Goal: Ask a question: Seek information or help from site administrators or community

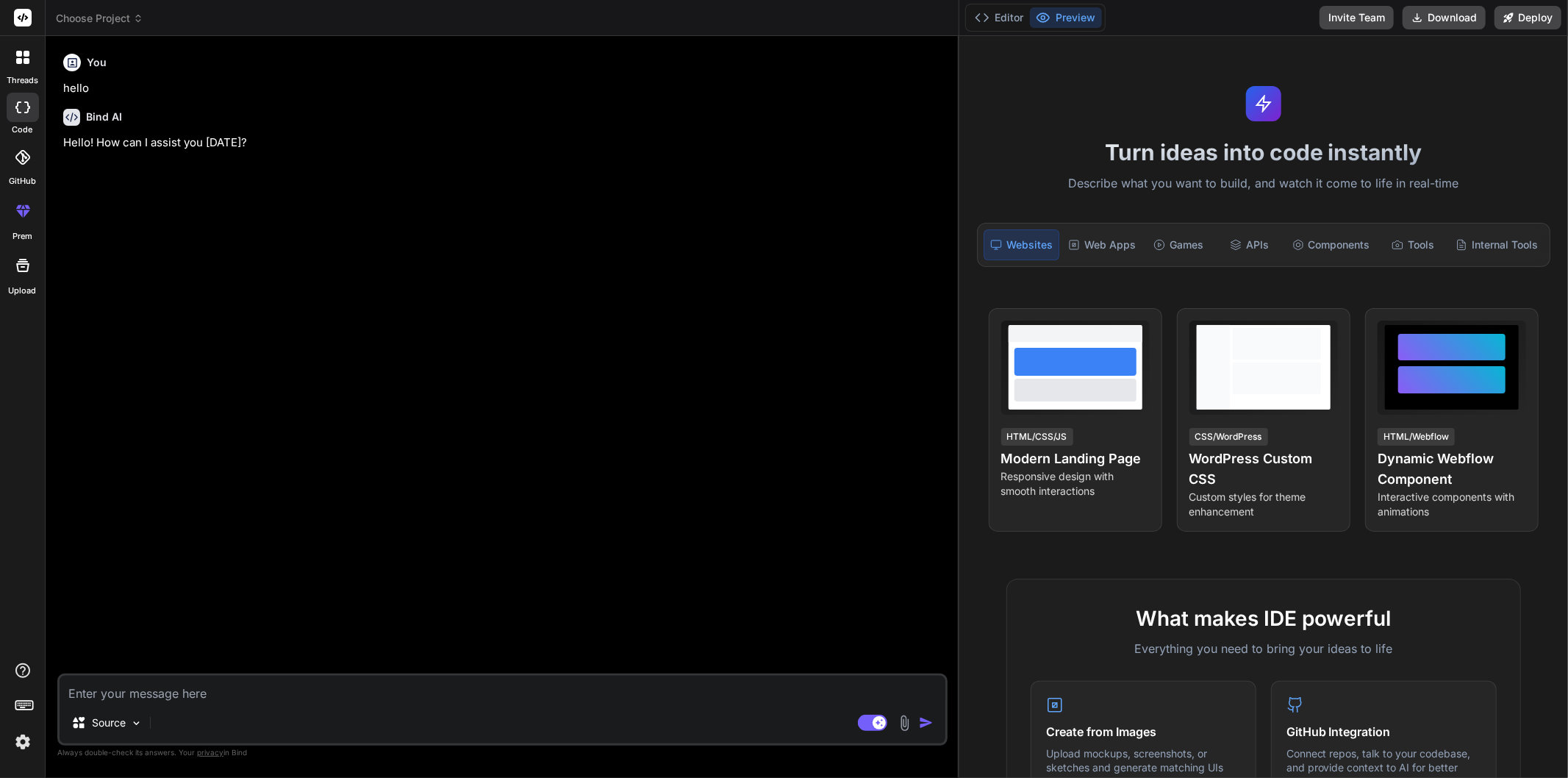
click at [166, 693] on textarea at bounding box center [502, 689] width 886 height 26
type textarea "h"
type textarea "x"
type textarea "ho"
type textarea "x"
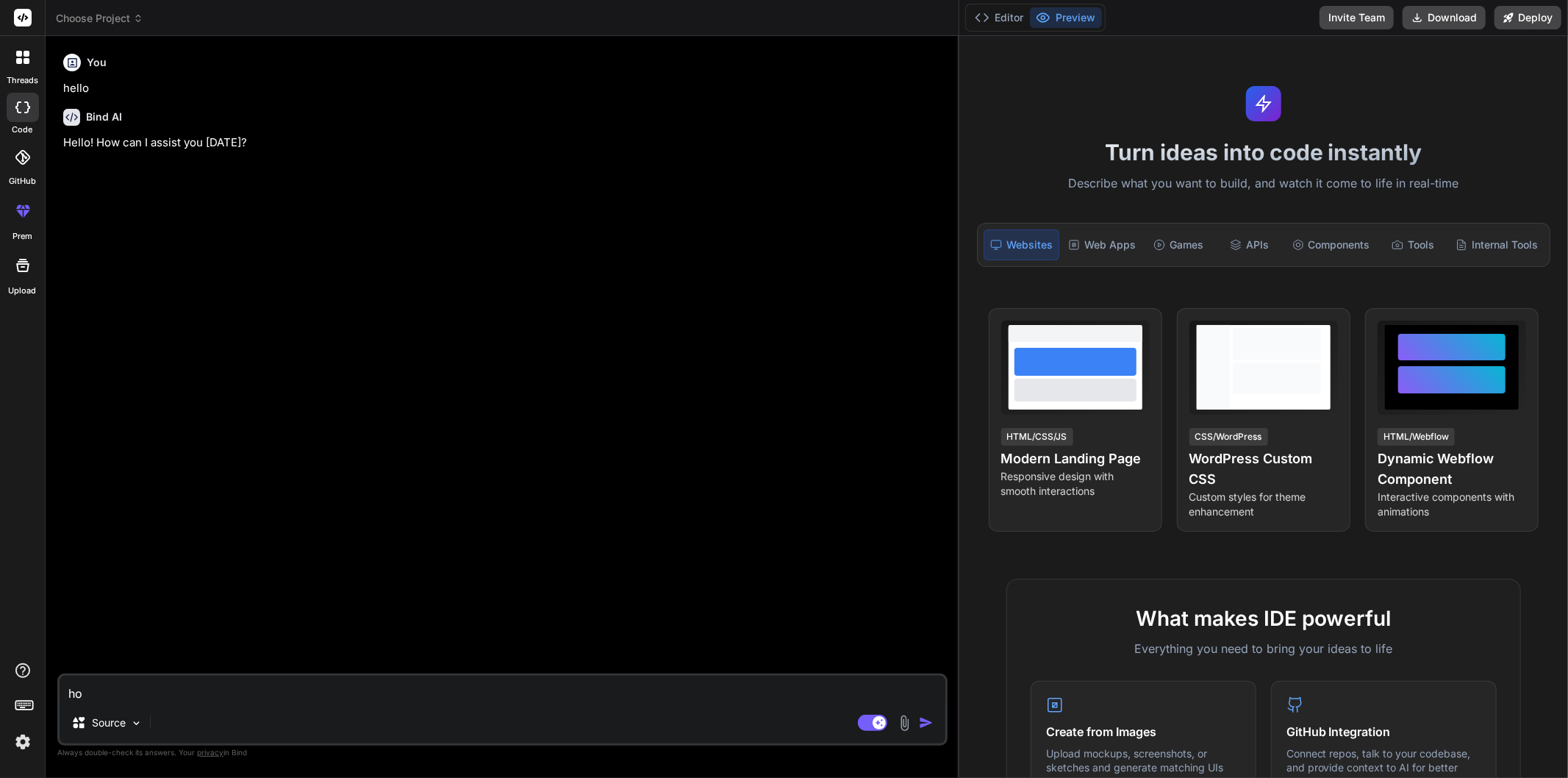
type textarea "how"
type textarea "x"
type textarea "how"
type textarea "x"
type textarea "how i"
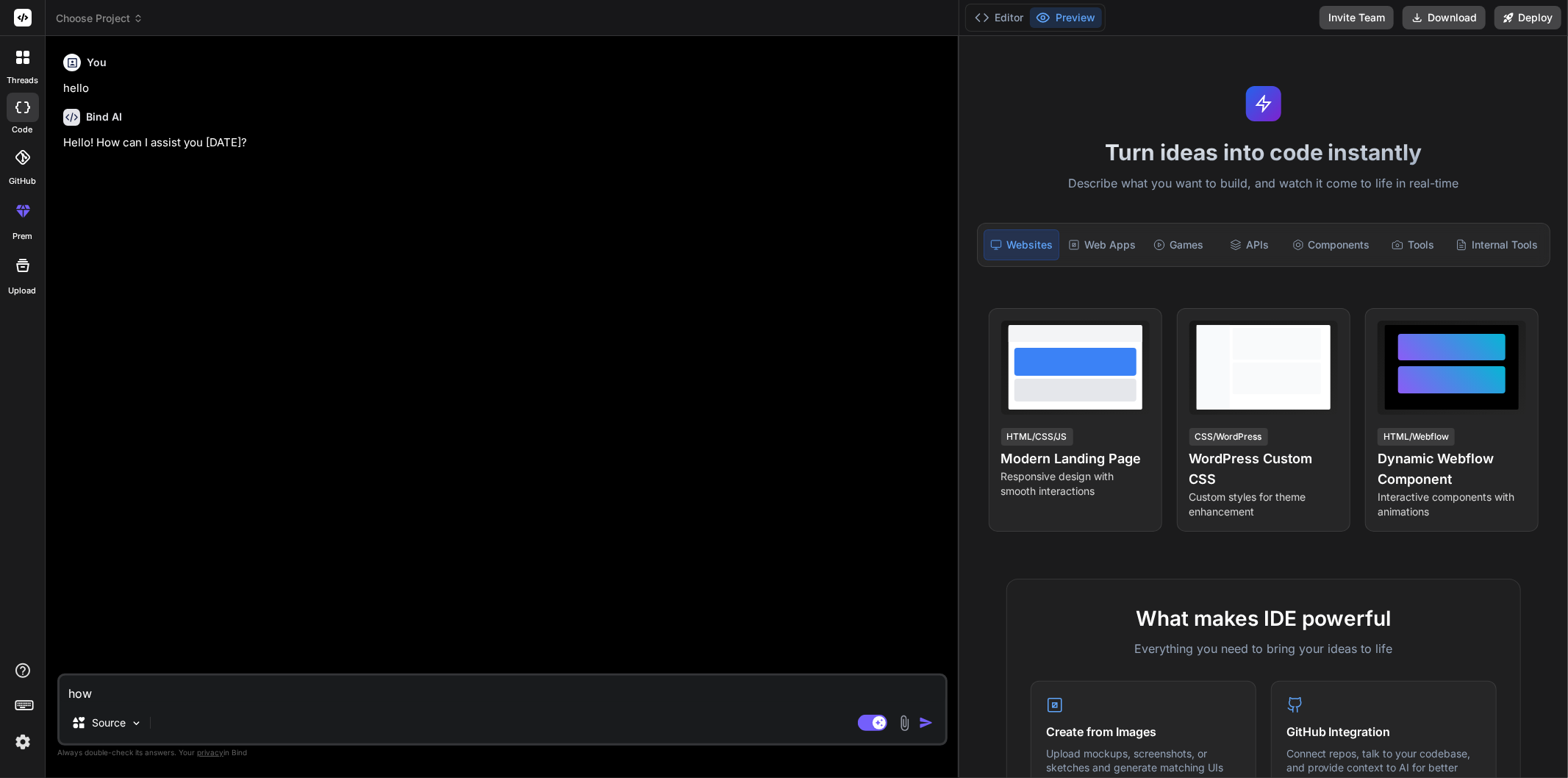
type textarea "x"
type textarea "how in"
type textarea "x"
type textarea "how inv"
type textarea "x"
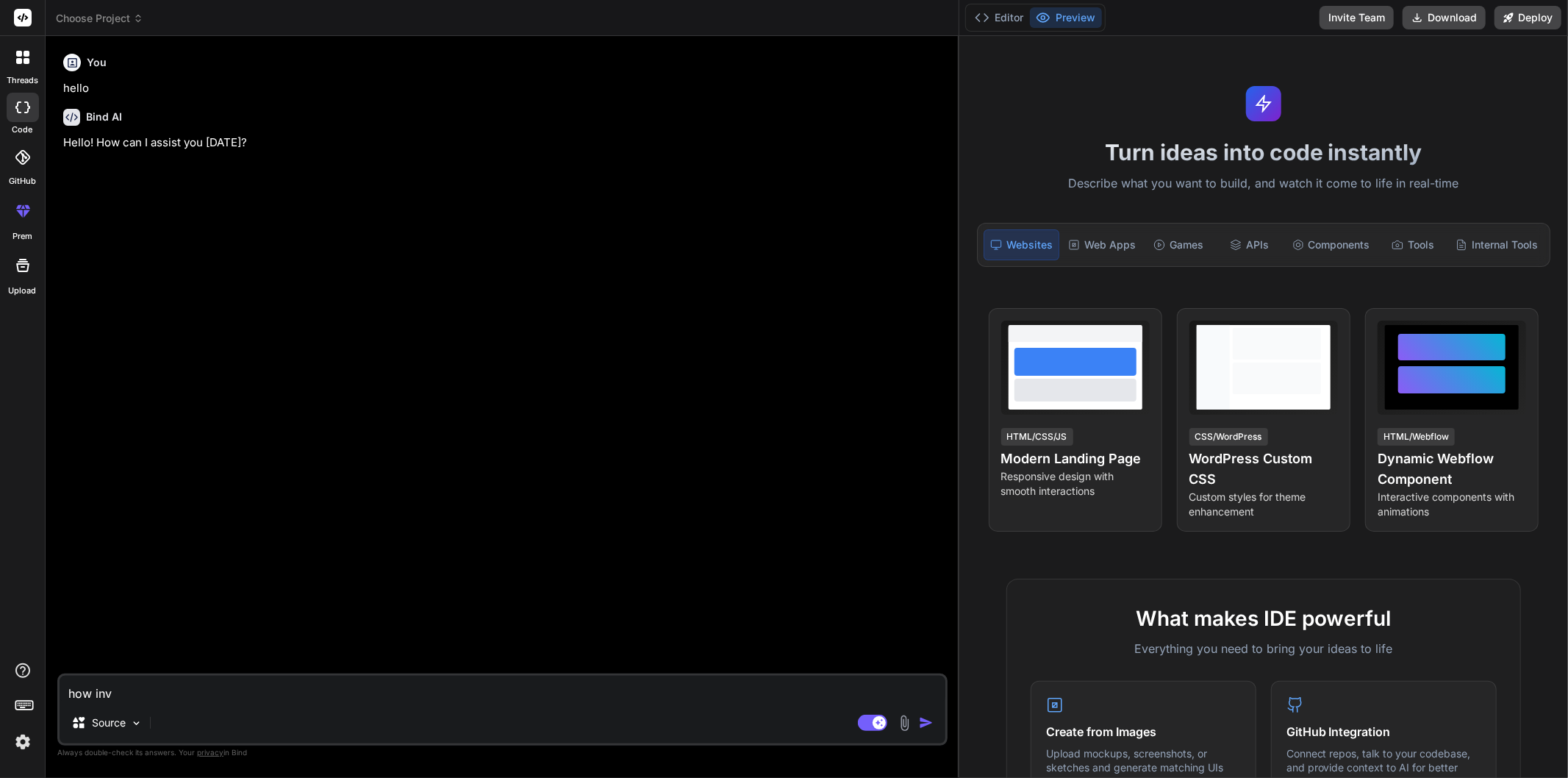
type textarea "how inve"
type textarea "x"
type textarea "how inven"
type textarea "x"
type textarea "how invent"
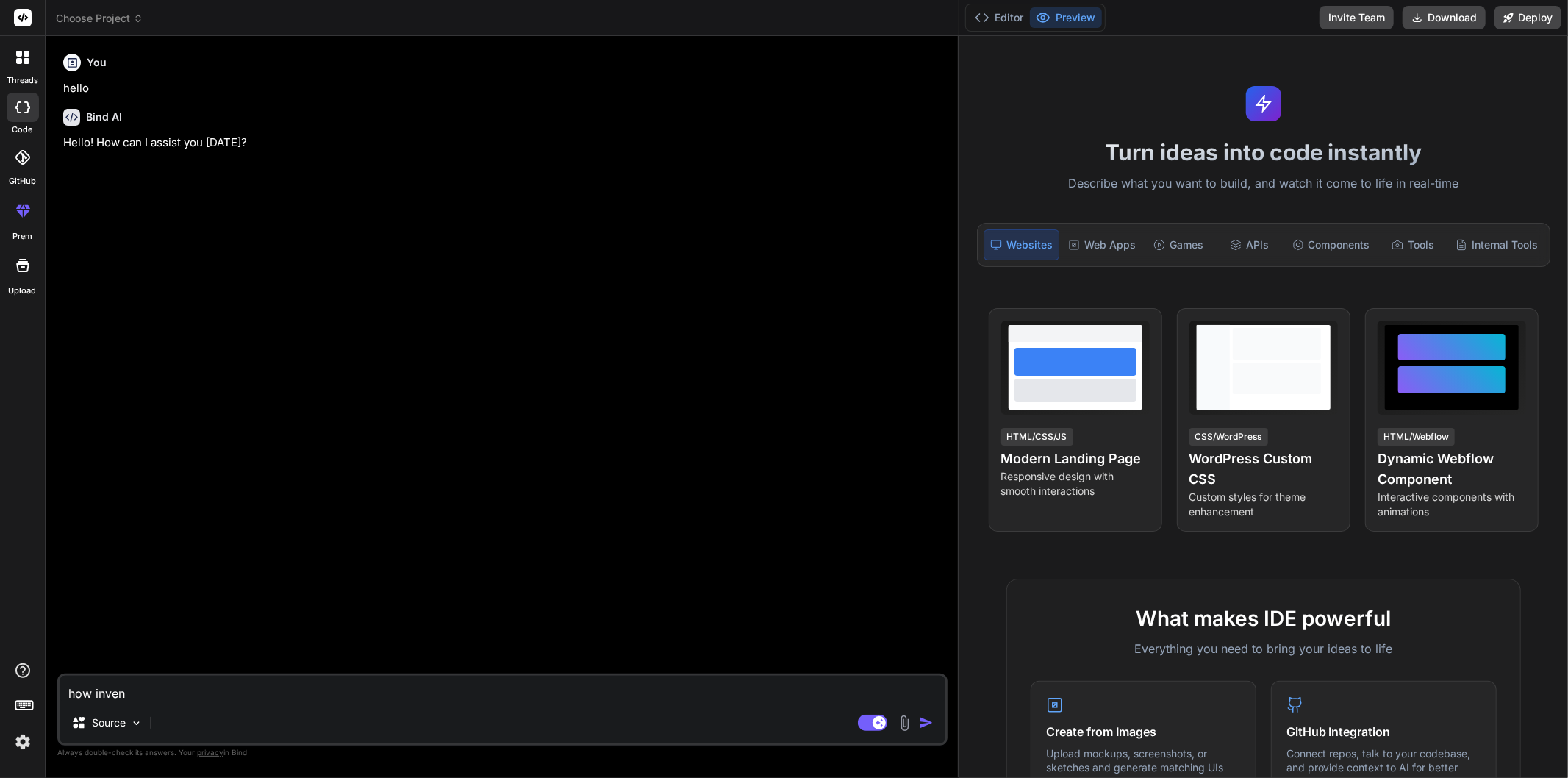
type textarea "x"
type textarea "how invento"
type textarea "x"
type textarea "how inventor"
type textarea "x"
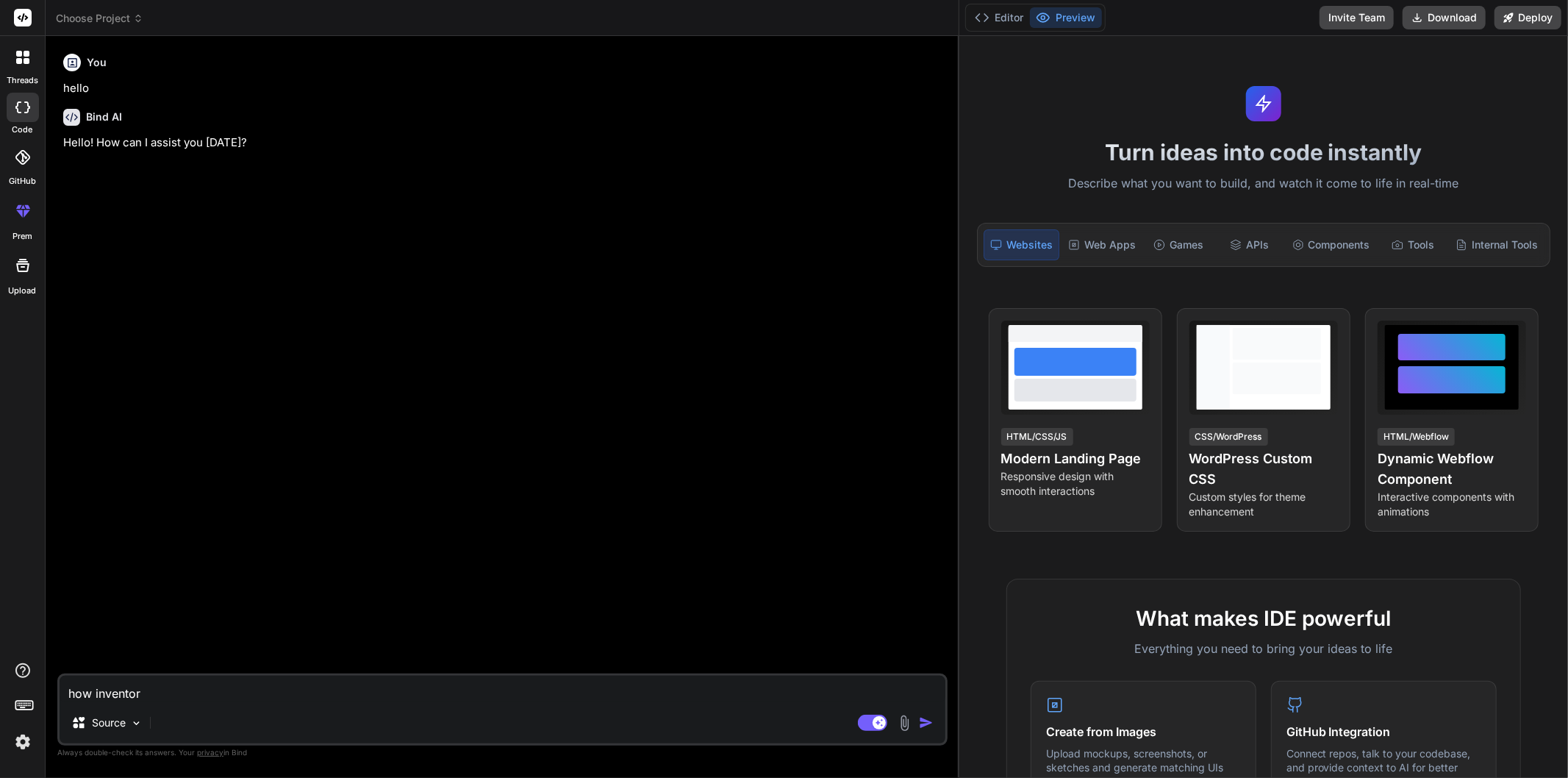
type textarea "how inventory"
type textarea "x"
type textarea "how inventory"
type textarea "x"
type textarea "how inventory"
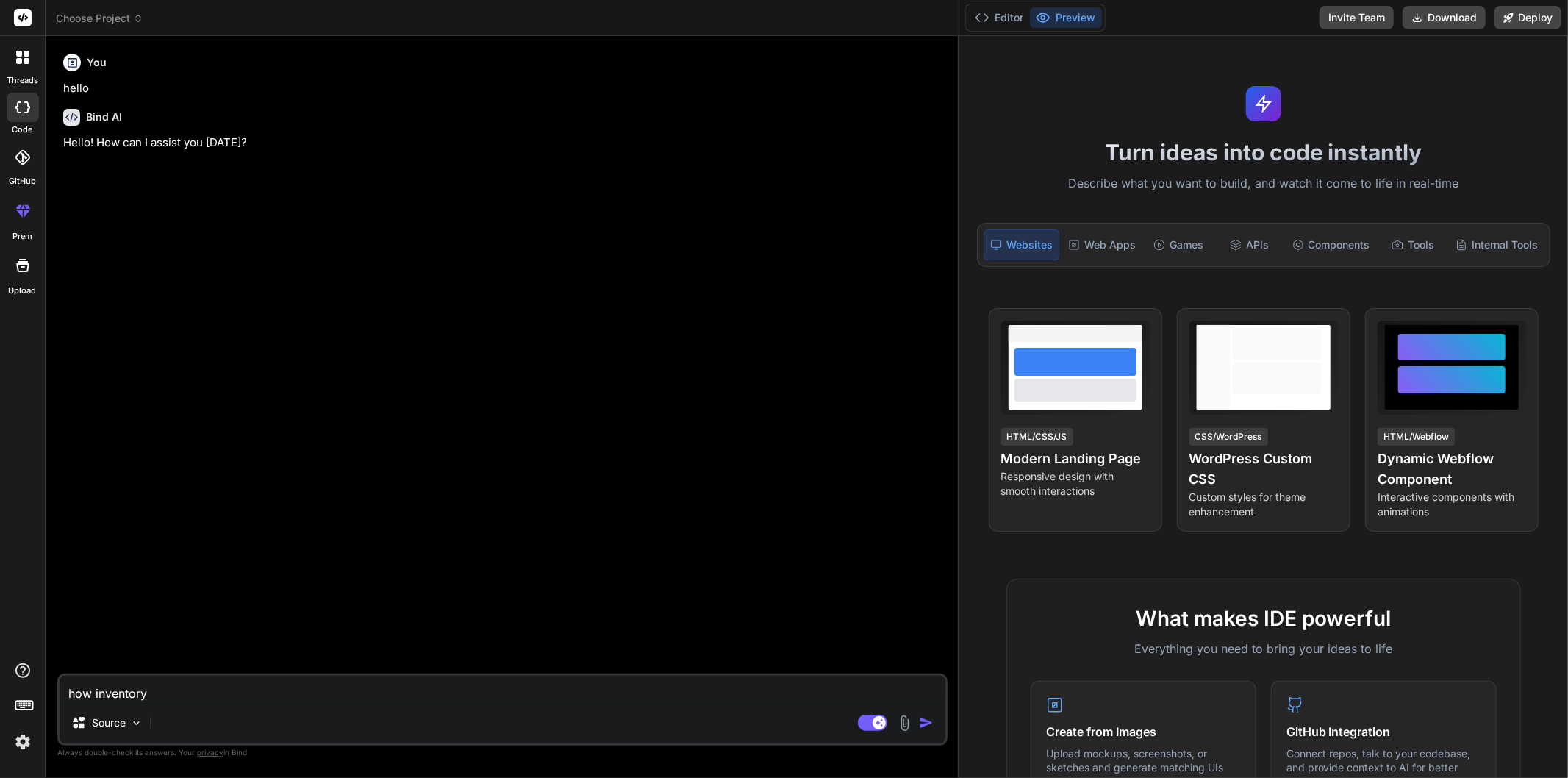
type textarea "x"
type textarea "how inventor"
type textarea "x"
type textarea "how invento"
type textarea "x"
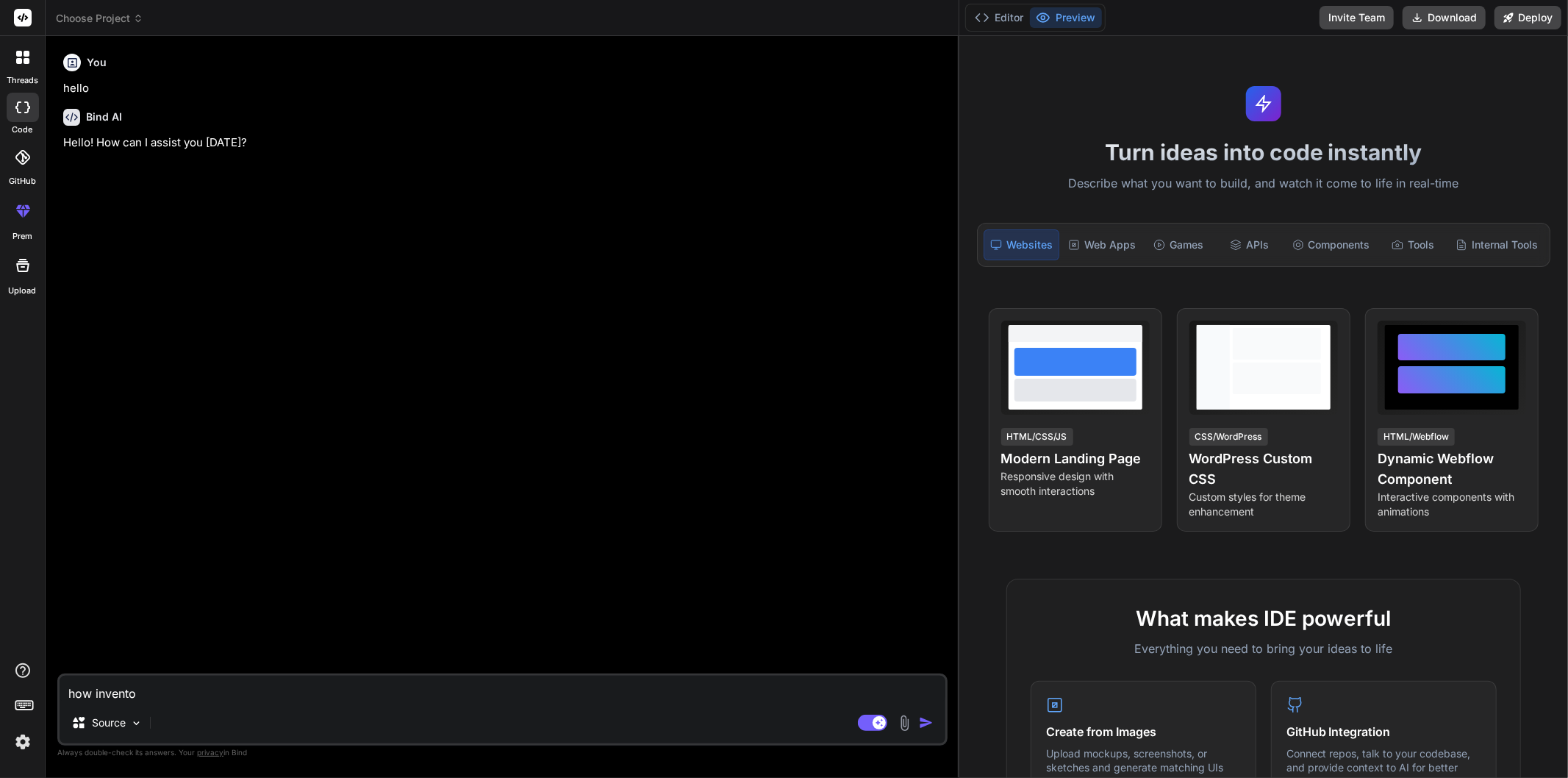
type textarea "how invent"
type textarea "x"
type textarea "how inven"
type textarea "x"
type textarea "how inve"
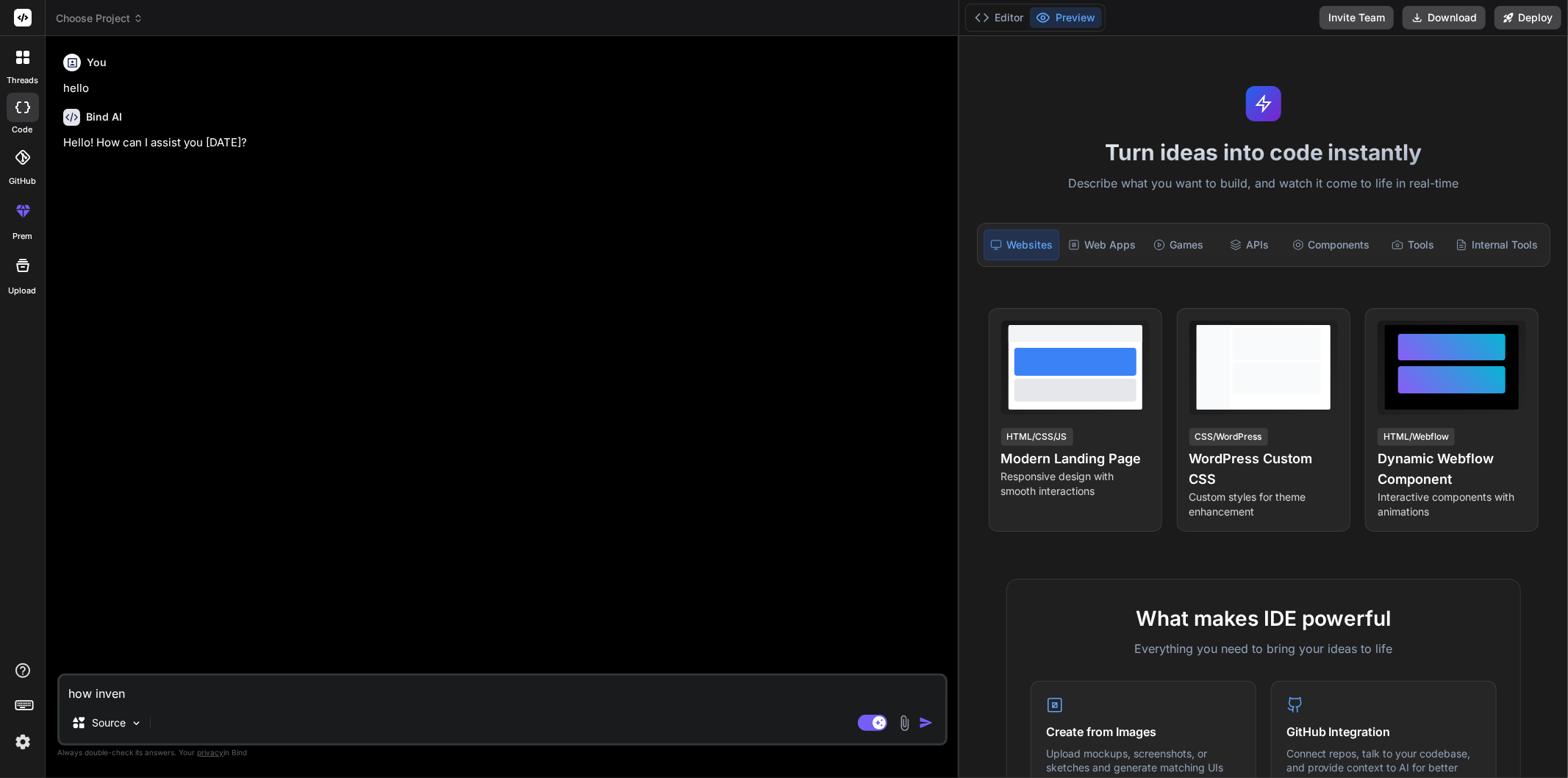
type textarea "x"
type textarea "how inv"
type textarea "x"
type textarea "how in"
type textarea "x"
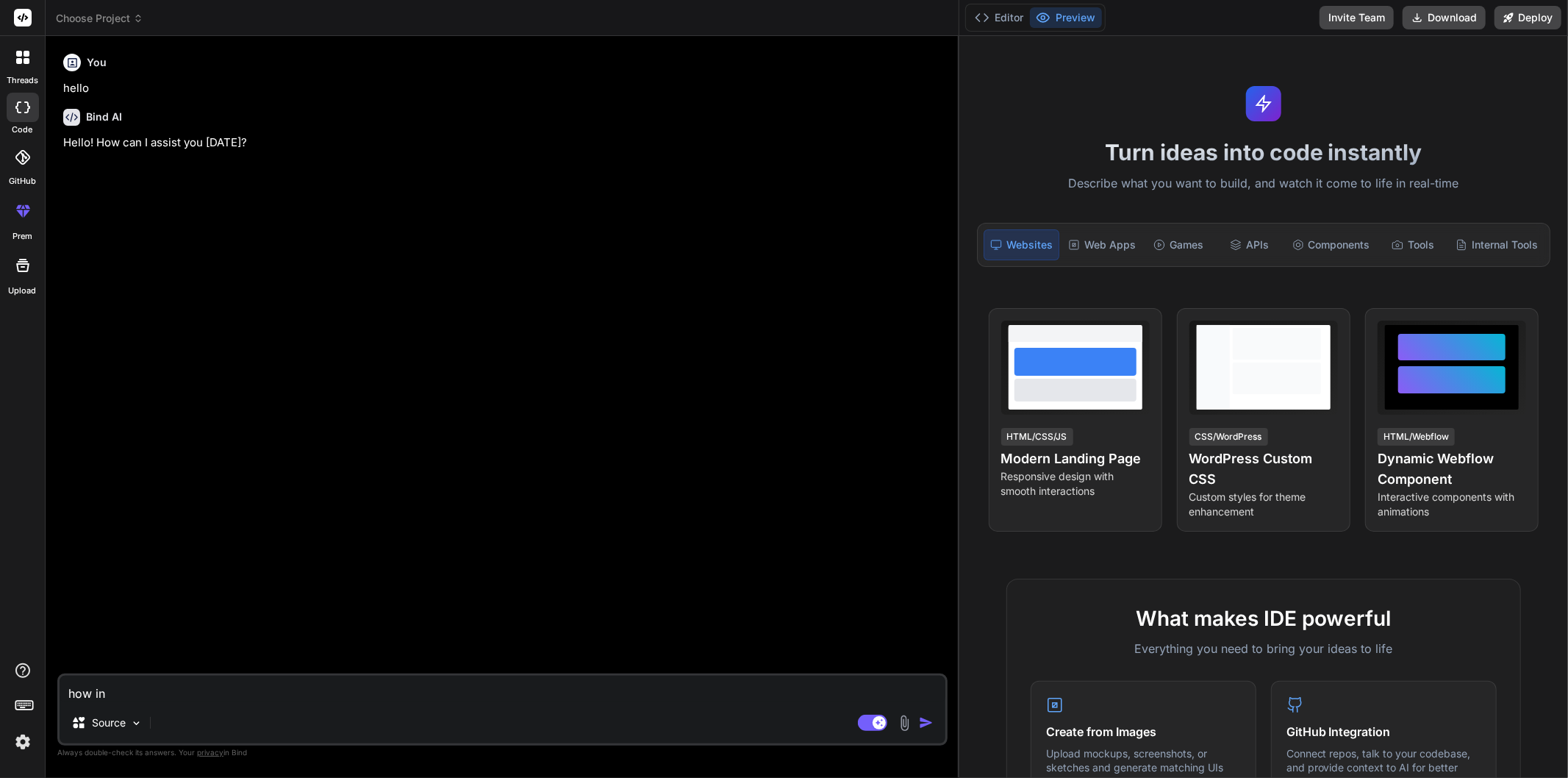
type textarea "how i"
type textarea "x"
type textarea "how"
type textarea "x"
type textarea "how i"
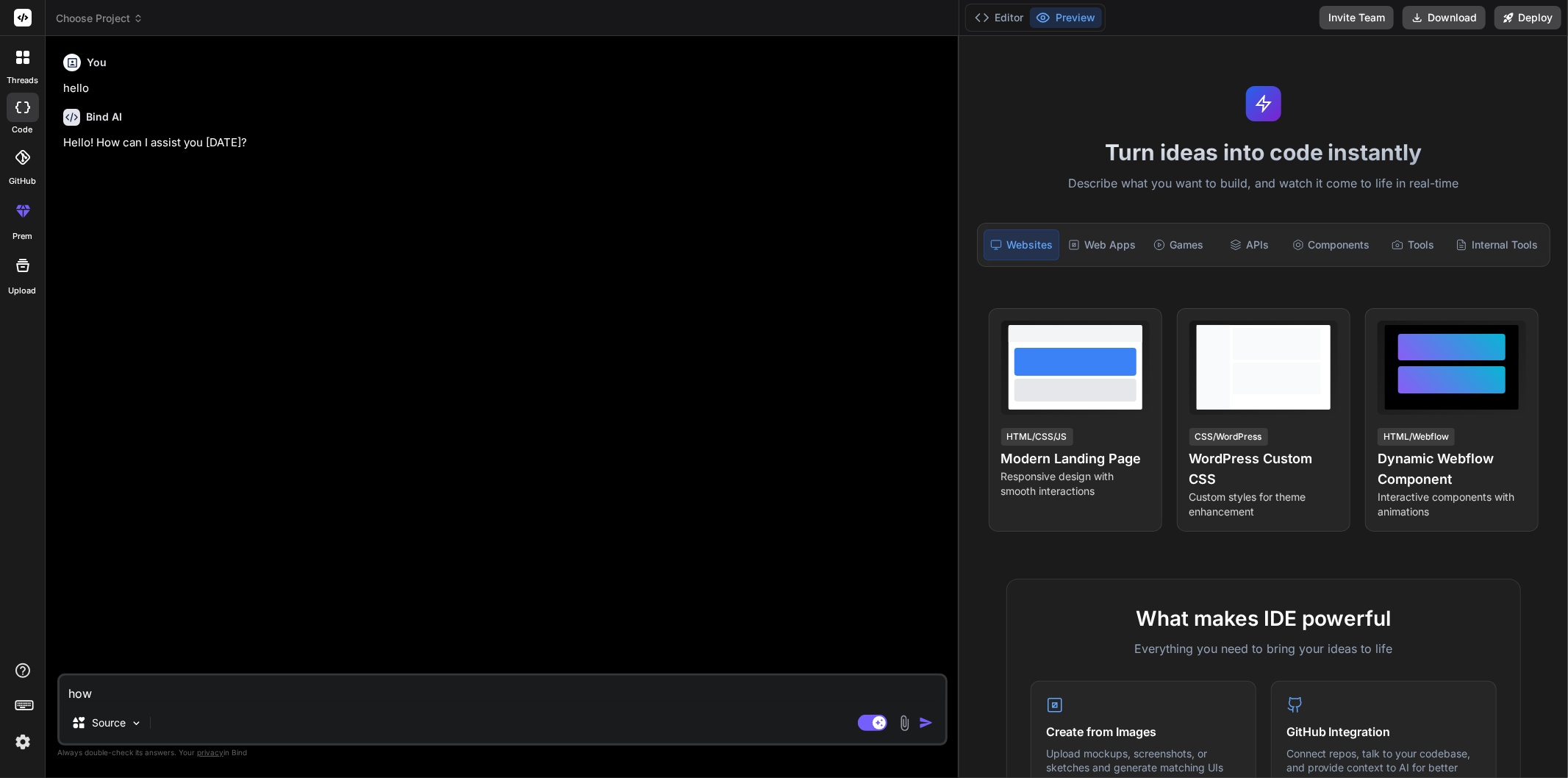
type textarea "x"
type textarea "how it"
type textarea "x"
type textarea "how ite"
type textarea "x"
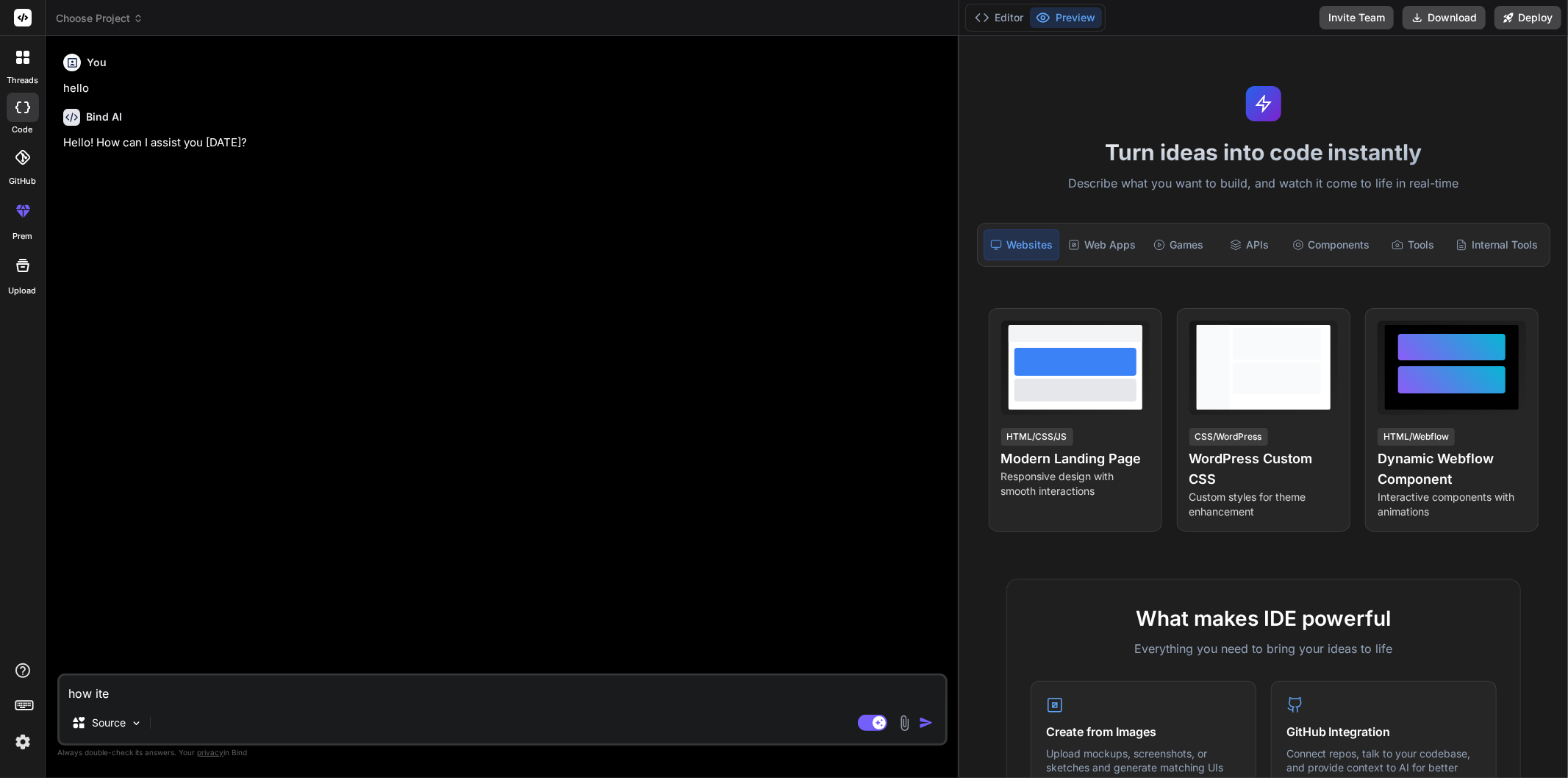
type textarea "how item"
type textarea "x"
type textarea "how items"
type textarea "x"
type textarea "how items"
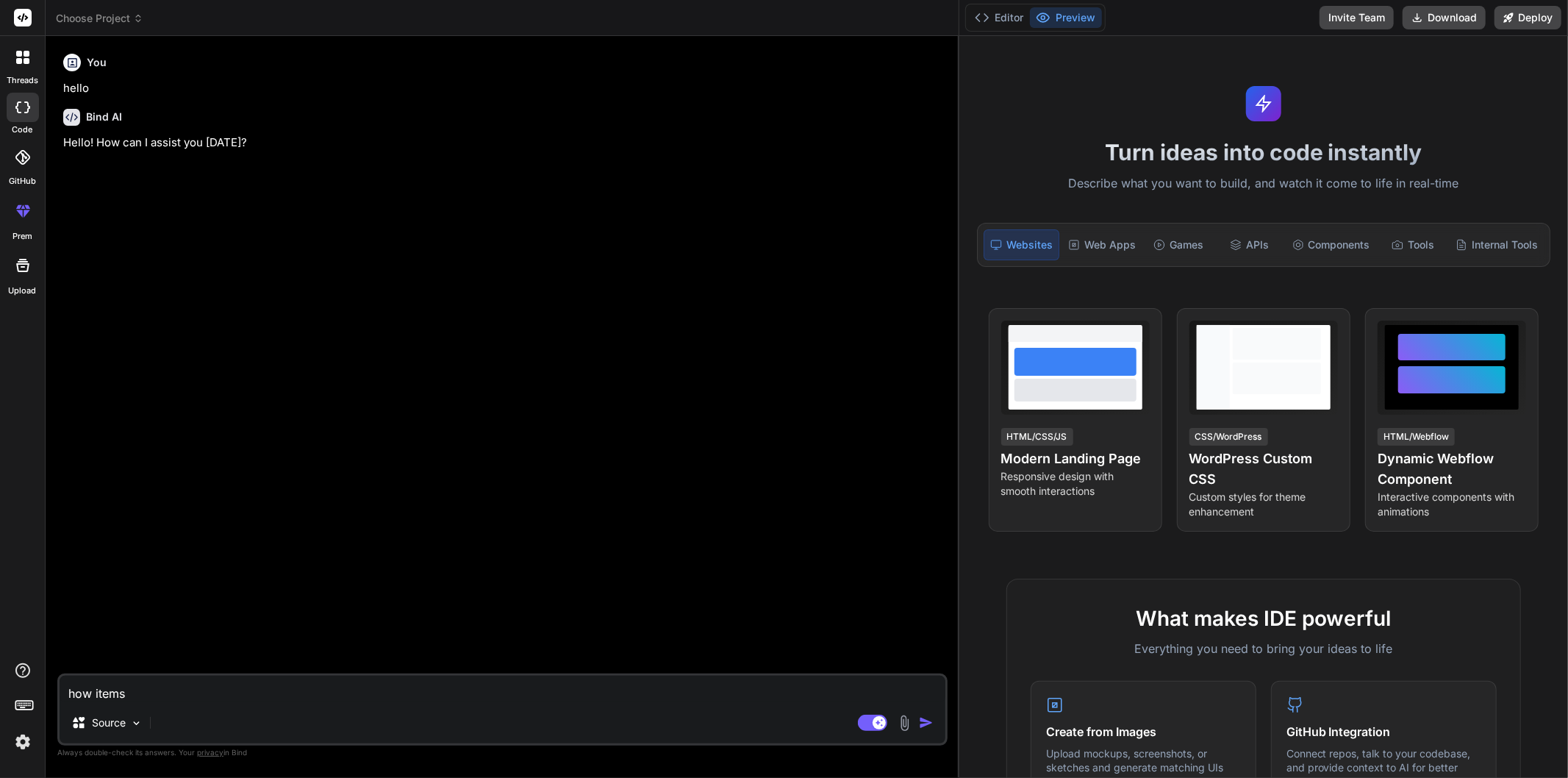
type textarea "x"
type textarea "how items a"
type textarea "x"
type textarea "how items ar"
type textarea "x"
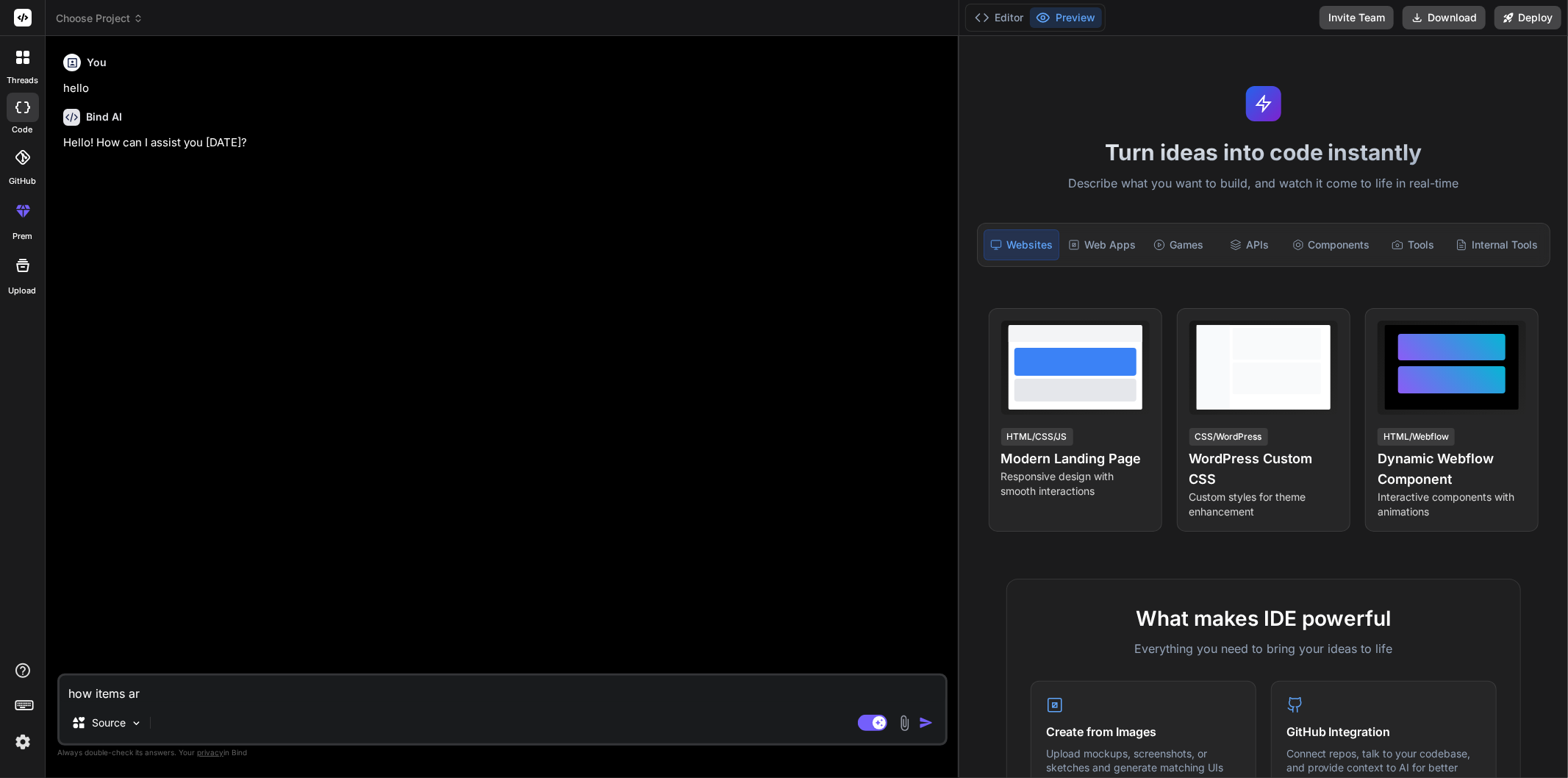
type textarea "how items are"
type textarea "x"
type textarea "how items are"
type textarea "x"
type textarea "how items are a"
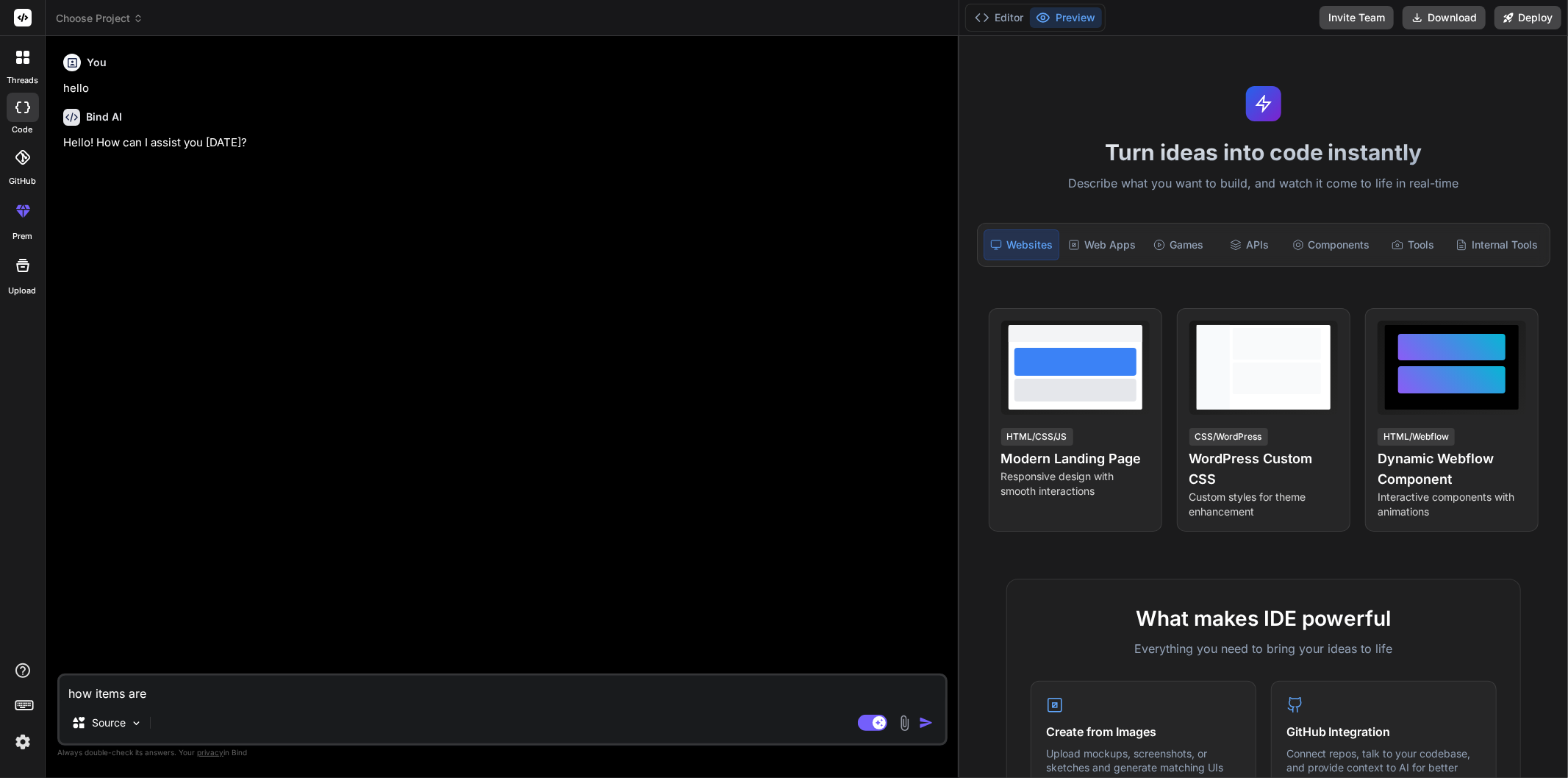
type textarea "x"
type textarea "how items are ad"
type textarea "x"
type textarea "how items are add"
type textarea "x"
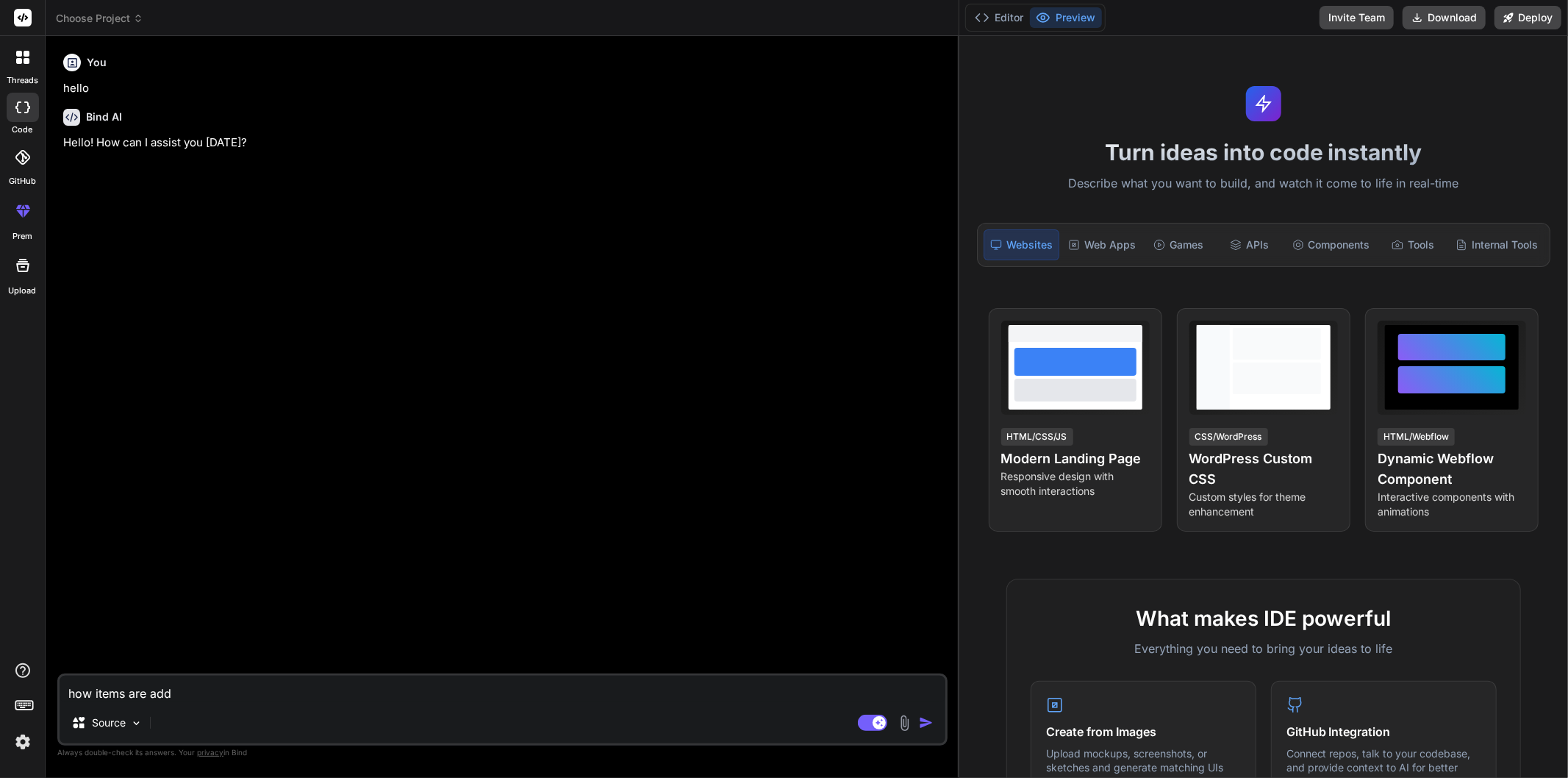
type textarea "how items are adde"
type textarea "x"
type textarea "how items are added"
type textarea "x"
type textarea "how items are added"
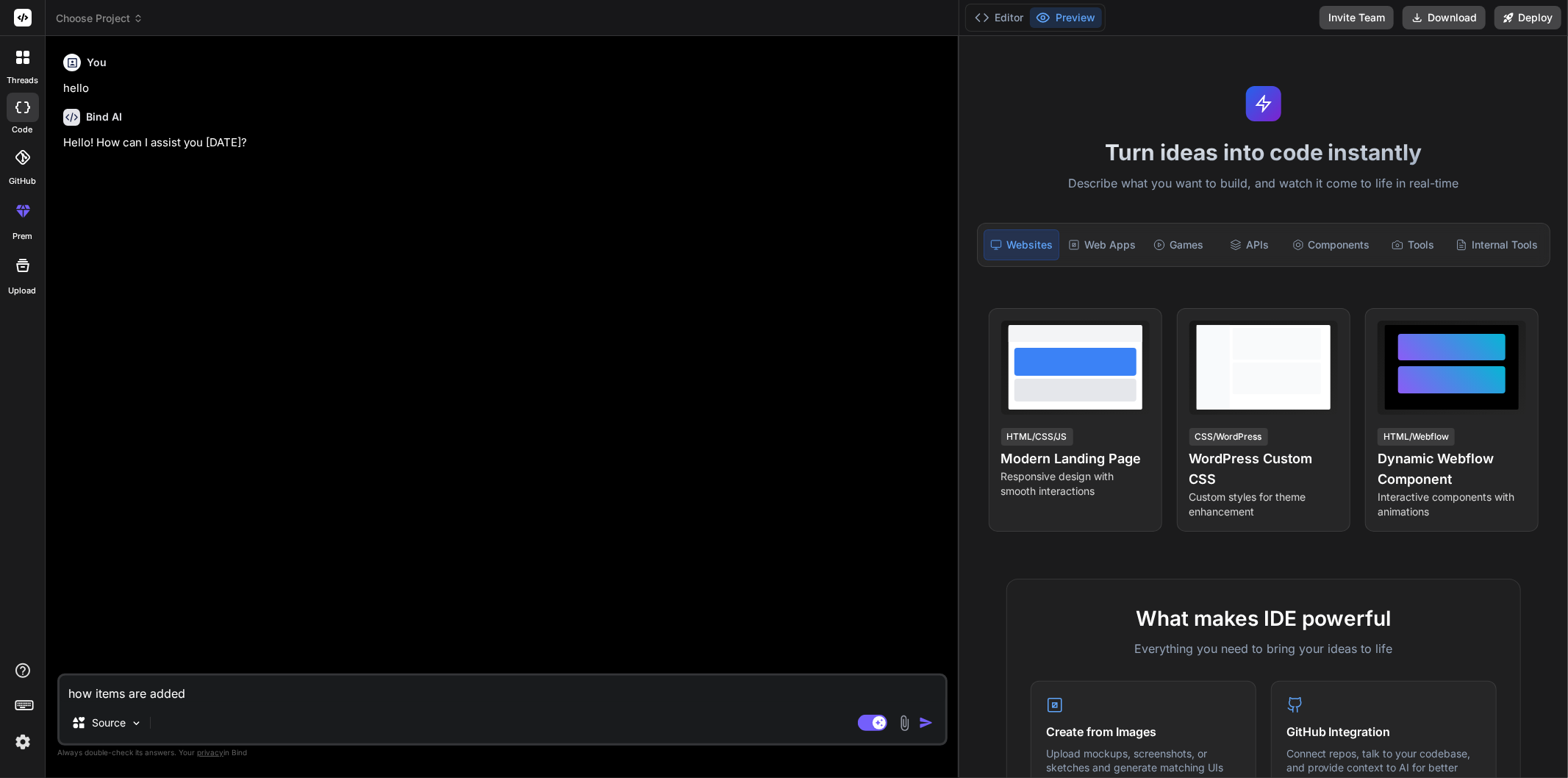
type textarea "x"
type textarea "how items are added t"
type textarea "x"
type textarea "how items are added to"
type textarea "x"
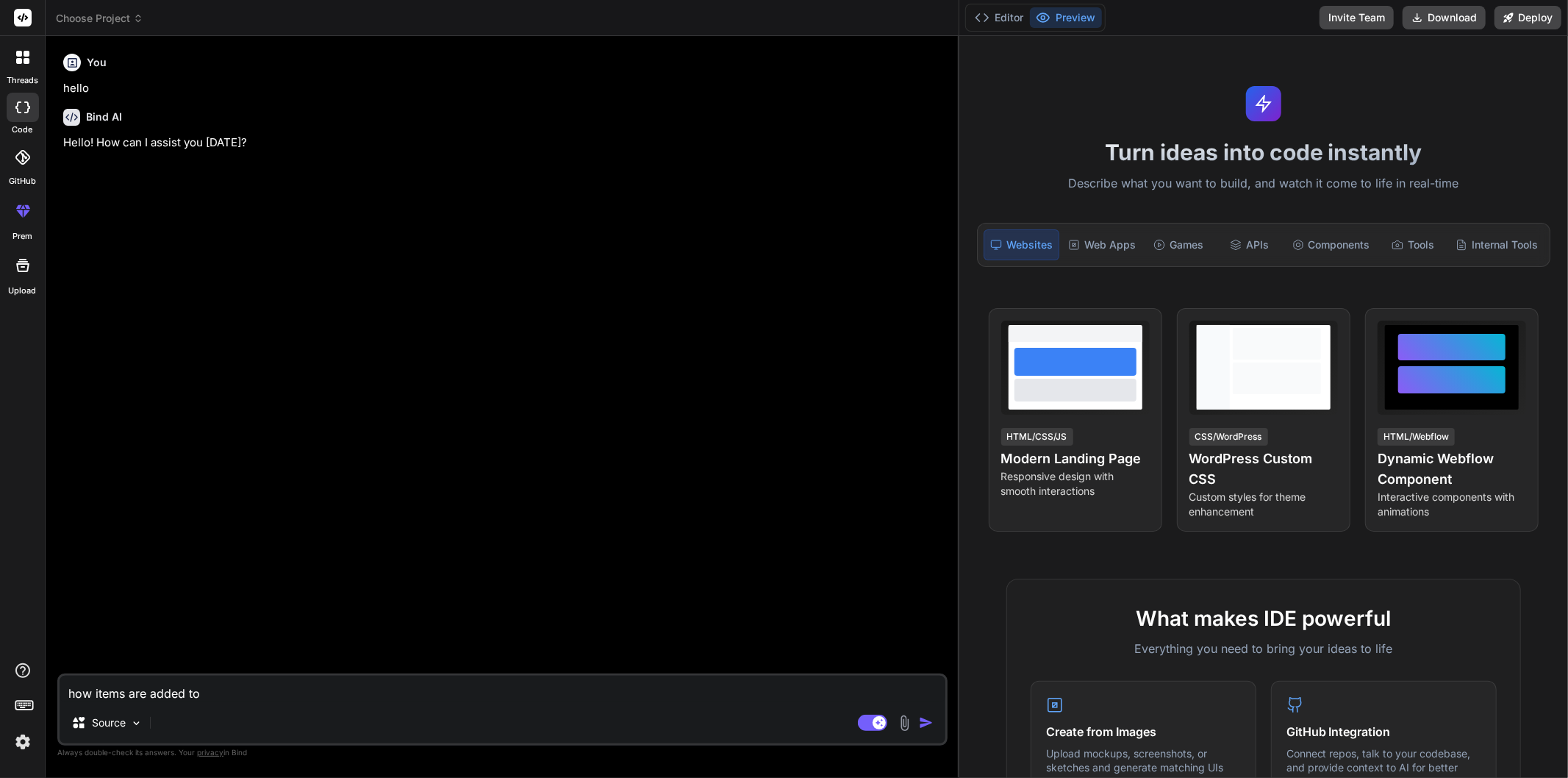
type textarea "how items are added to"
type textarea "x"
type textarea "how items are added to Q"
type textarea "x"
type textarea "how items are added to QS"
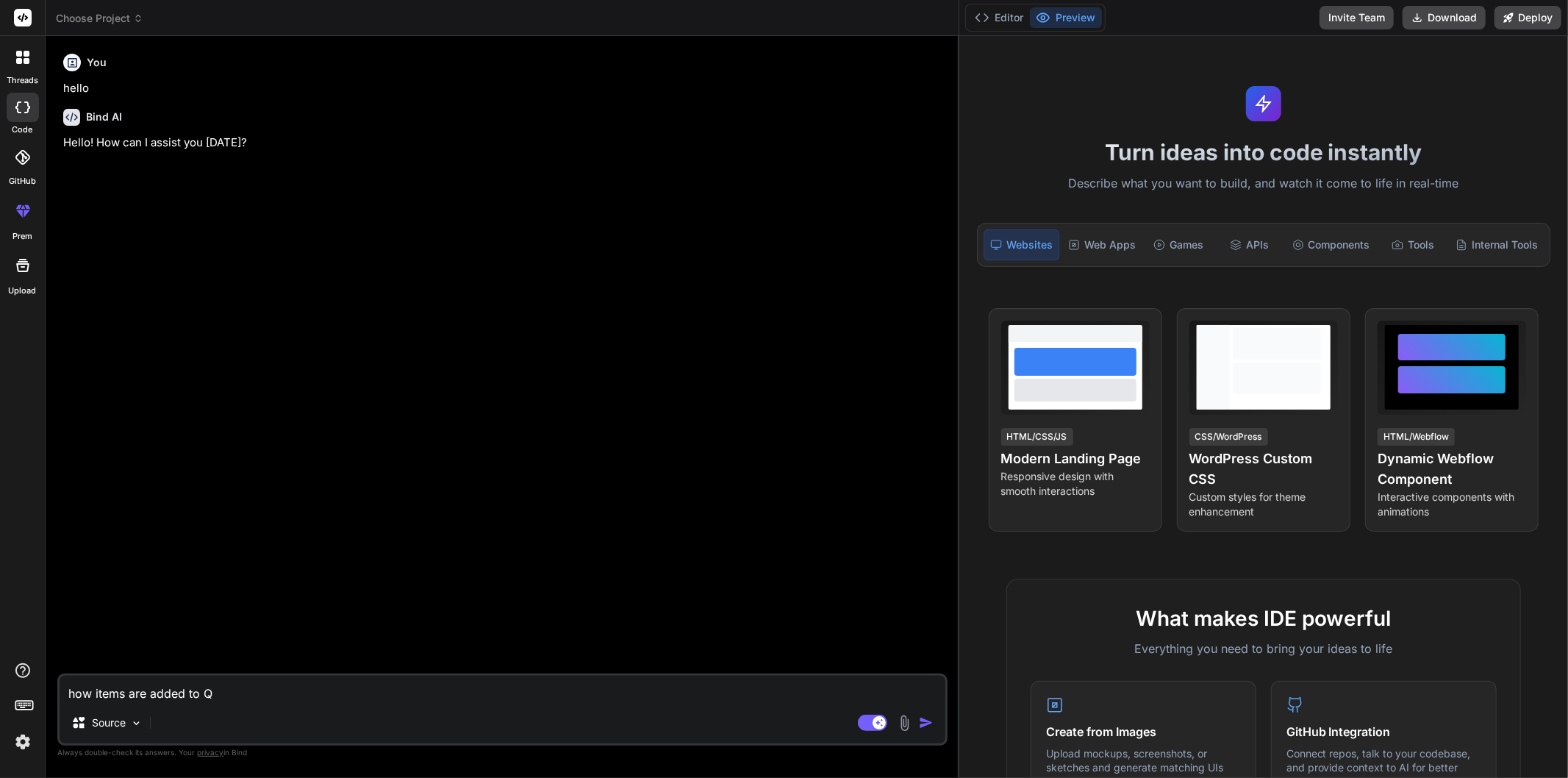
type textarea "x"
type textarea "how items are added to QSR"
type textarea "x"
type textarea "how items are added to QSR"
type textarea "x"
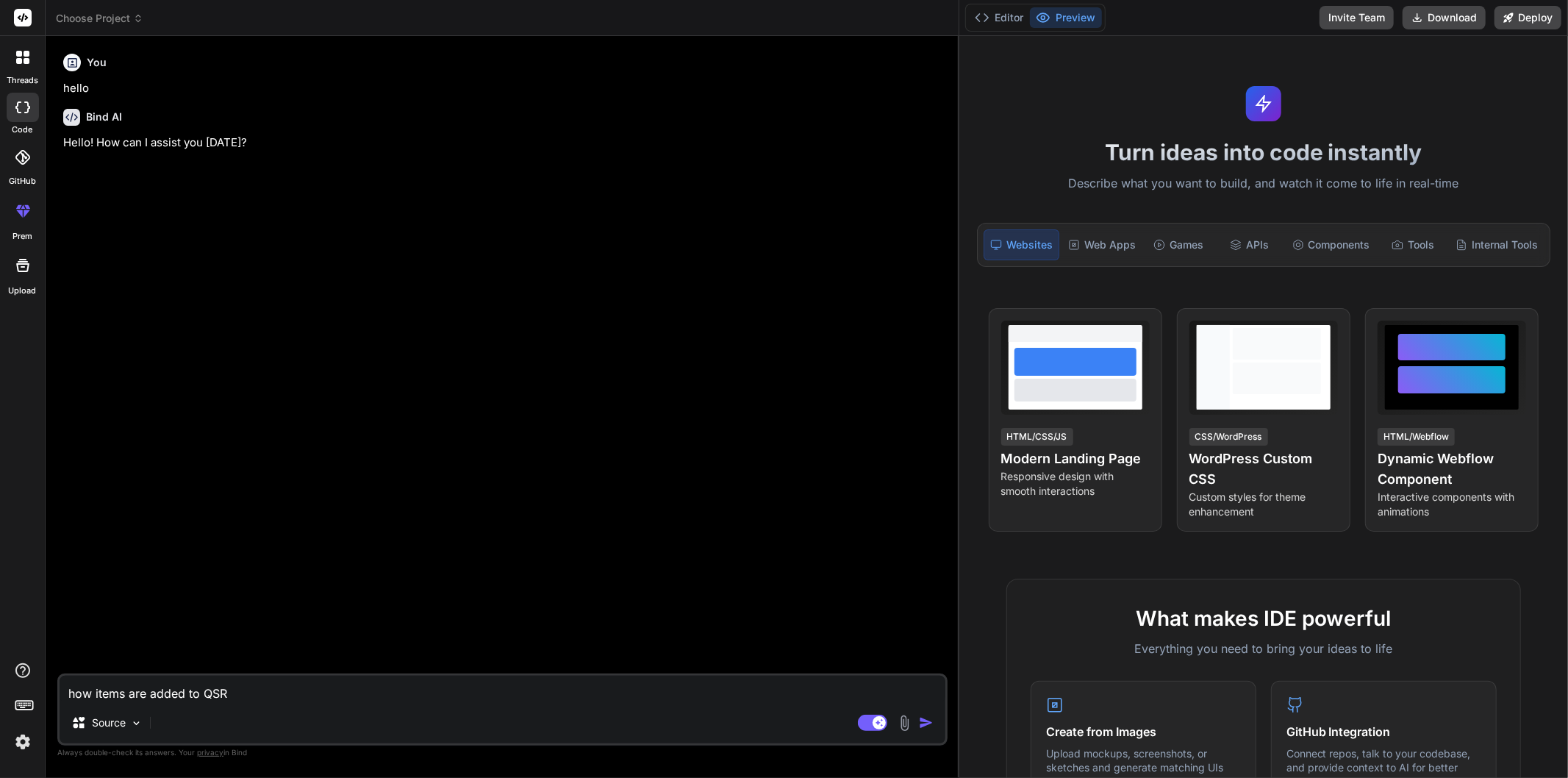
type textarea "how items are added to QSR b"
type textarea "x"
type textarea "how items are added to QSR ba"
type textarea "x"
type textarea "how items are added to QSR bac"
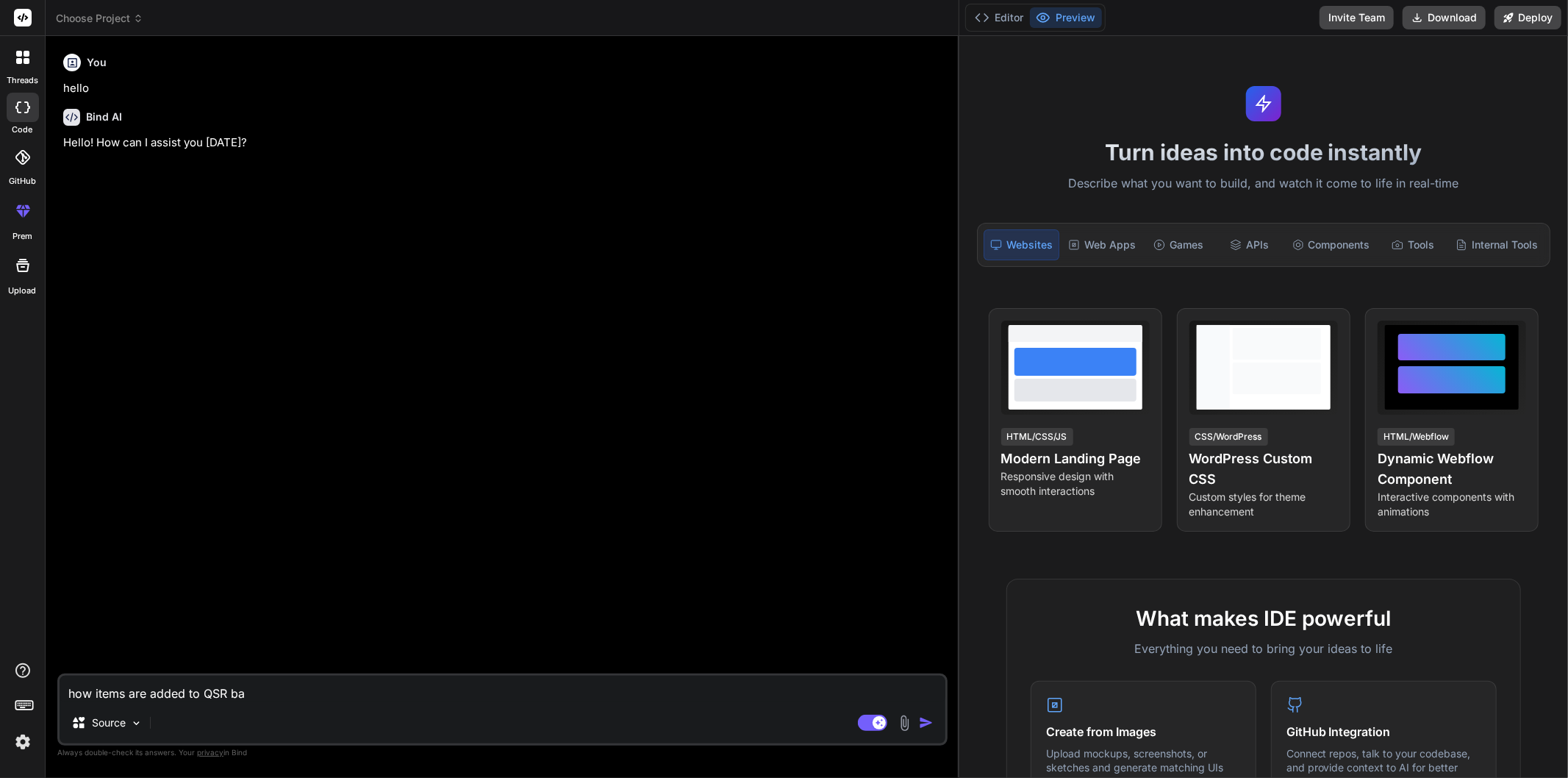
type textarea "x"
type textarea "how items are added to QSR back"
type textarea "x"
type textarea "how items are added to QSR backo"
type textarea "x"
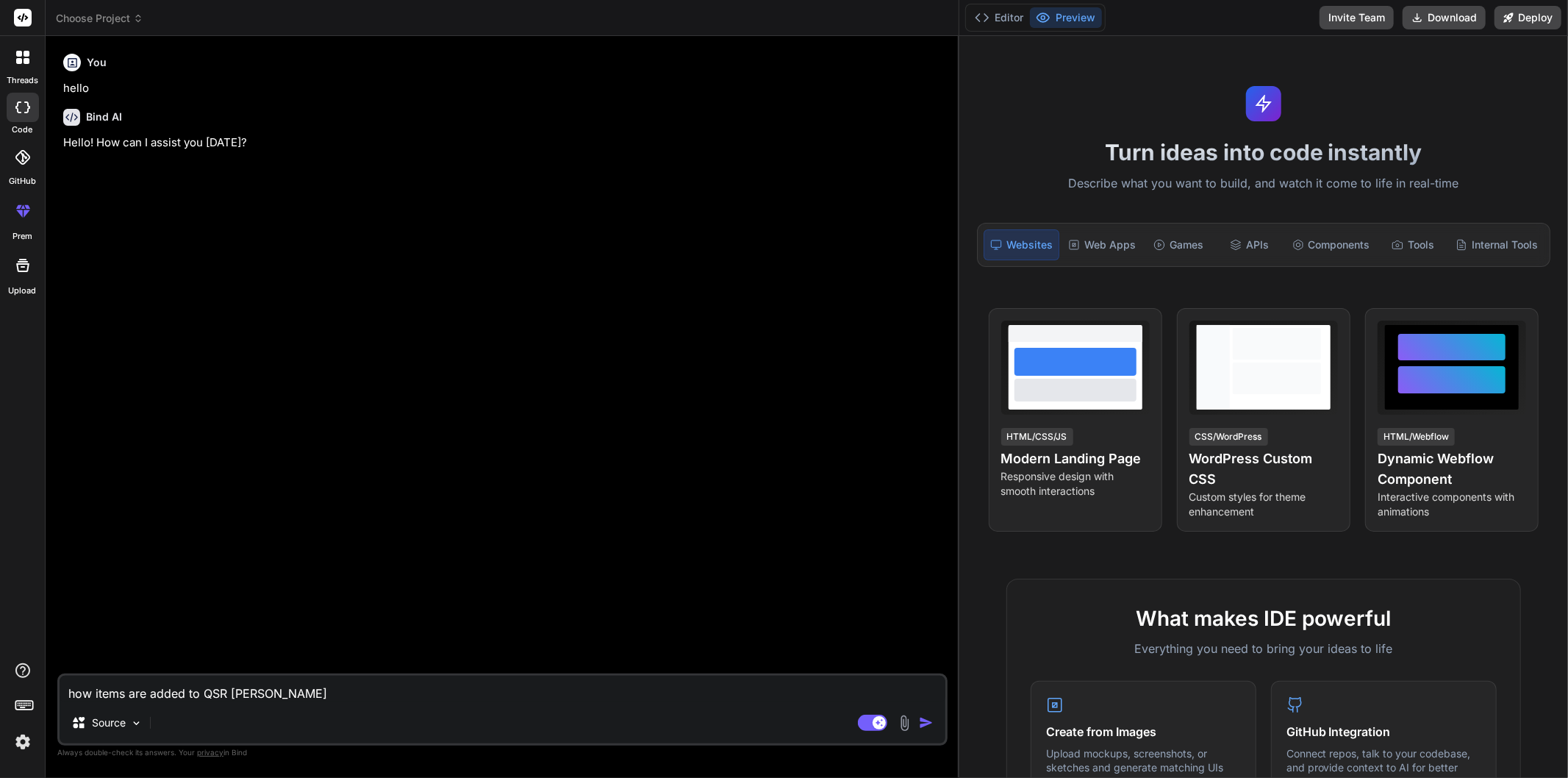
type textarea "how items are added to QSR backof"
type textarea "x"
type textarea "how items are added to QSR backoff"
type textarea "x"
type textarea "how items are added to QSR backoffi"
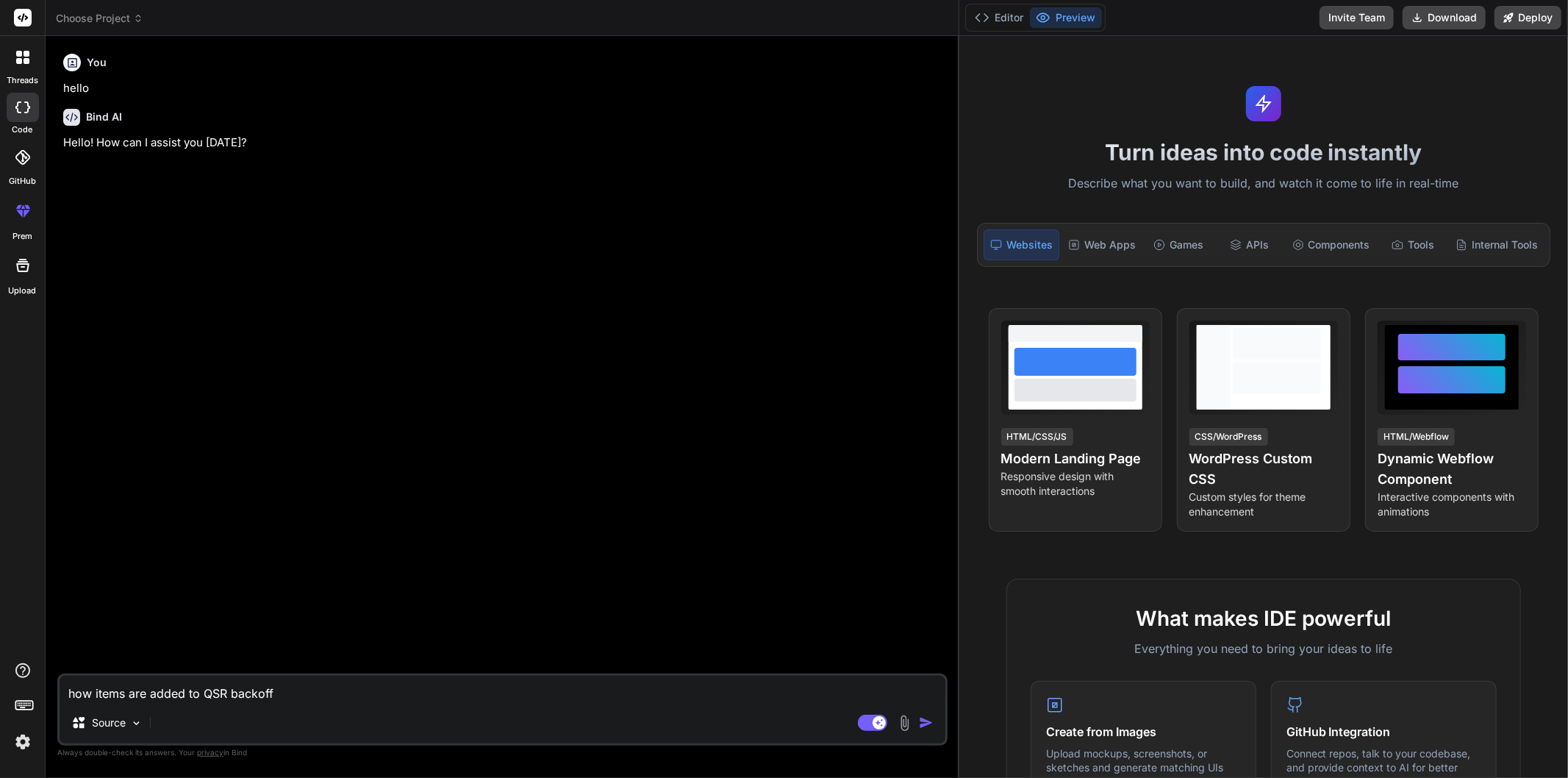
type textarea "x"
type textarea "how items are added to QSR backoffic"
type textarea "x"
type textarea "how items are added to QSR backoffice"
type textarea "x"
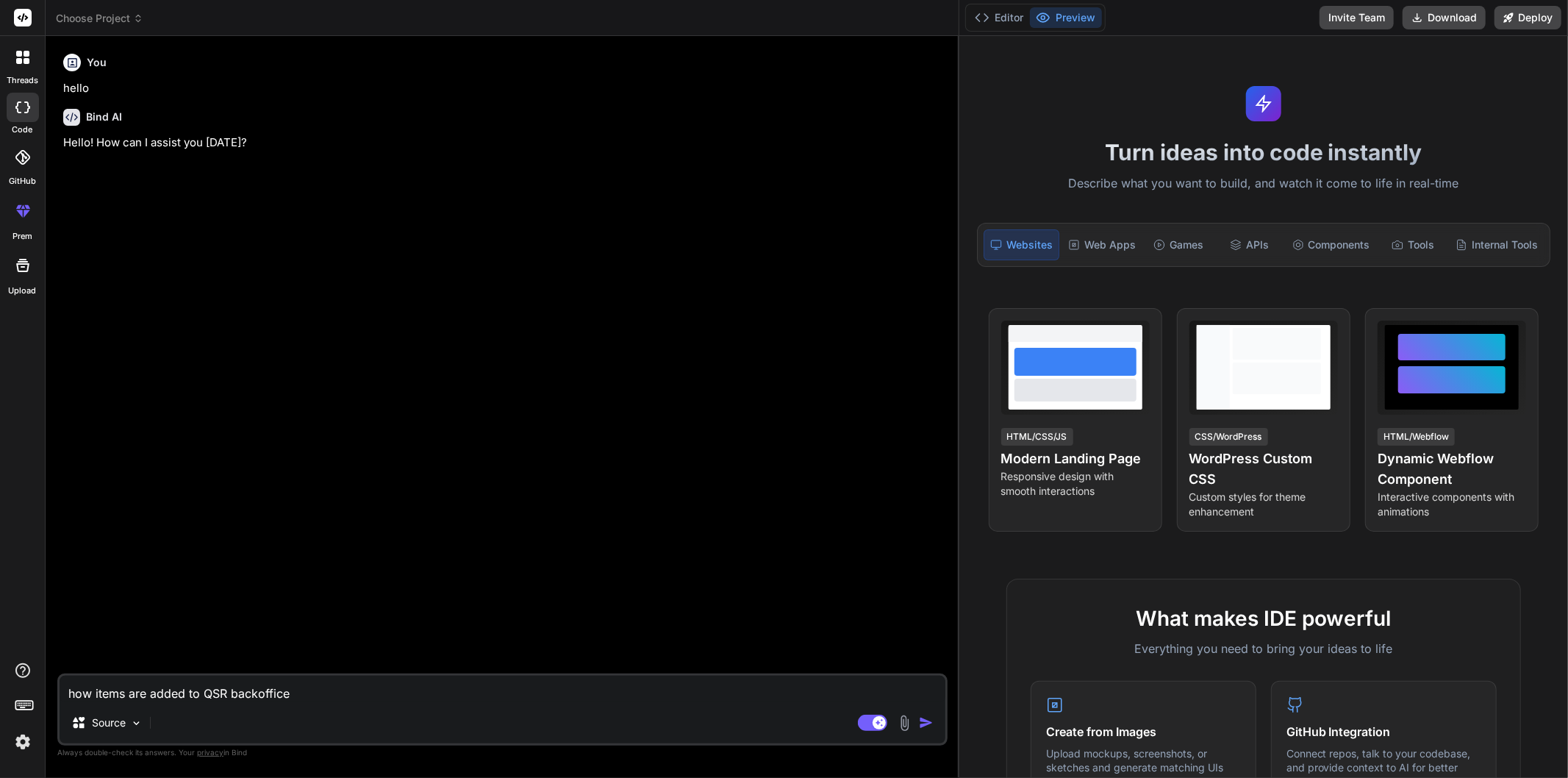
type textarea "how items are added to QSR backoffice"
type textarea "x"
type textarea "how items are added to QSR backoffice a"
type textarea "x"
type textarea "how items are added to QSR backoffice ap"
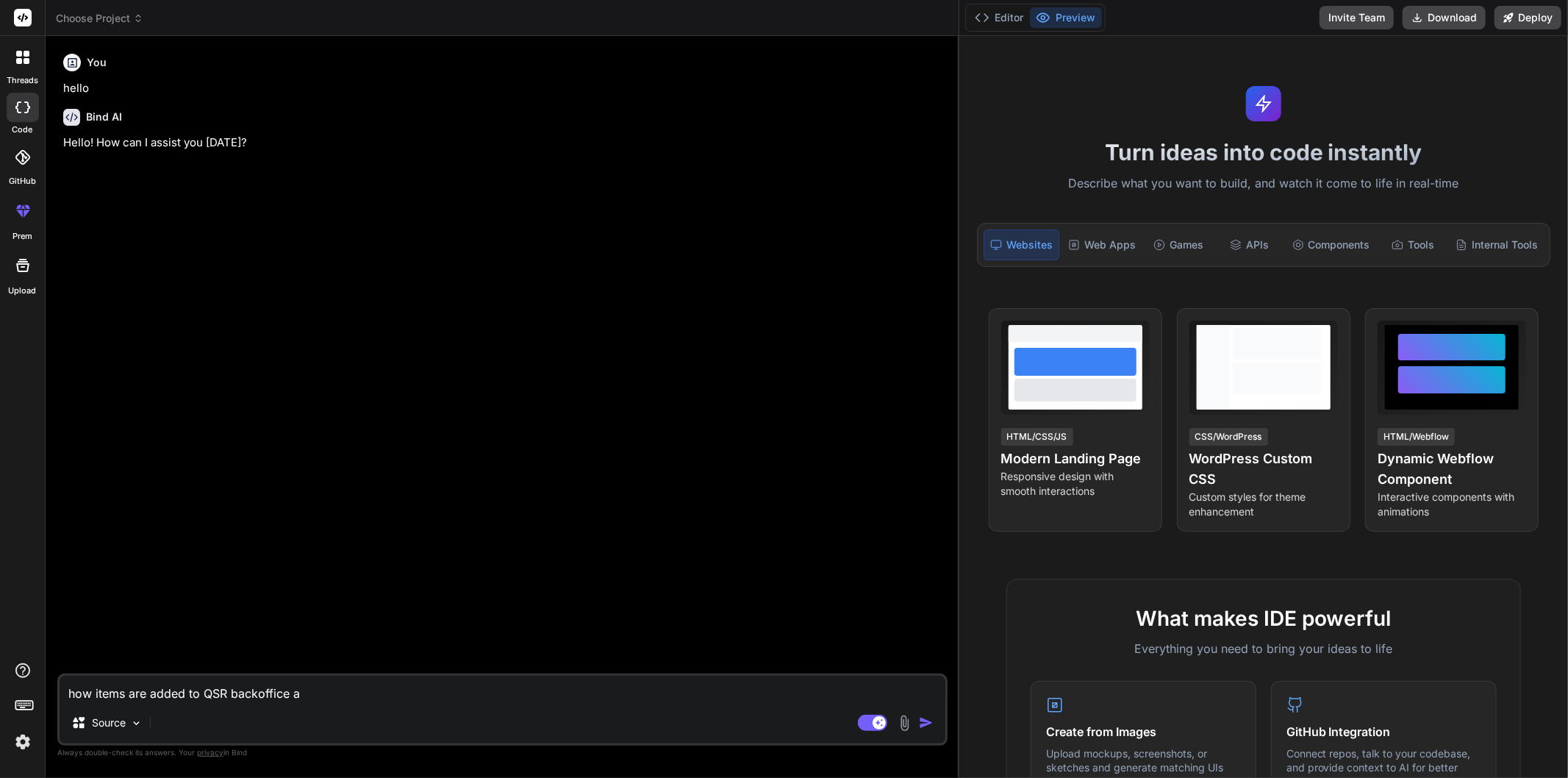
type textarea "x"
type textarea "how items are added to QSR backoffice app"
type textarea "x"
type textarea "how items are added to QSR backoffice app"
type textarea "x"
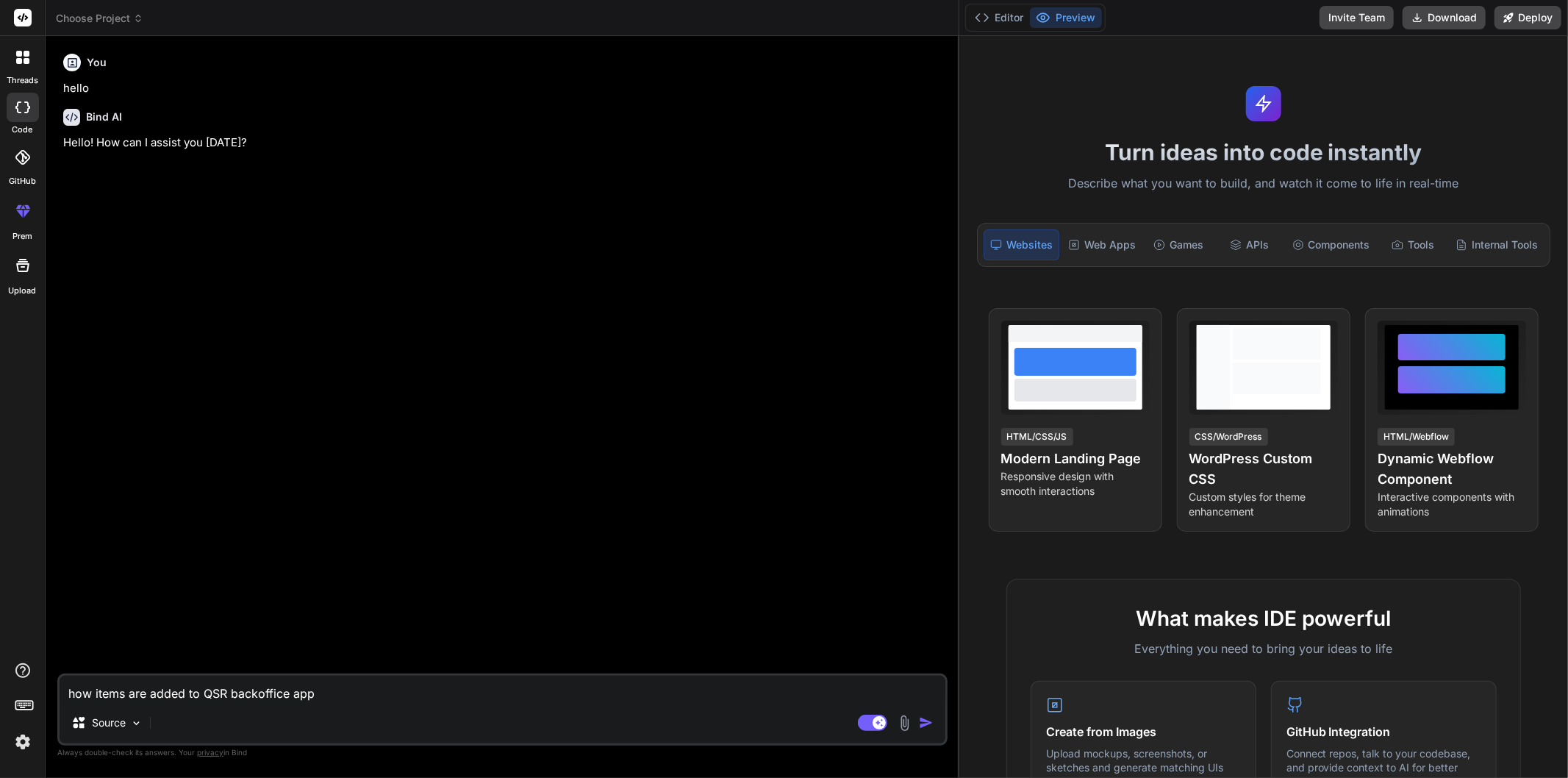
type textarea "how items are added to QSR backoffice app ?"
type textarea "x"
type textarea "how items are added to QSR backoffice app ?"
type textarea "x"
type textarea "how items are added to QSR backoffice app ? c"
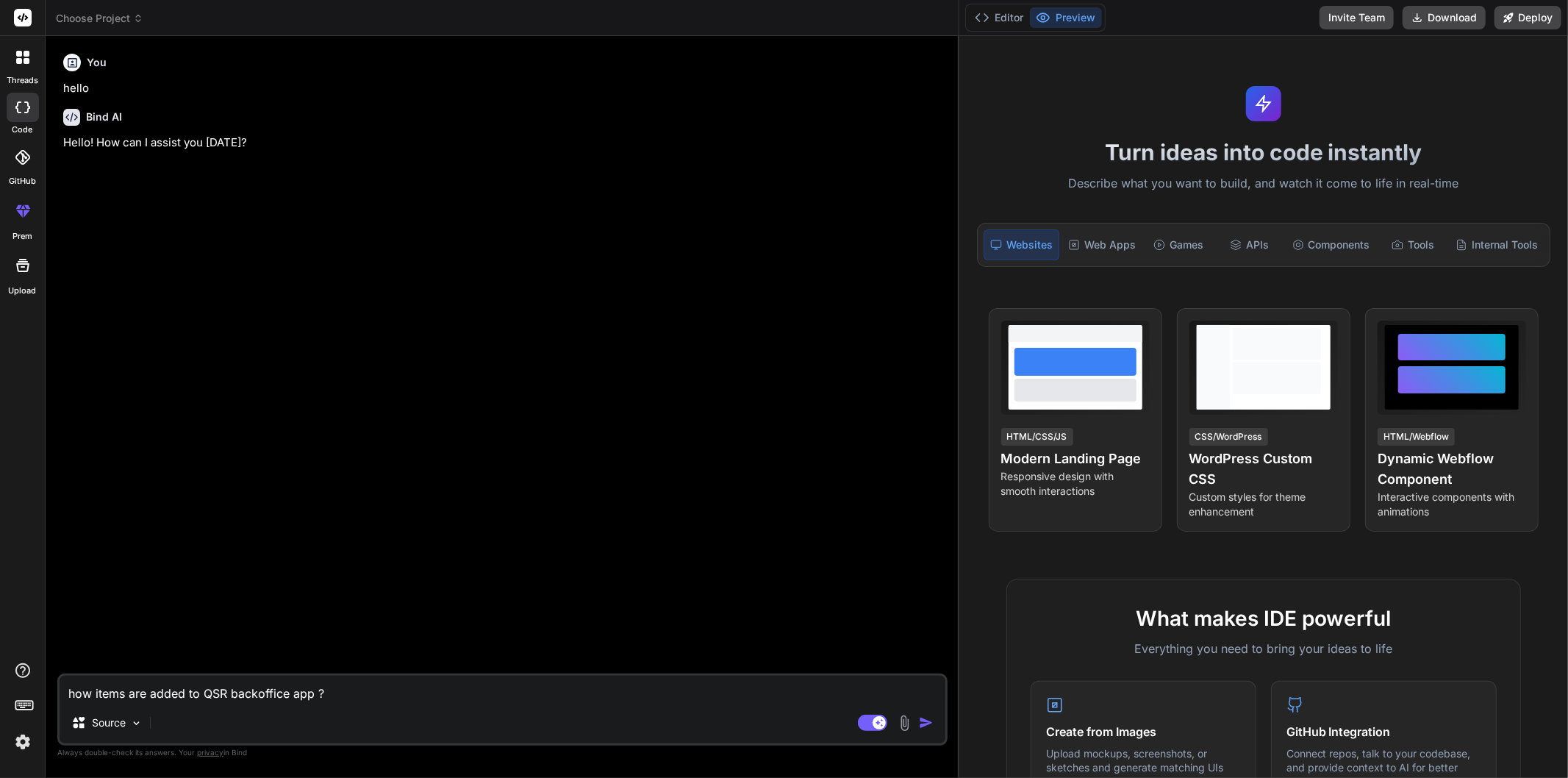
type textarea "x"
type textarea "how items are added to QSR backoffice app ? ca"
type textarea "x"
type textarea "how items are added to QSR backoffice app ? can"
type textarea "x"
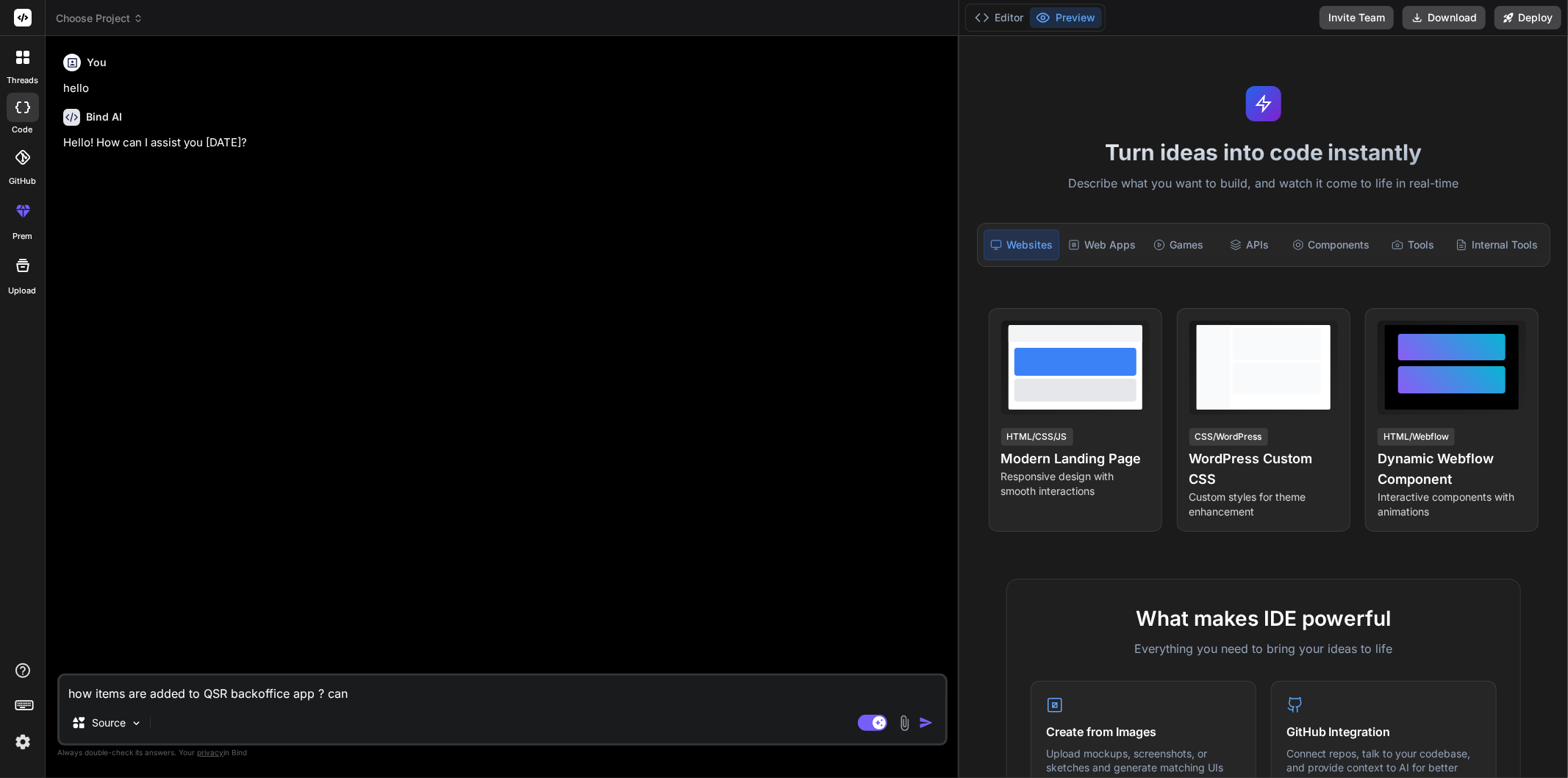
type textarea "how items are added to QSR backoffice app ? can"
type textarea "x"
type textarea "how items are added to QSR backoffice app ? can u"
type textarea "x"
type textarea "how items are added to QSR backoffice app ? can u"
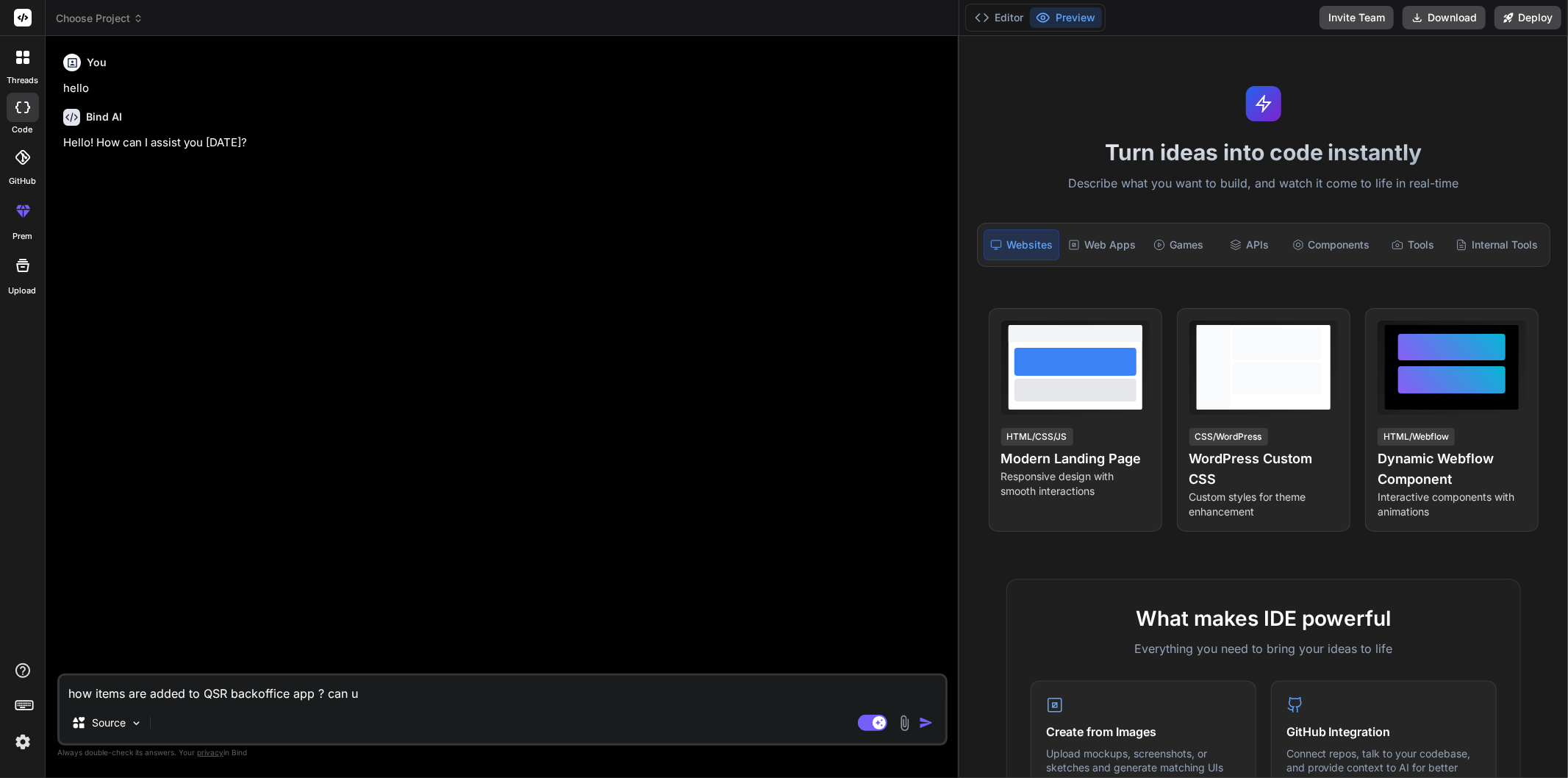
type textarea "x"
type textarea "how items are added to QSR backoffice app ? can u l"
type textarea "x"
type textarea "how items are added to QSR backoffice app ? can u le"
type textarea "x"
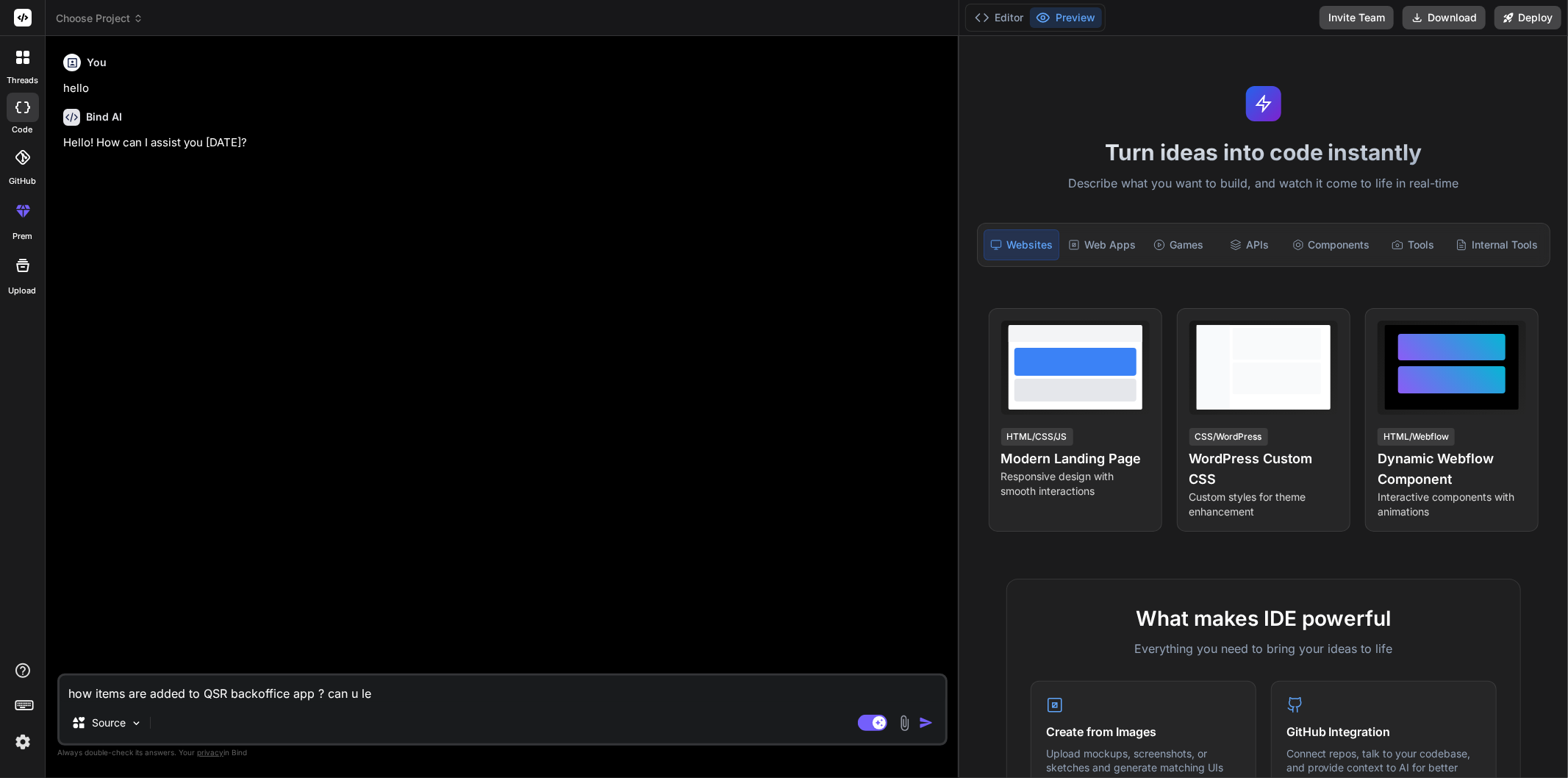
type textarea "how items are added to QSR backoffice app ? can u let"
type textarea "x"
type textarea "how items are added to QSR backoffice app ? can u let"
type textarea "x"
type textarea "how items are added to QSR backoffice app ? can u let m"
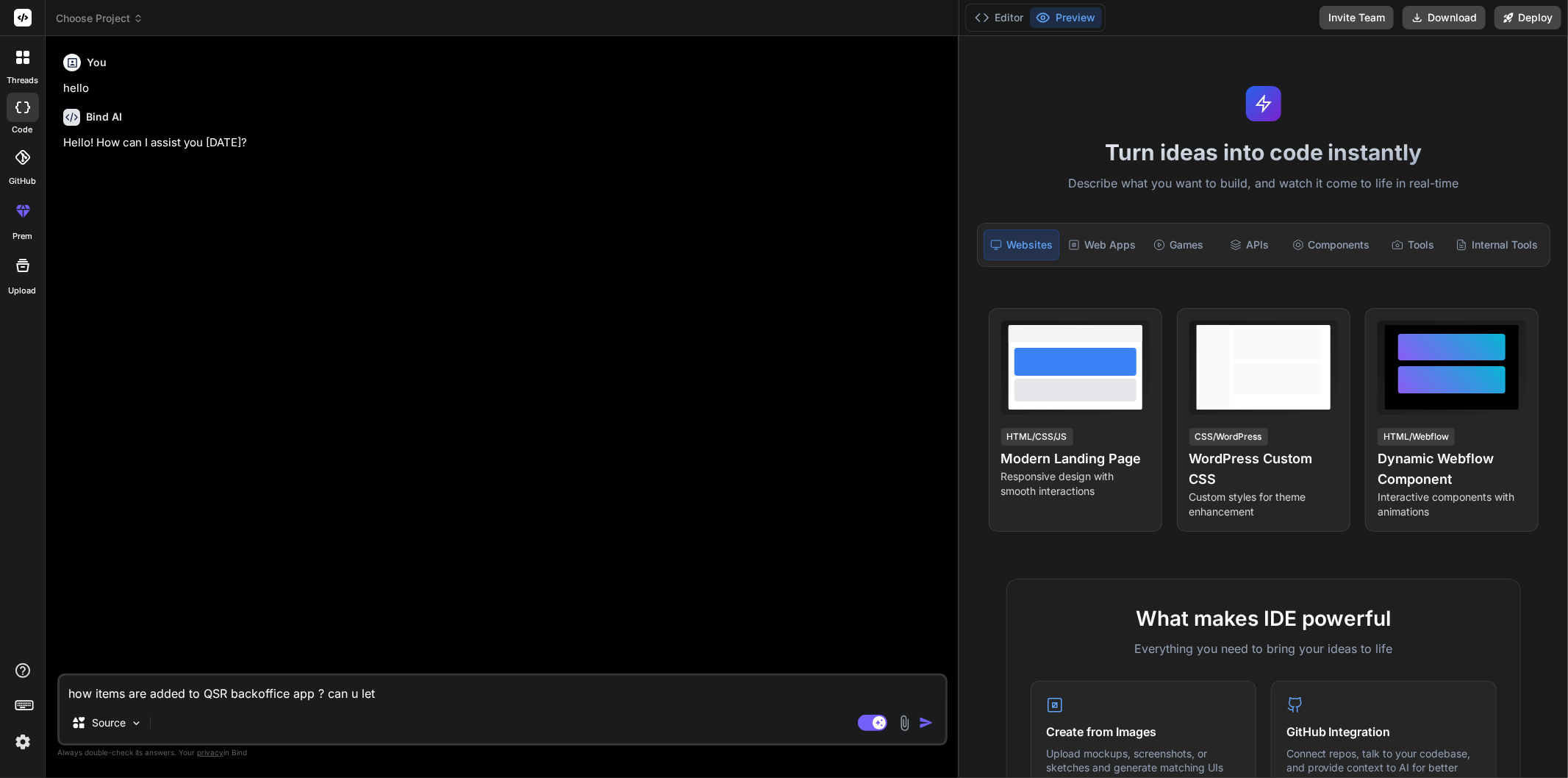
type textarea "x"
type textarea "how items are added to QSR backoffice app ? can u let me"
type textarea "x"
type textarea "how items are added to QSR backoffice app ? can u let me"
type textarea "x"
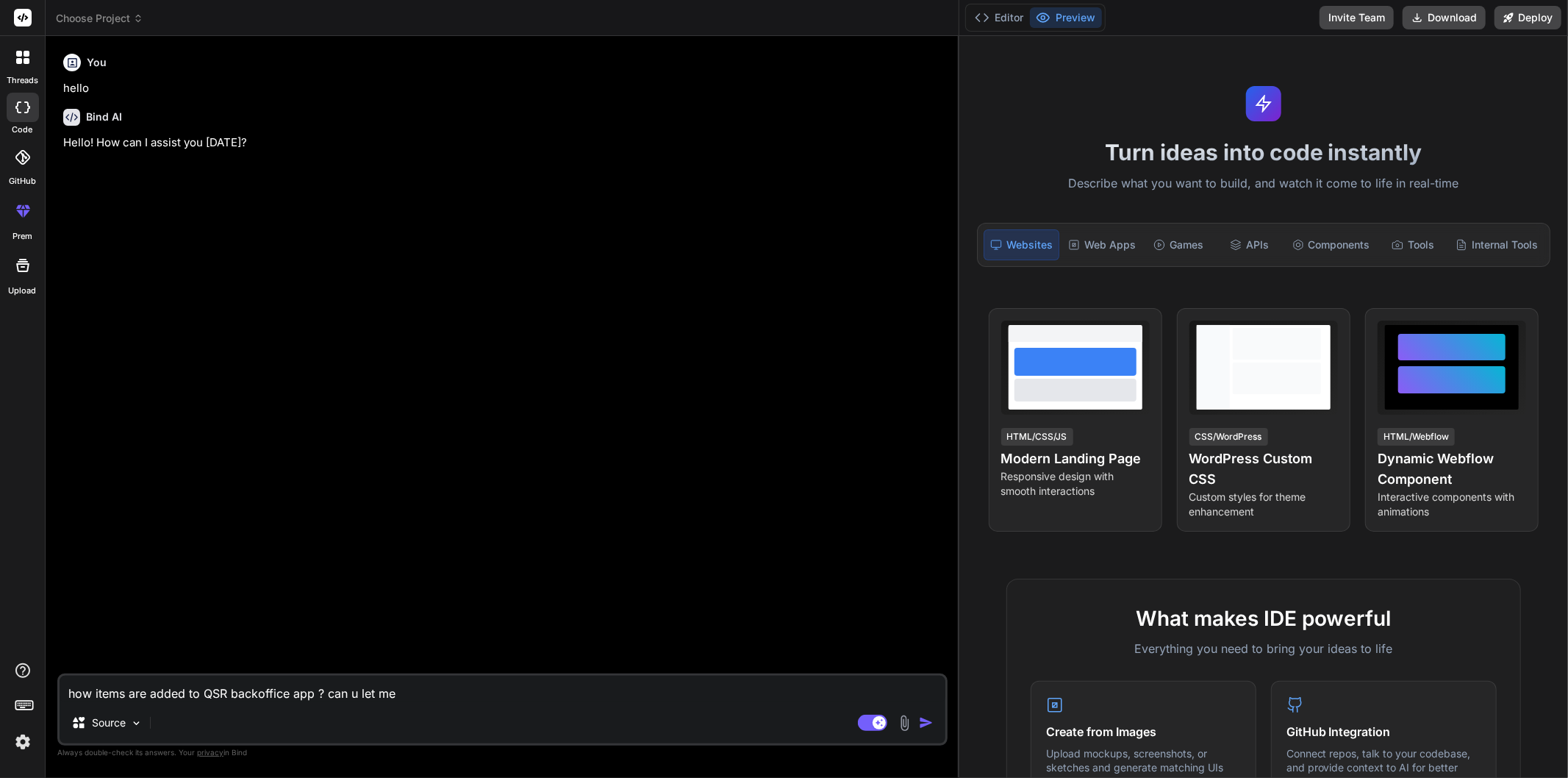
type textarea "how items are added to QSR backoffice app ? can u let me k"
type textarea "x"
type textarea "how items are added to QSR backoffice app ? can u let me kn"
type textarea "x"
type textarea "how items are added to QSR backoffice app ? can u let me kno"
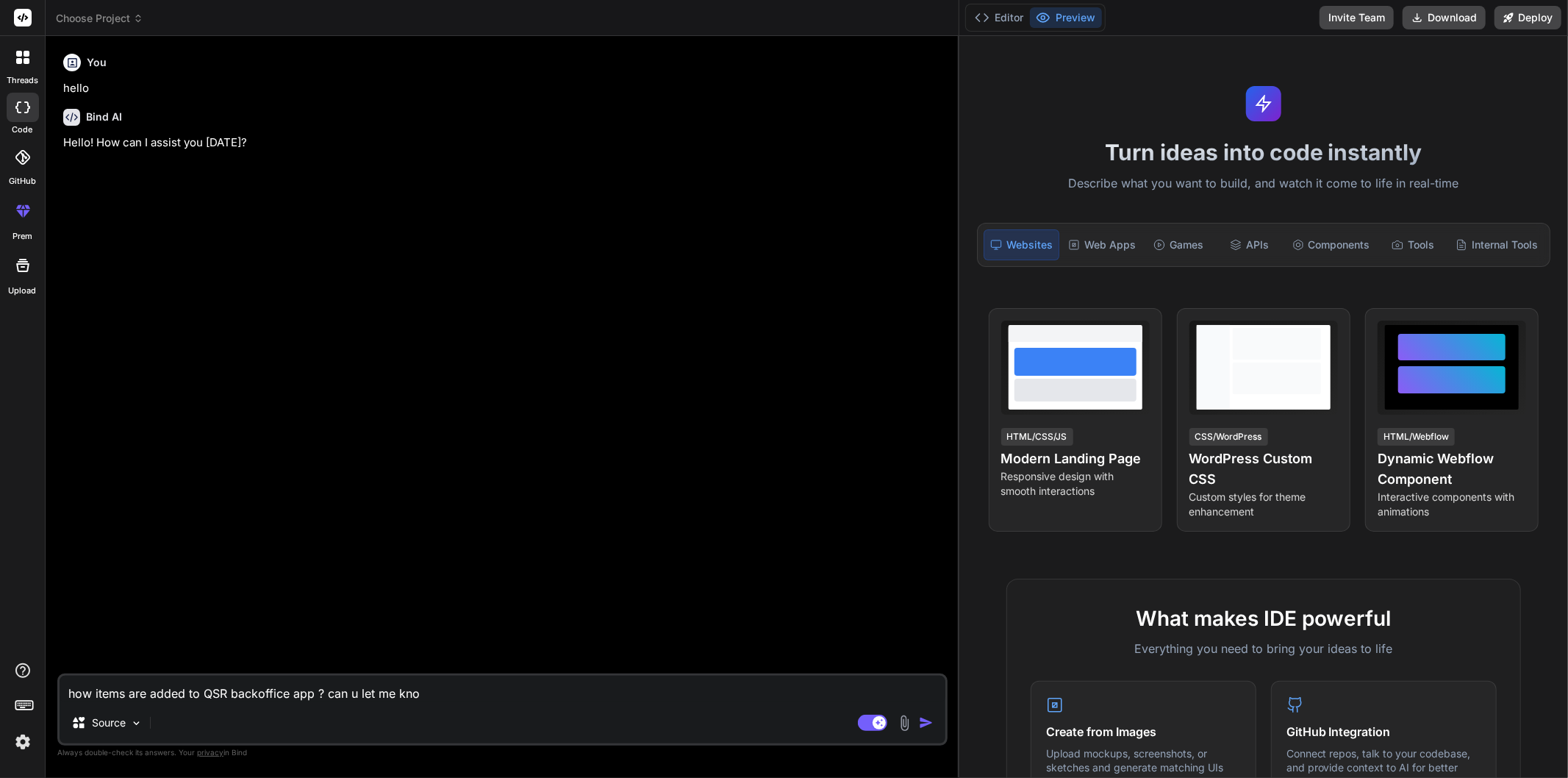
type textarea "x"
type textarea "how items are added to QSR backoffice app ? can u let me know"
type textarea "x"
type textarea "how items are added to QSR backoffice app ? can u let me know"
type textarea "x"
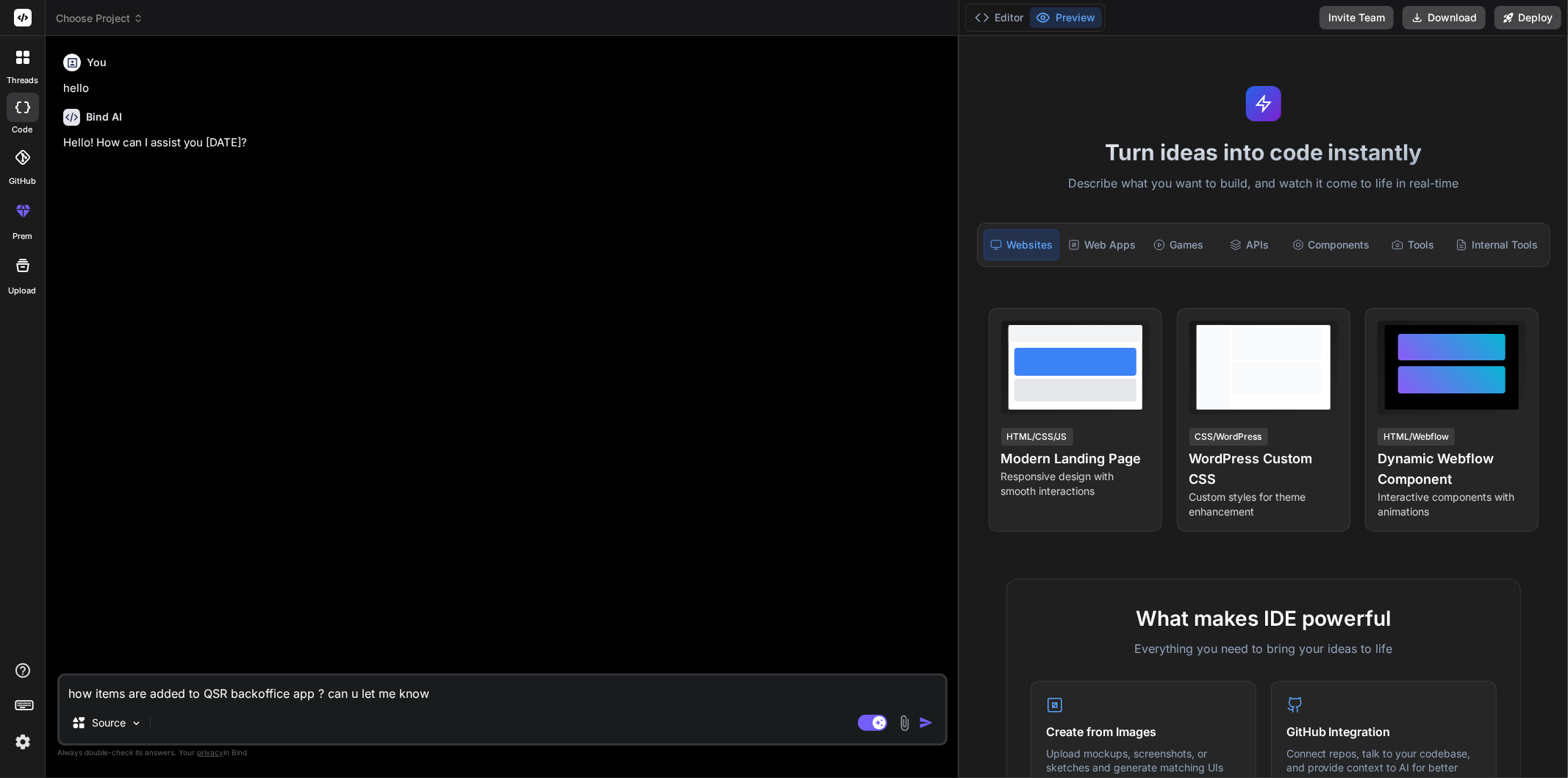
type textarea "how items are added to QSR backoffice app ? can u let me know t"
type textarea "x"
type textarea "how items are added to QSR backoffice app ? can u let me know th"
type textarea "x"
type textarea "how items are added to QSR backoffice app ? can u let me know the"
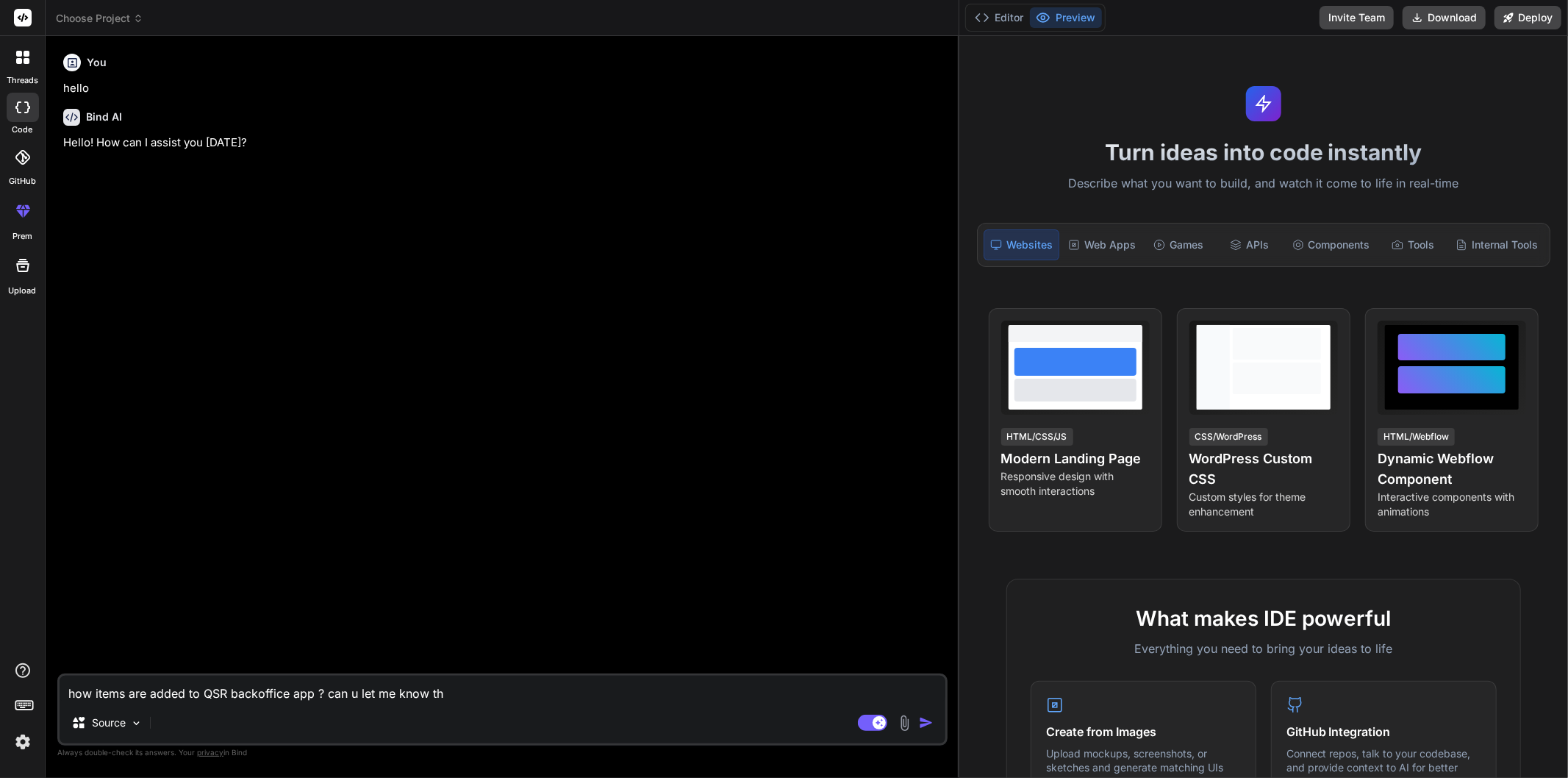
type textarea "x"
type textarea "how items are added to QSR backoffice app ? can u let me know the"
type textarea "x"
type textarea "how items are added to QSR backoffice app ? can u let me know the t"
type textarea "x"
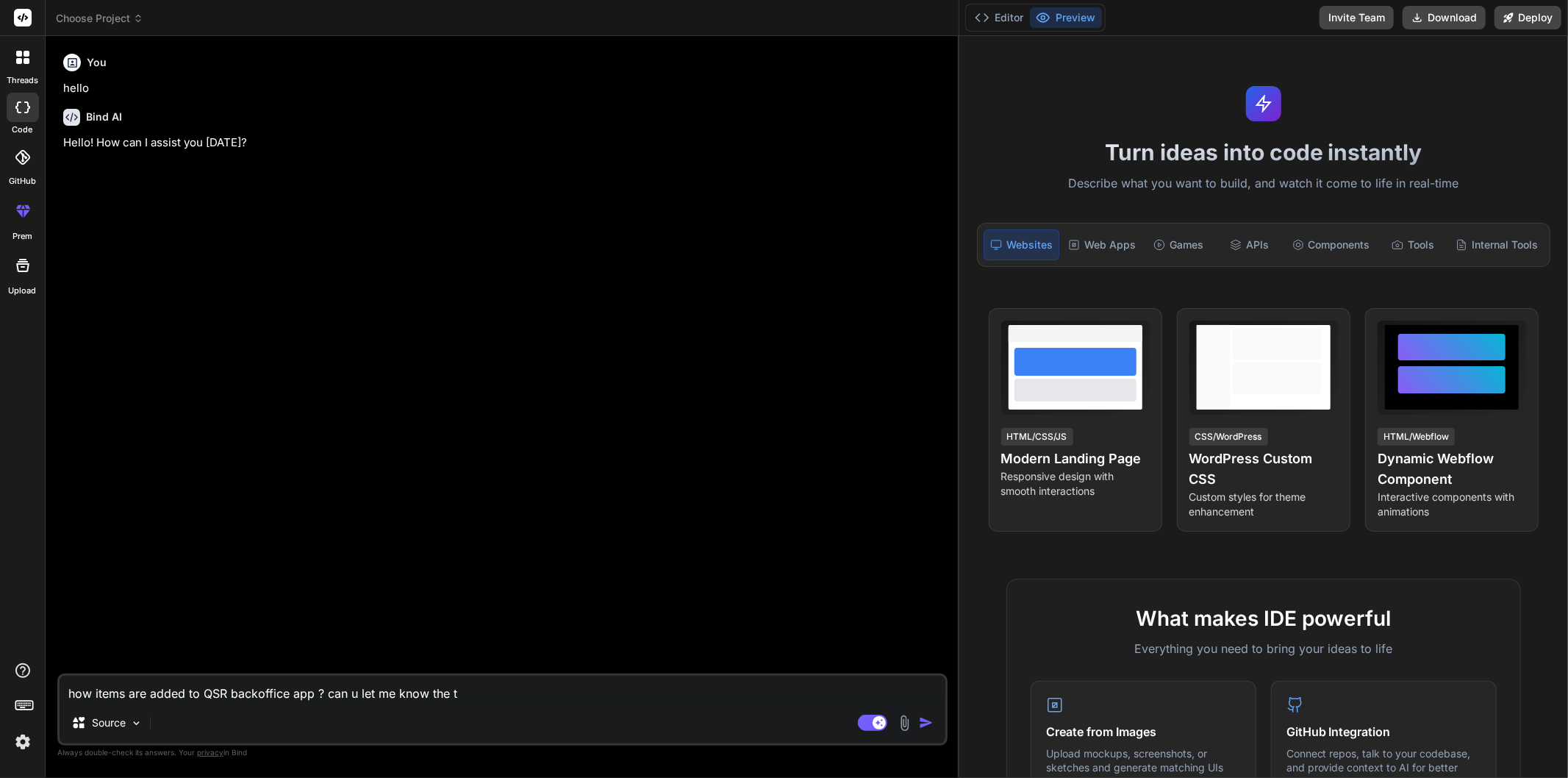
type textarea "how items are added to QSR backoffice app ? can u let me know the th"
type textarea "x"
type textarea "how items are added to QSR backoffice app ? can u let me know the thi"
type textarea "x"
type textarea "how items are added to QSR backoffice app ? can u let me know the thin"
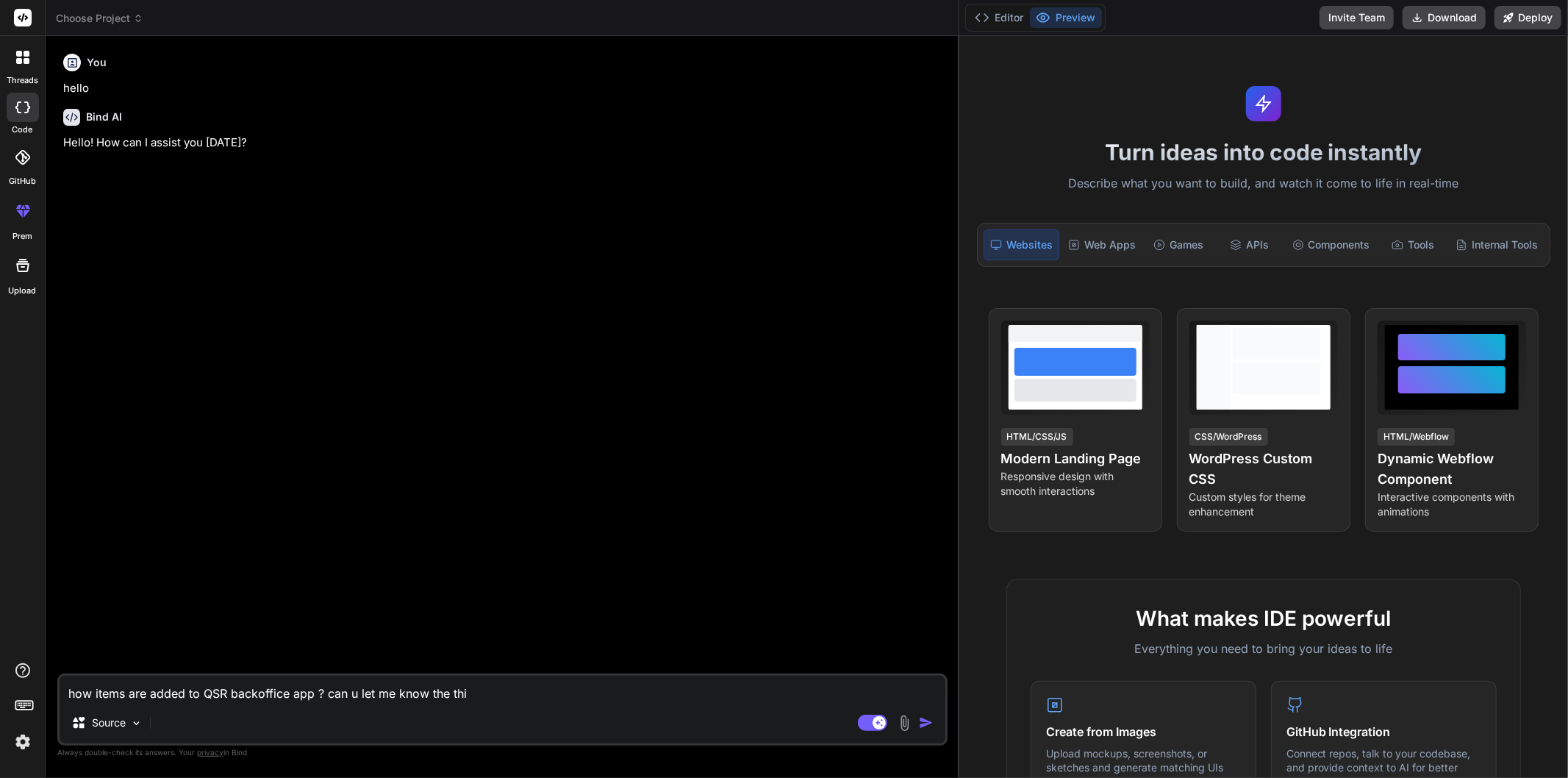
type textarea "x"
type textarea "how items are added to QSR backoffice app ? can u let me know the thing"
type textarea "x"
type textarea "how items are added to QSR backoffice app ? can u let me know the things"
type textarea "x"
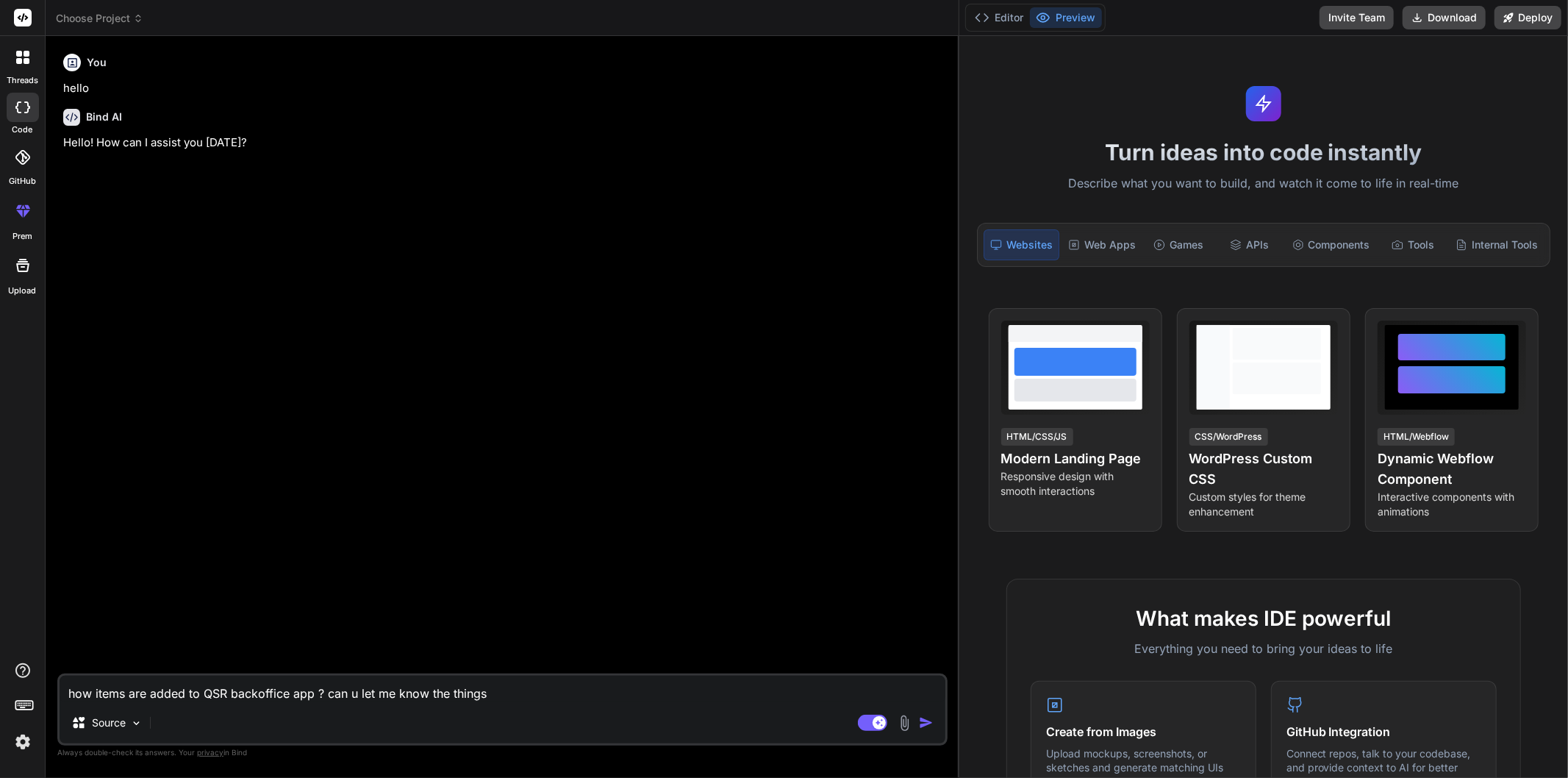
type textarea "how items are added to QSR backoffice app ? can u let me know the things"
type textarea "x"
type textarea "how items are added to QSR backoffice app ? can u let me know the things n"
type textarea "x"
type textarea "how items are added to QSR backoffice app ? can u let me know the things ne"
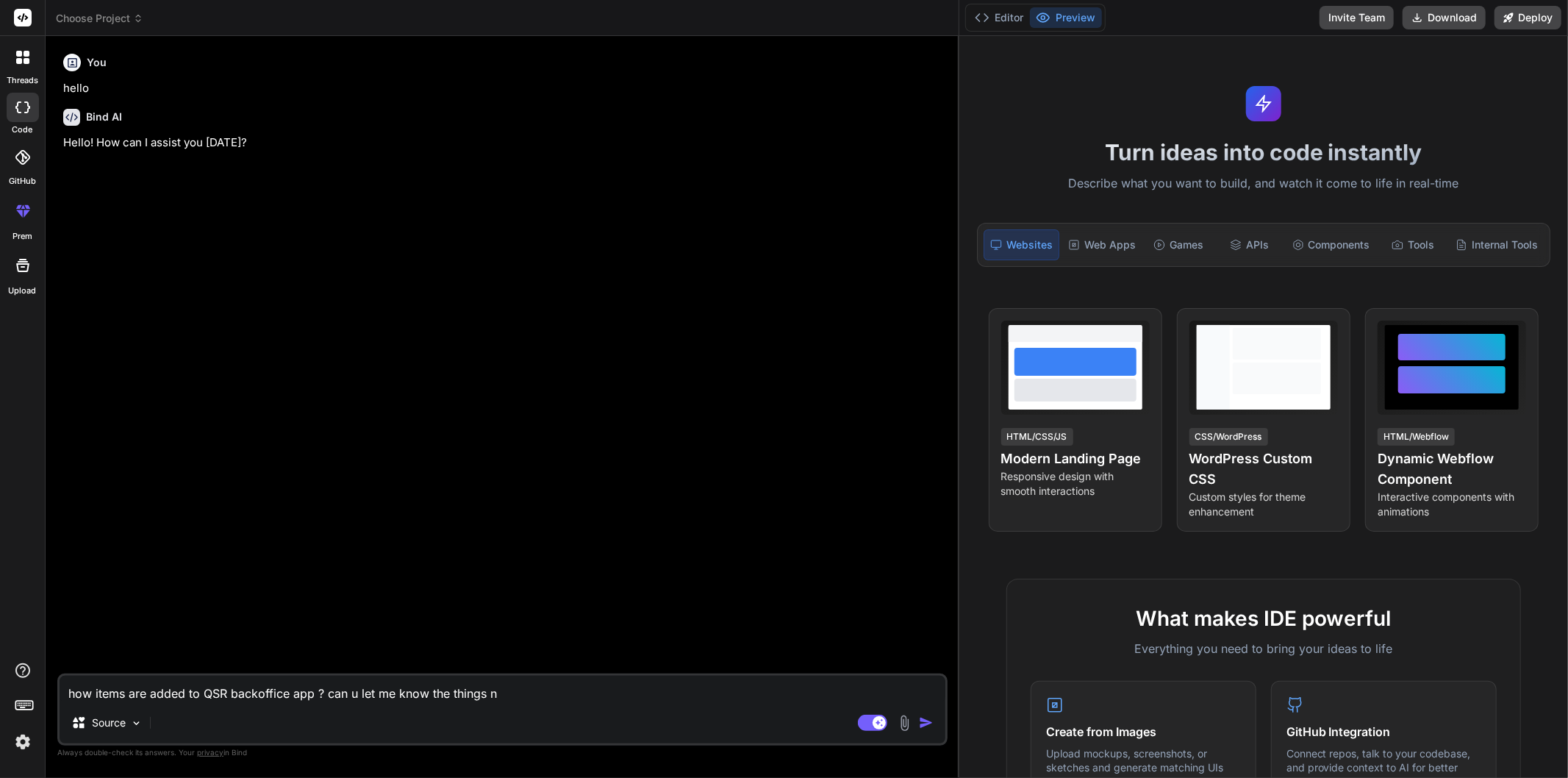
type textarea "x"
type textarea "how items are added to QSR backoffice app ? can u let me know the things nee"
type textarea "x"
type textarea "how items are added to QSR backoffice app ? can u let me know the things need"
type textarea "x"
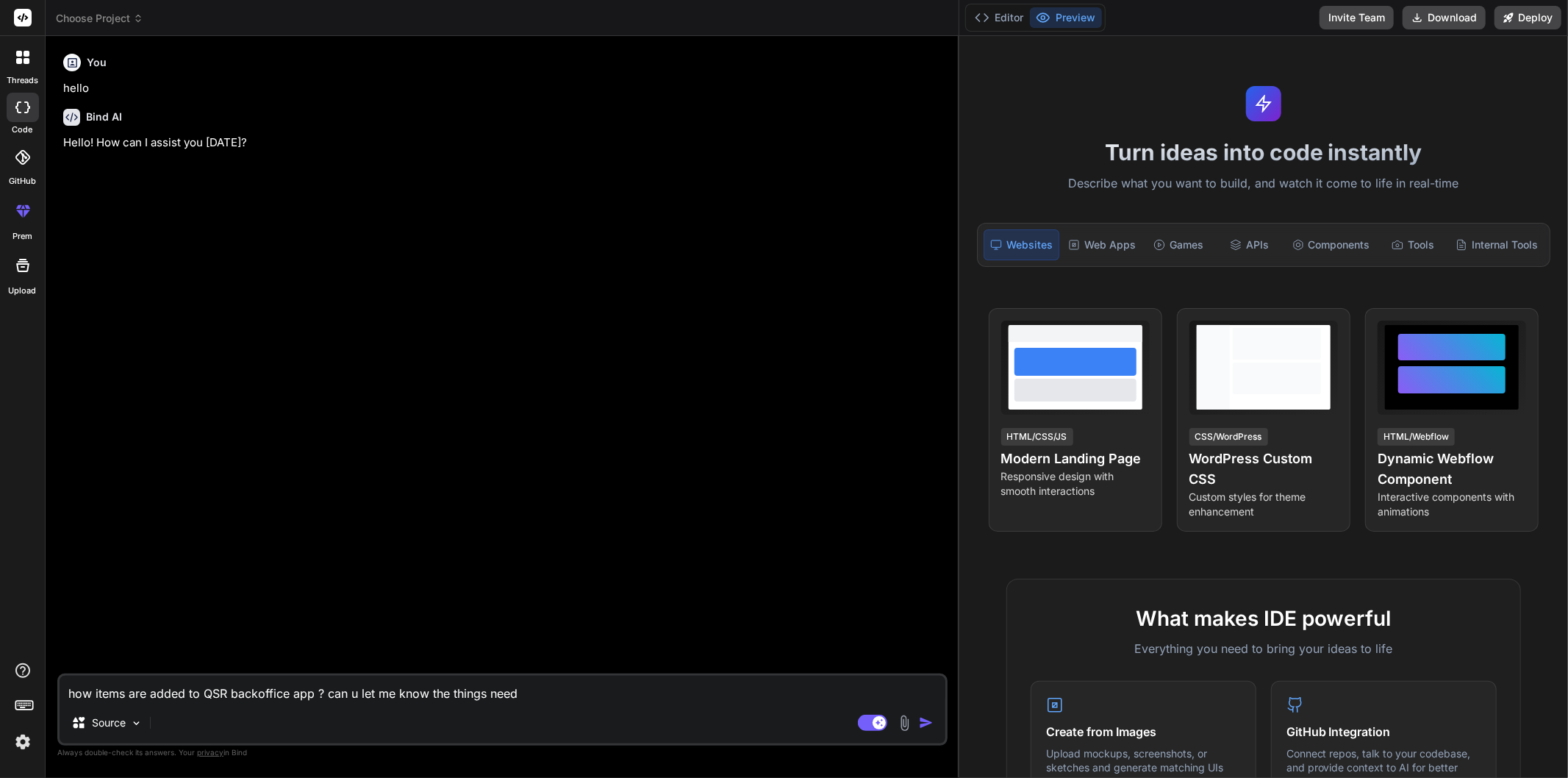
type textarea "how items are added to QSR backoffice app ? can u let me know the things need"
type textarea "x"
type textarea "how items are added to QSR backoffice app ? can u let me know the things need t"
type textarea "x"
type textarea "how items are added to QSR backoffice app ? can u let me know the things need to"
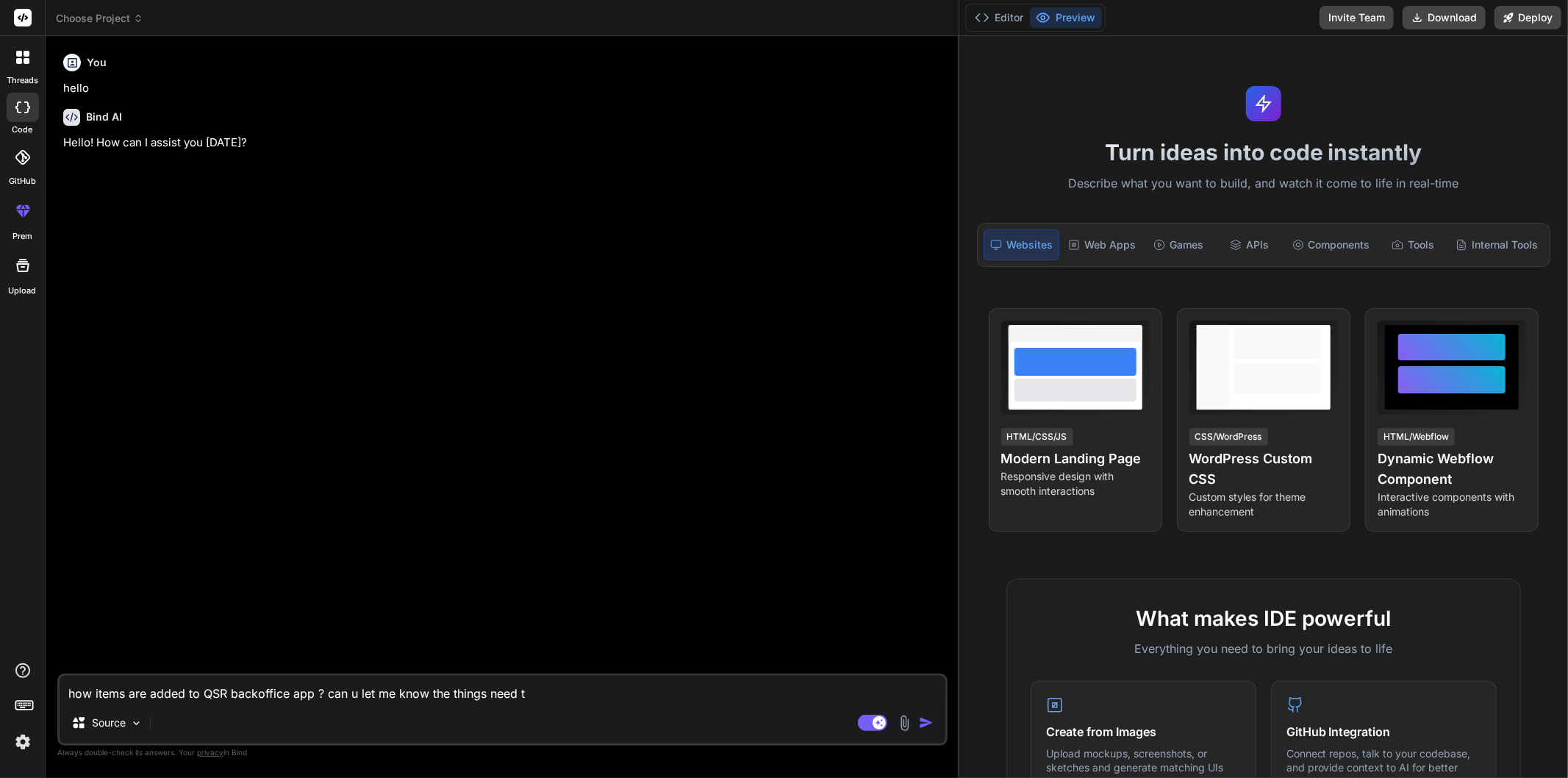
type textarea "x"
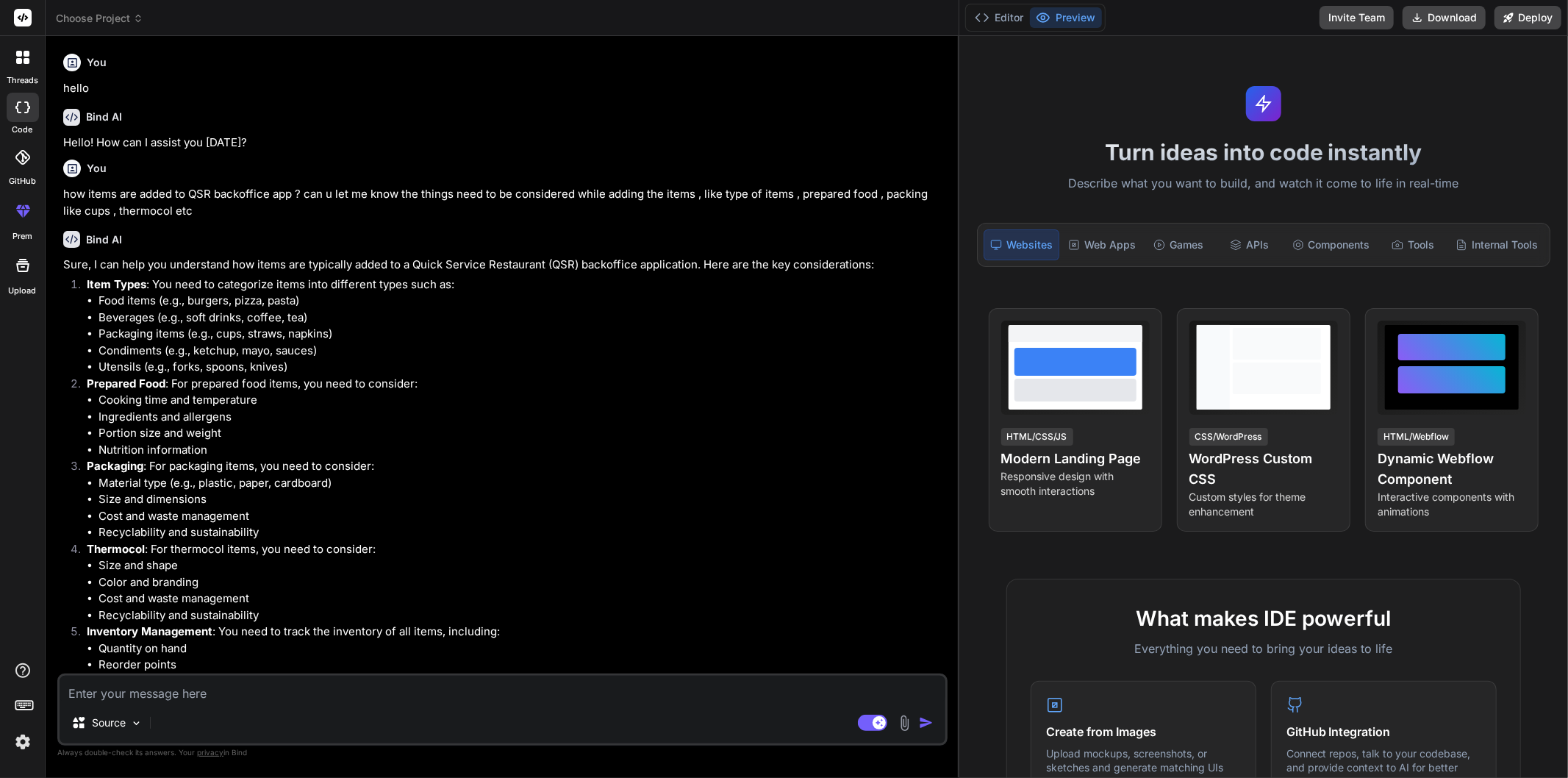
click at [23, 60] on icon at bounding box center [26, 61] width 6 height 6
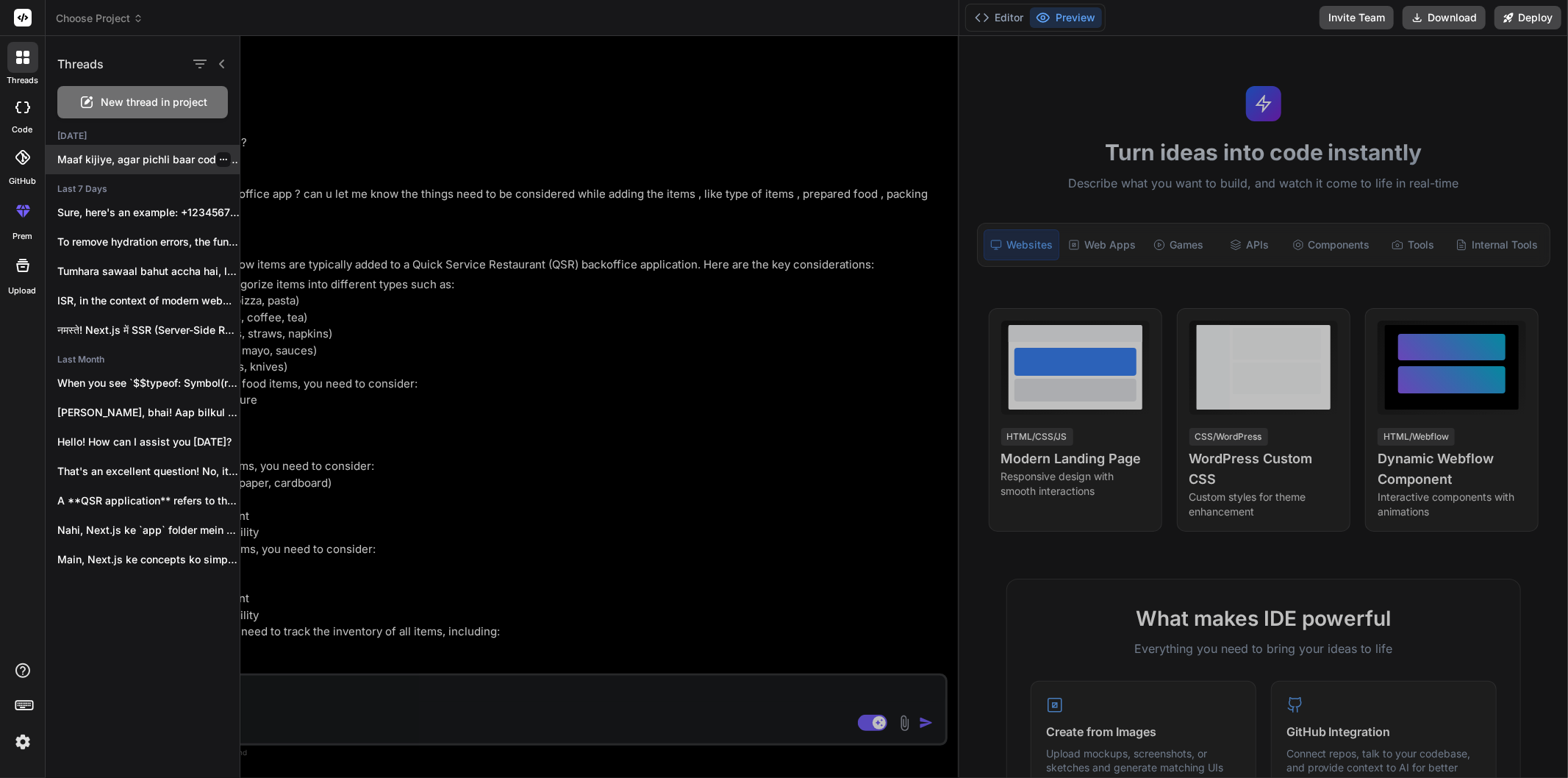
click at [107, 162] on p "Maaf kijiye, agar pichli baar code run..." at bounding box center [148, 160] width 182 height 14
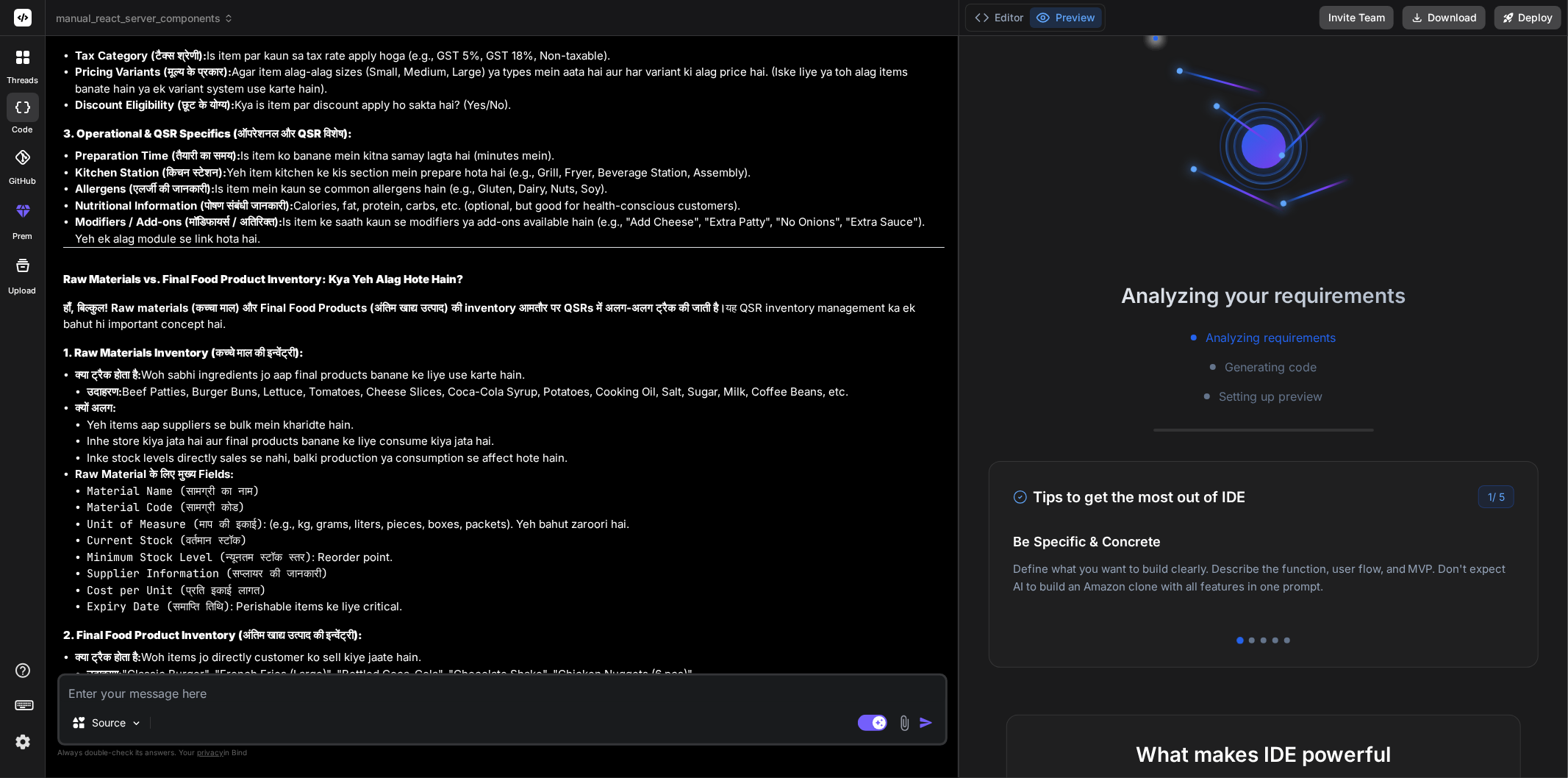
scroll to position [1225, 0]
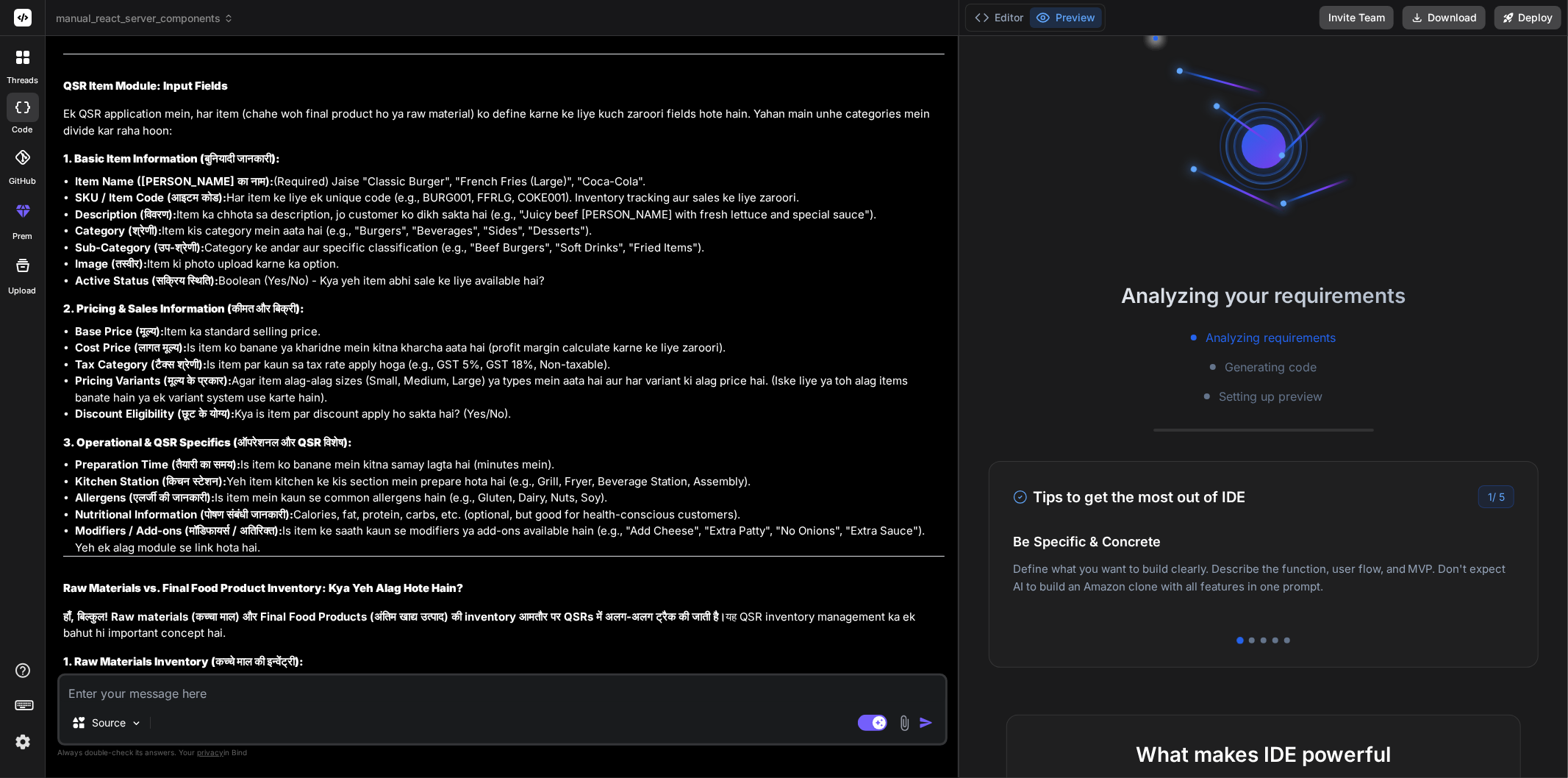
click at [1059, 14] on button "Preview" at bounding box center [1067, 17] width 72 height 21
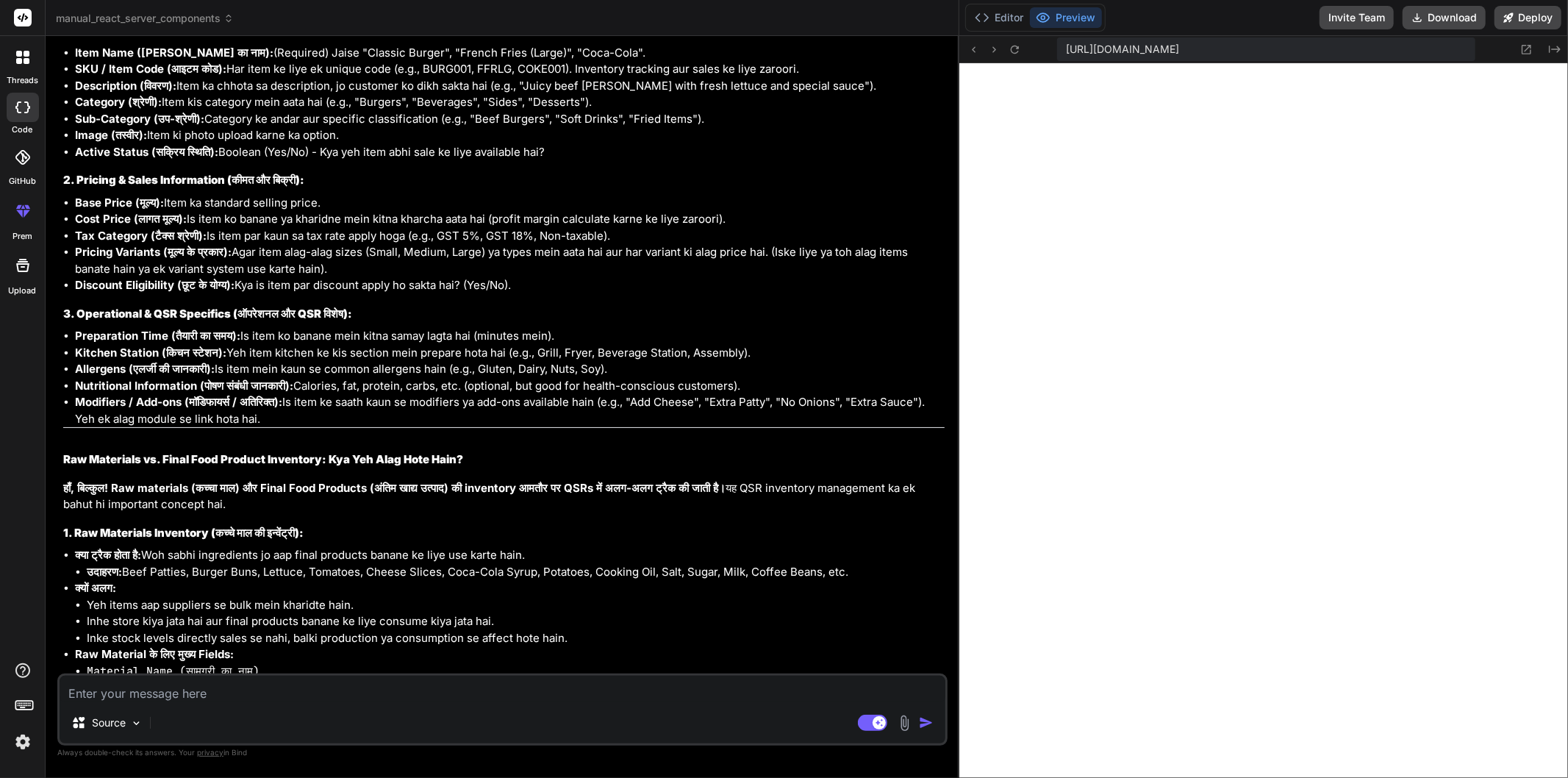
scroll to position [1389, 0]
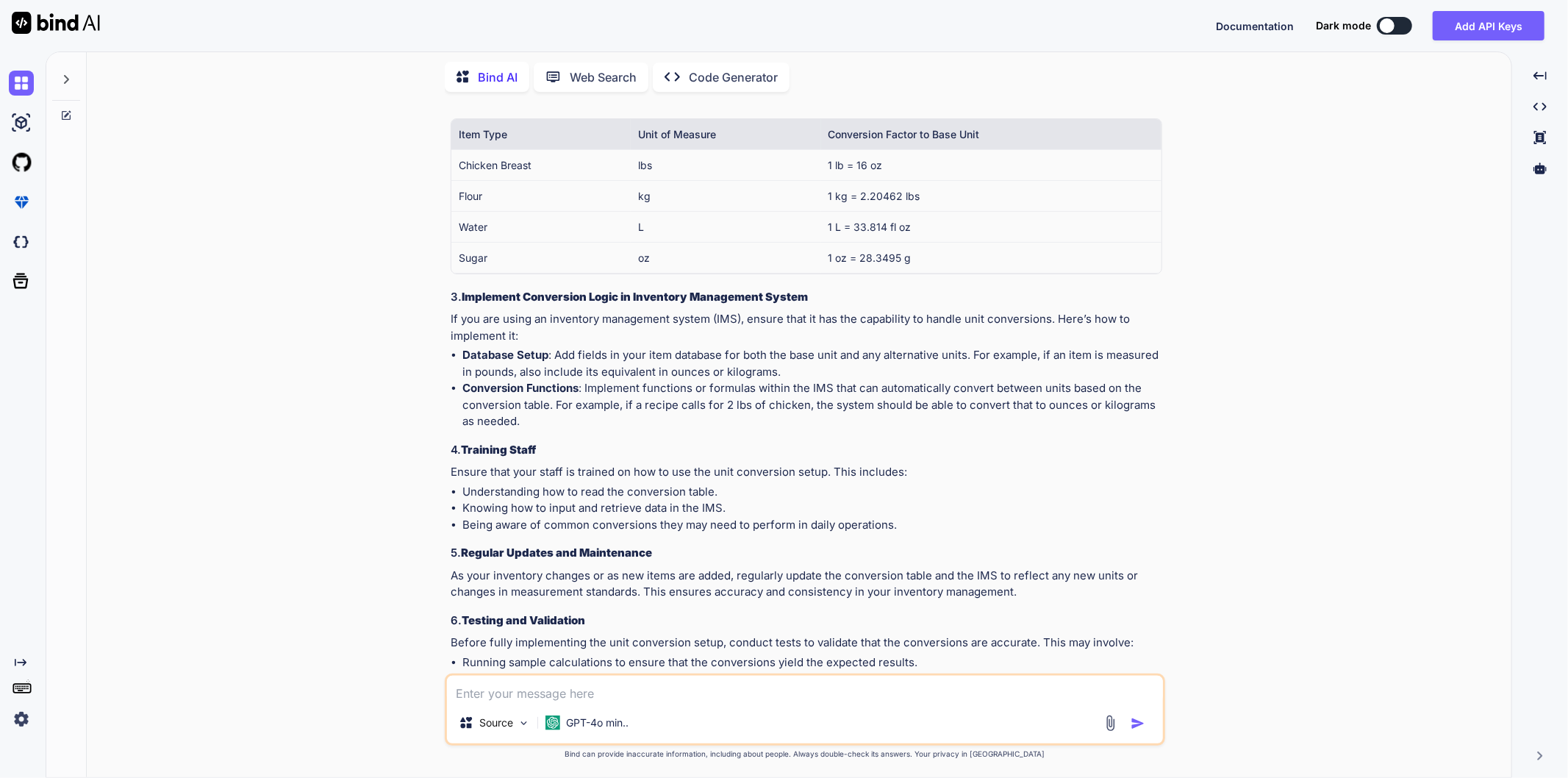
scroll to position [2858, 0]
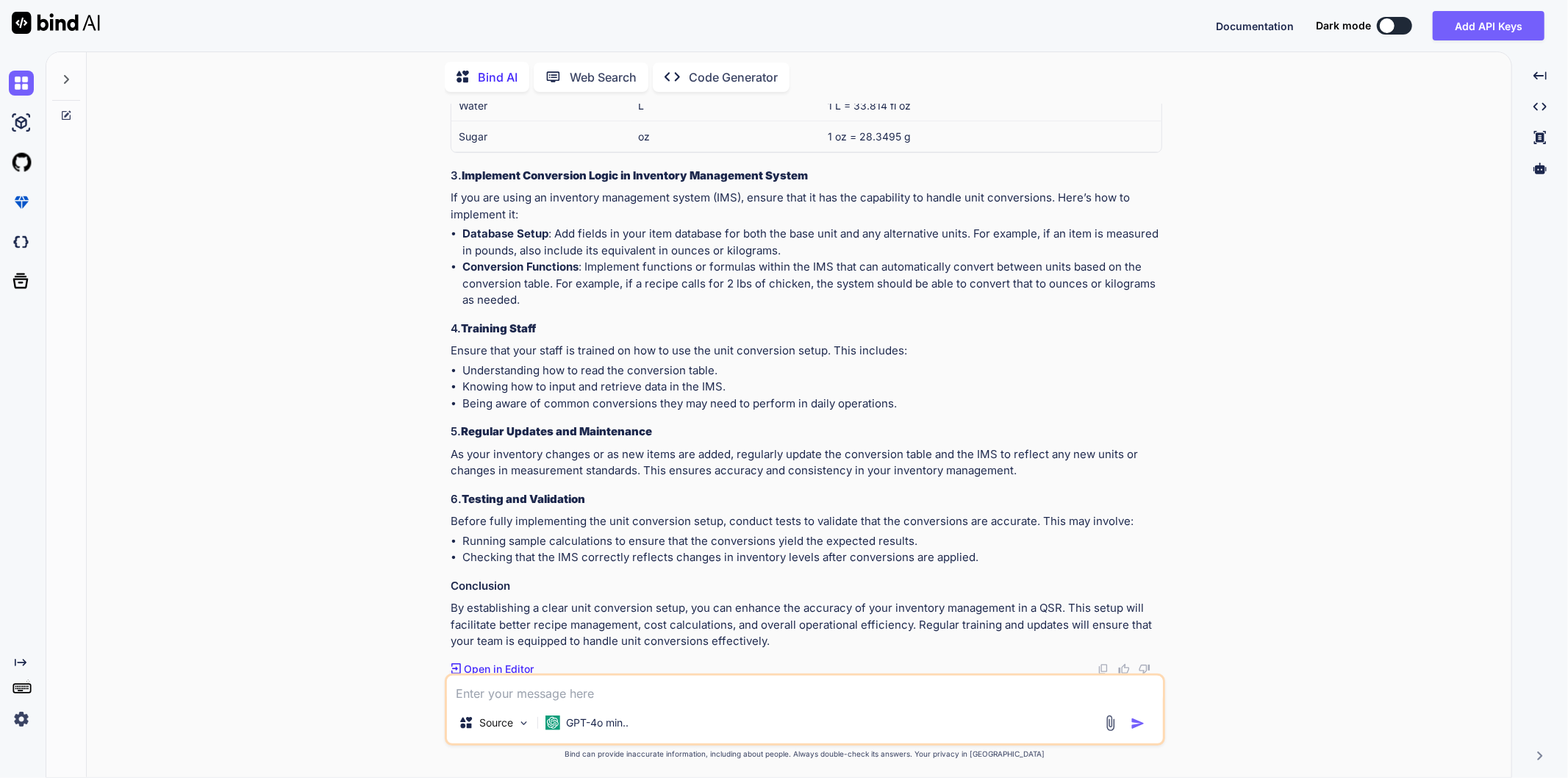
click at [592, 692] on textarea at bounding box center [805, 689] width 716 height 26
type textarea "i"
type textarea "x"
type textarea "is"
type textarea "x"
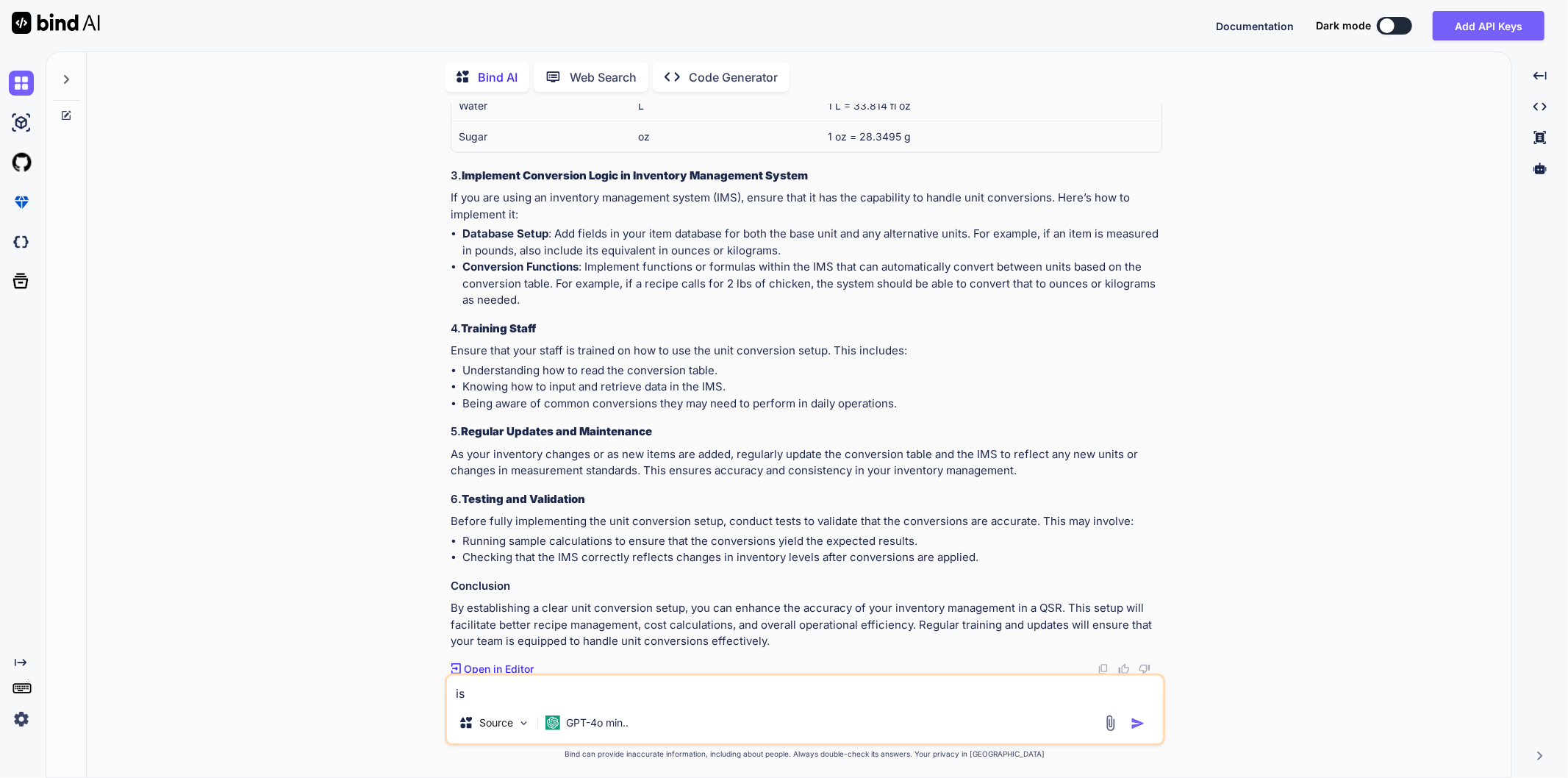
type textarea "is"
type textarea "x"
type textarea "is m"
type textarea "x"
type textarea "is mo"
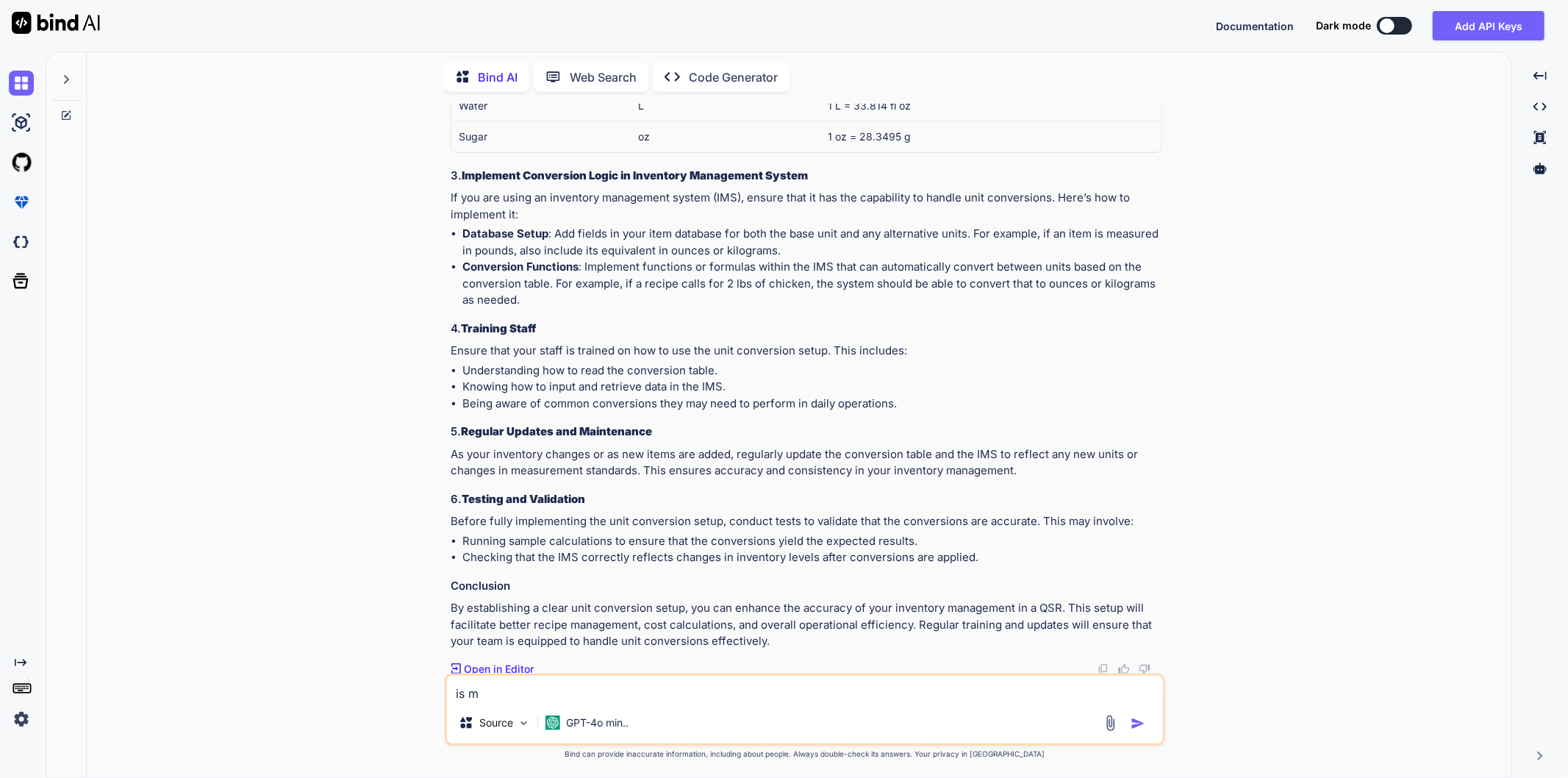
type textarea "x"
type textarea "is mod"
type textarea "x"
type textarea "is [PERSON_NAME]"
type textarea "x"
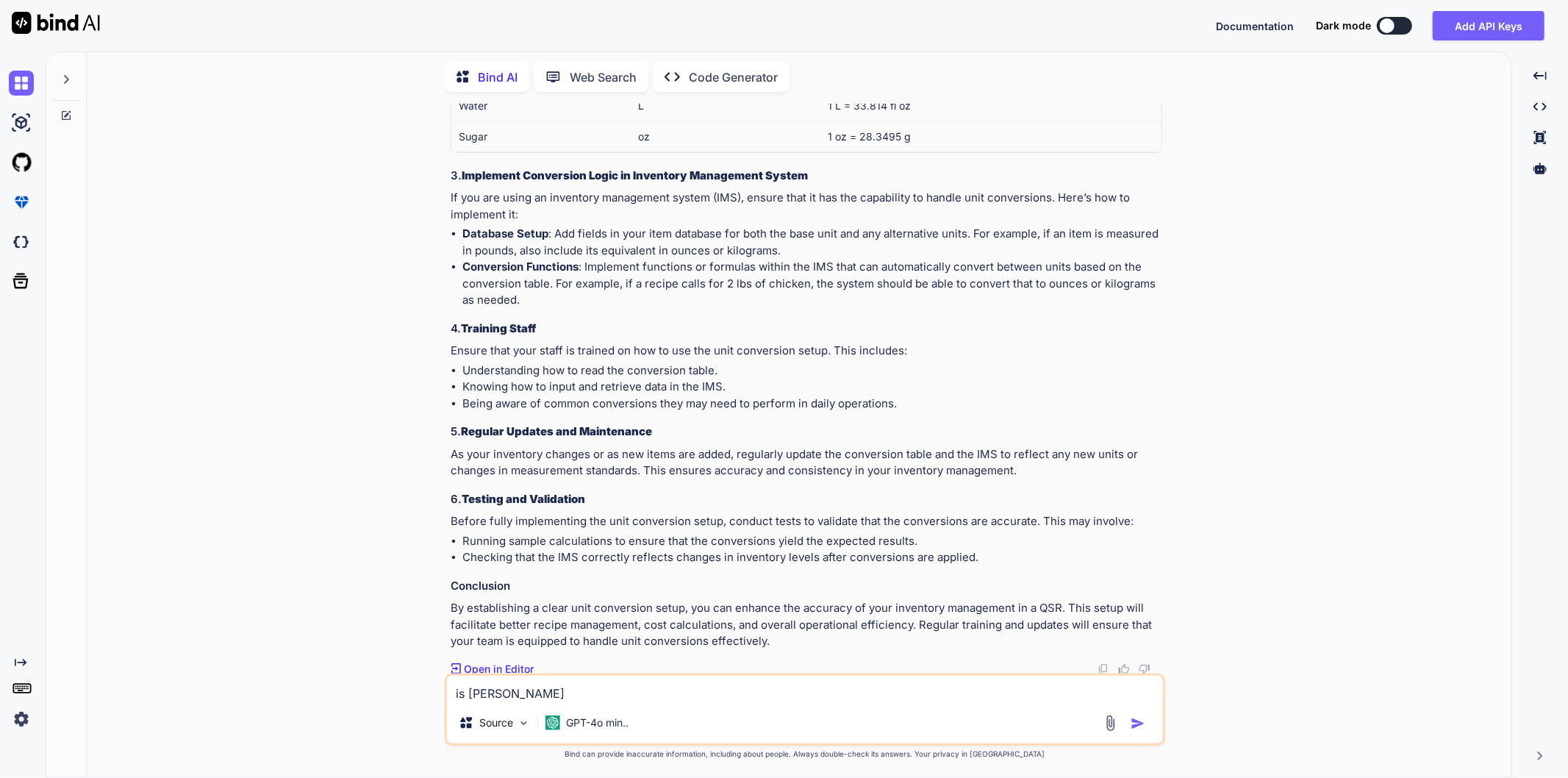
type textarea "is modif"
type textarea "x"
type textarea "is [PERSON_NAME]"
type textarea "x"
type textarea "is modifie"
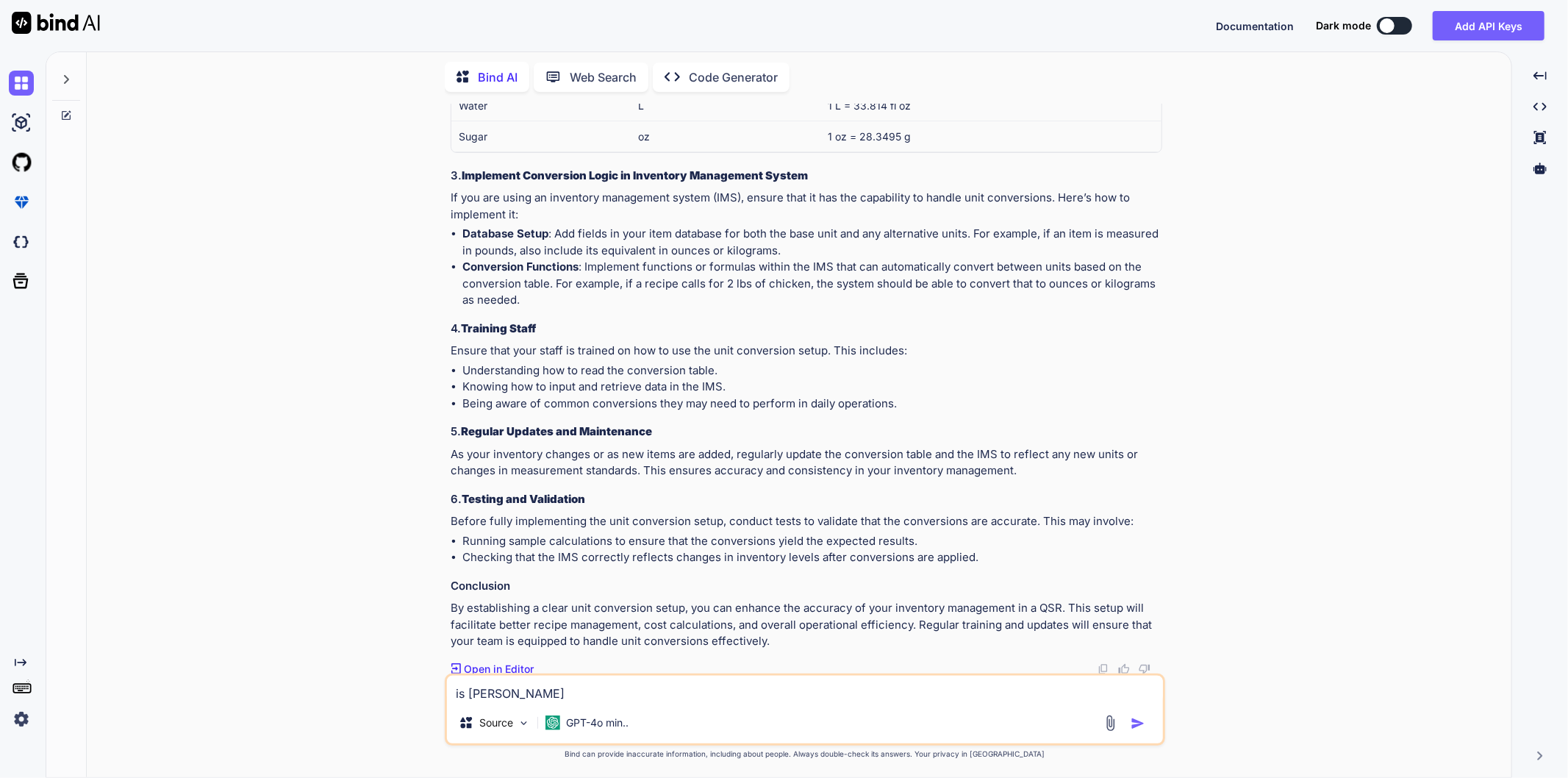
type textarea "x"
type textarea "is modifier"
type textarea "x"
type textarea "is modifiers"
type textarea "x"
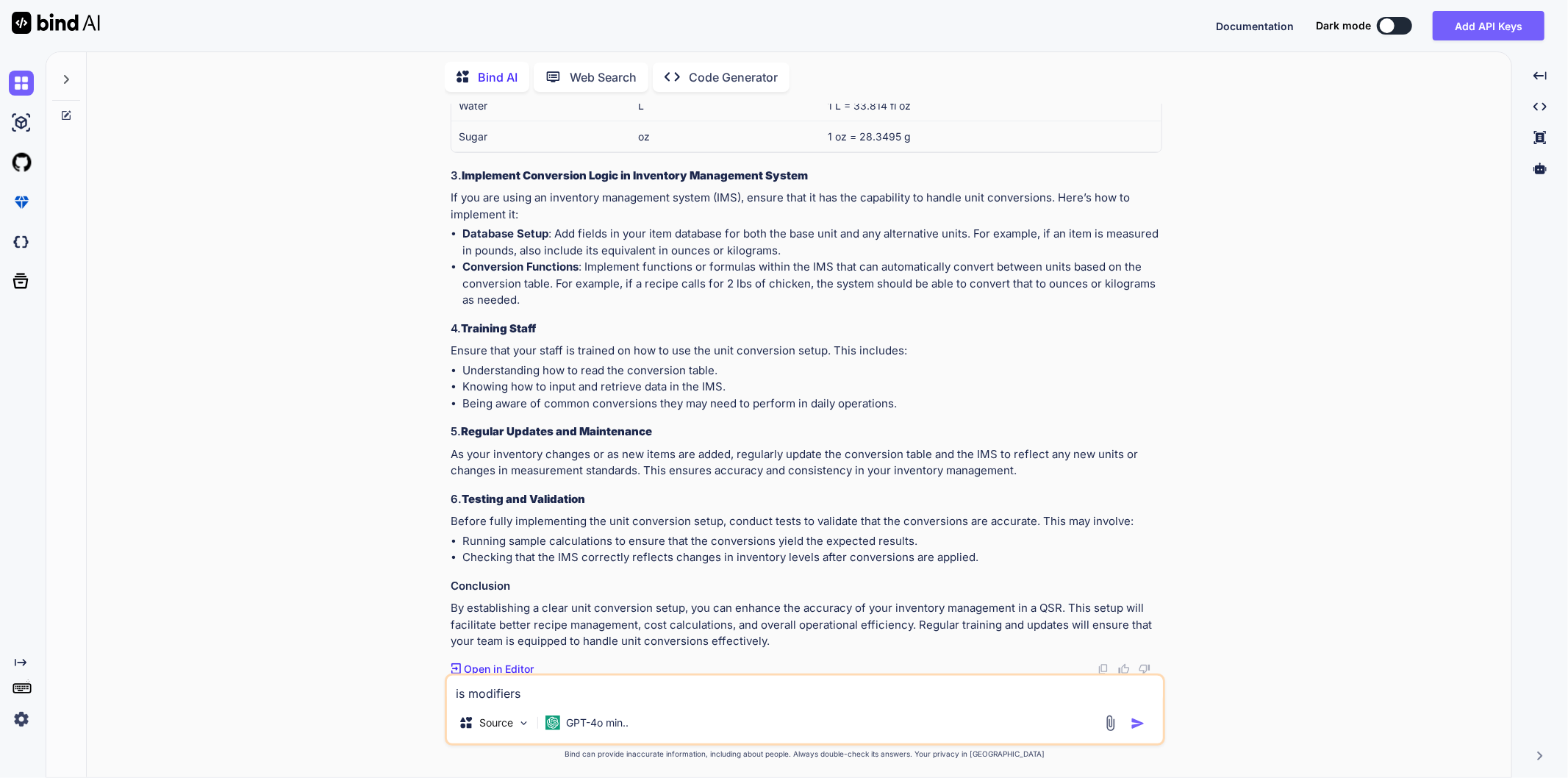
type textarea "is modifiers"
type textarea "x"
type textarea "is modifiers a"
type textarea "x"
type textarea "is modifiers al"
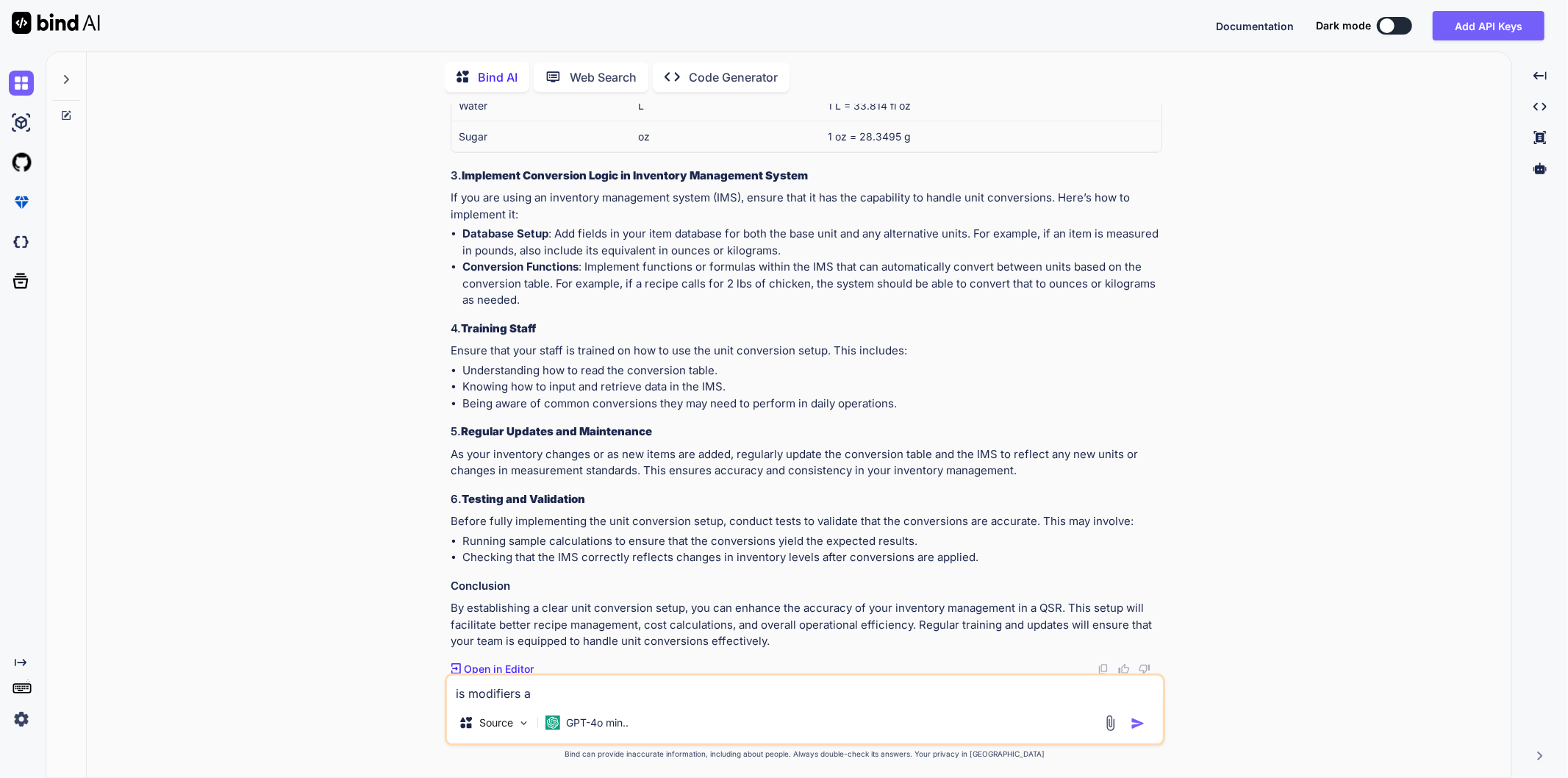
type textarea "x"
type textarea "is modifiers als"
type textarea "x"
type textarea "is modifiers also"
type textarea "x"
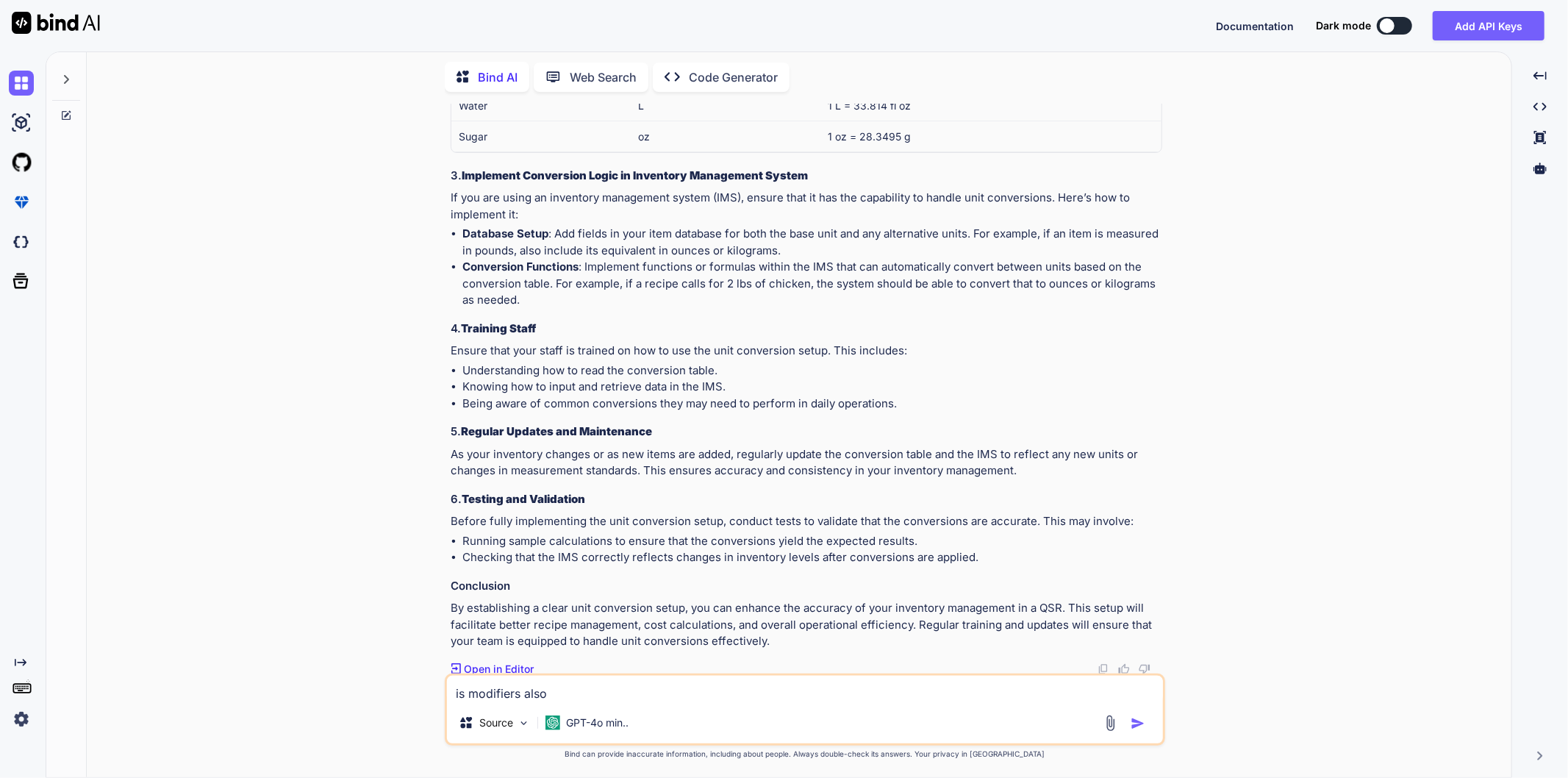
type textarea "is modifiers also"
type textarea "x"
type textarea "is modifiers also a"
type textarea "x"
type textarea "is modifiers also a"
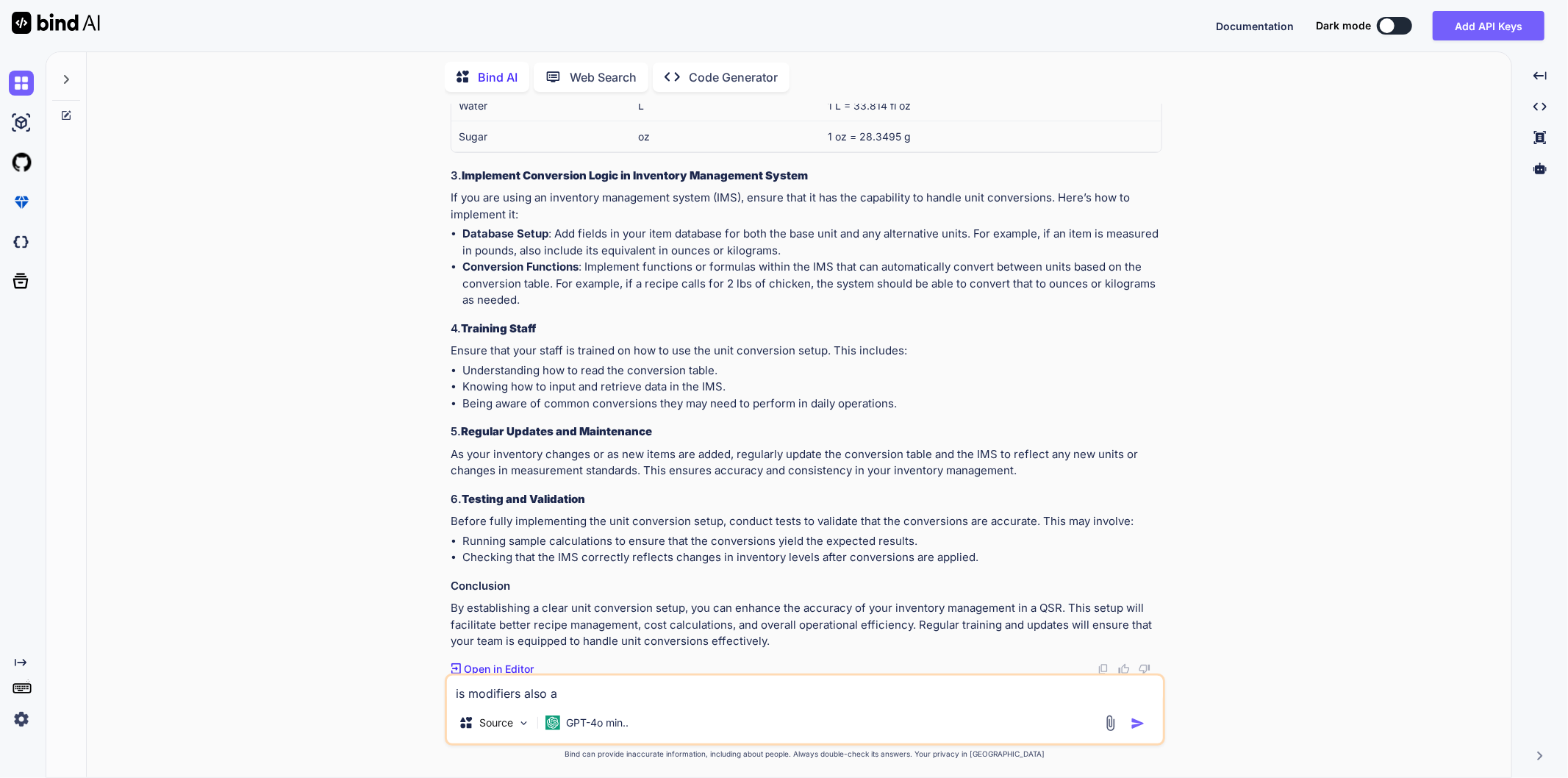
type textarea "x"
type textarea "is modifiers also a t"
type textarea "x"
type textarea "is modifiers also a ty"
type textarea "x"
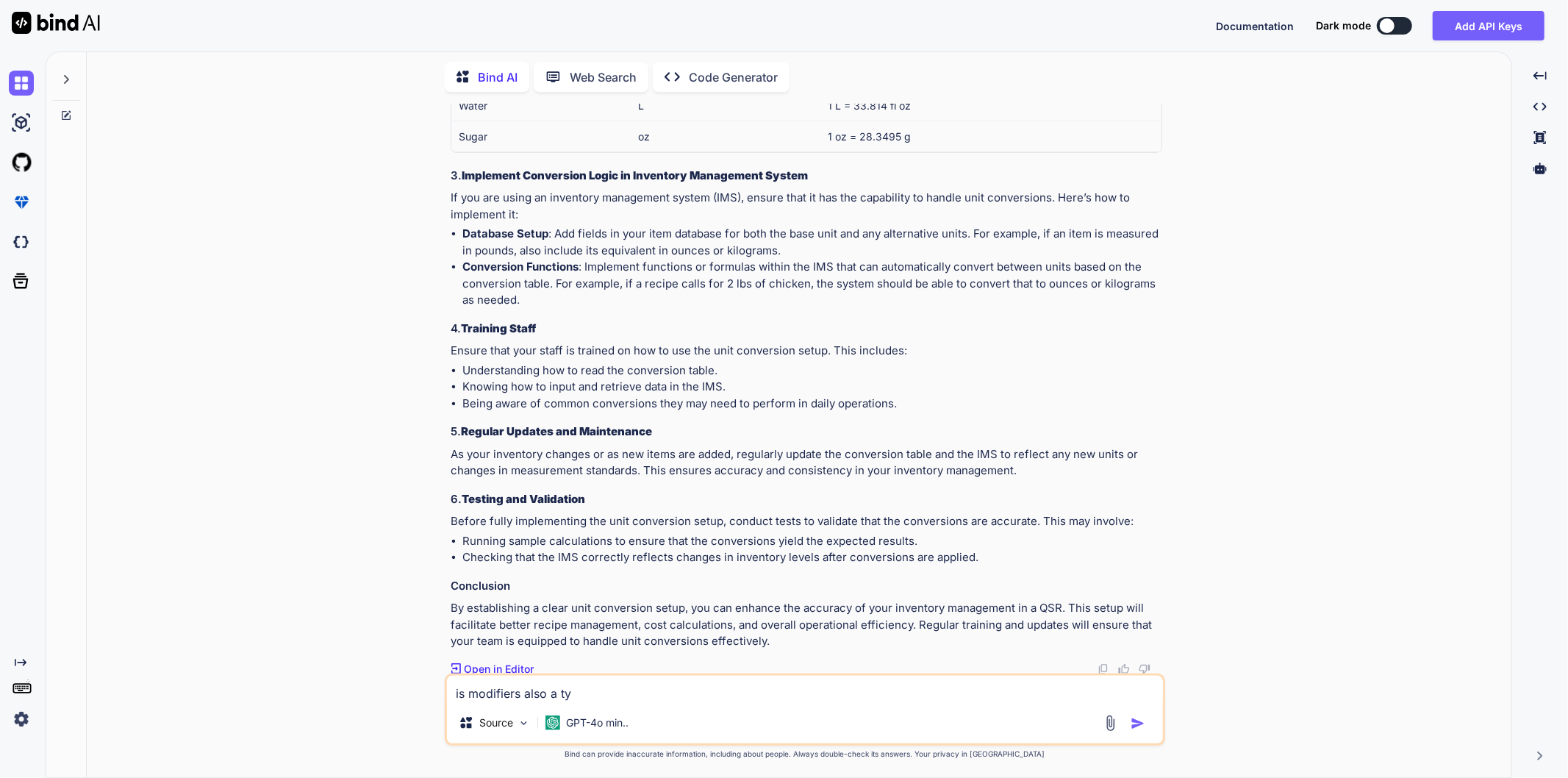
type textarea "is modifiers also a typ"
type textarea "x"
type textarea "is modifiers also a type"
type textarea "x"
type textarea "is modifiers also a type"
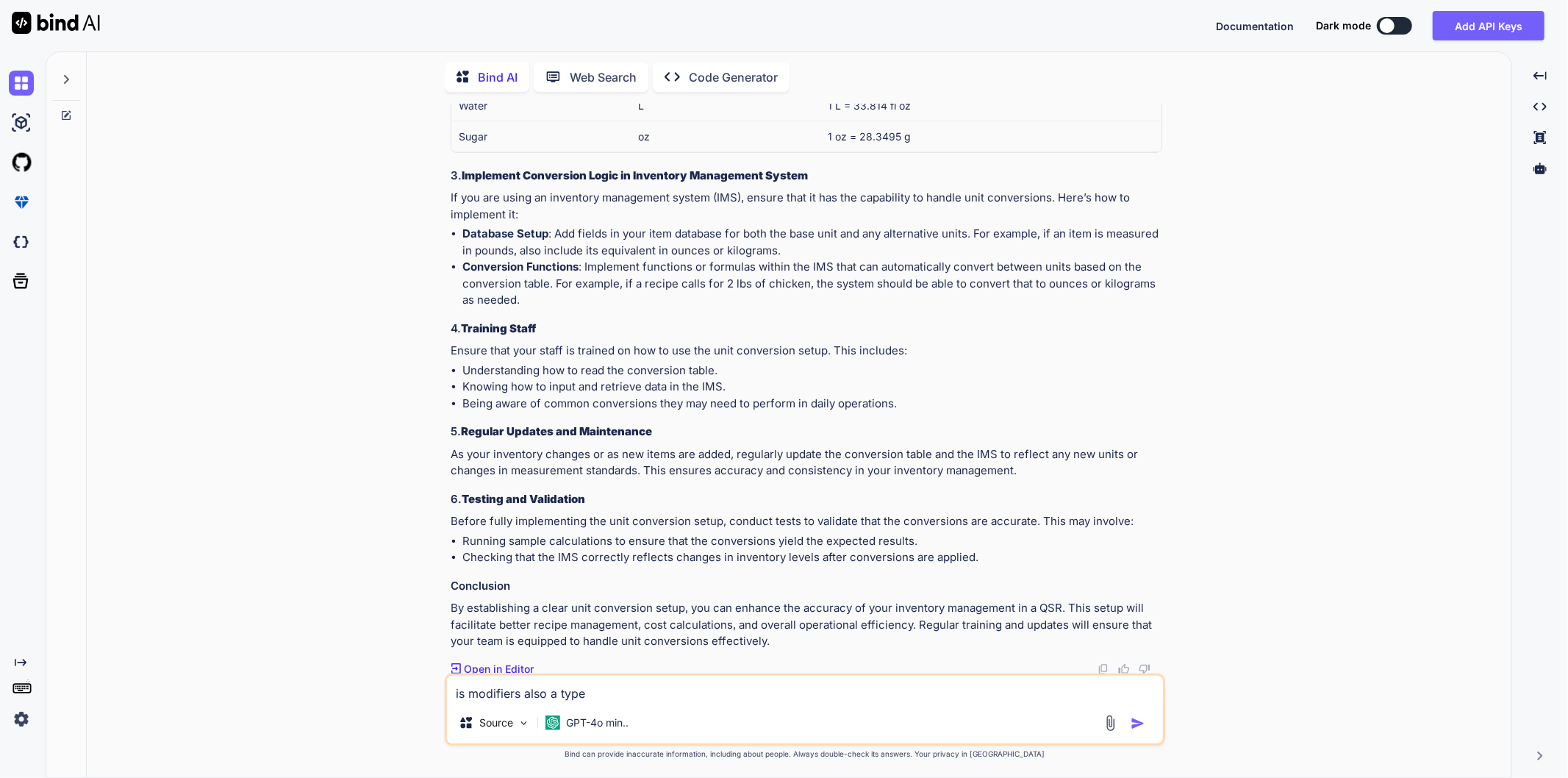
type textarea "x"
type textarea "is modifiers also a type o"
type textarea "x"
type textarea "is modifiers also a type of"
type textarea "x"
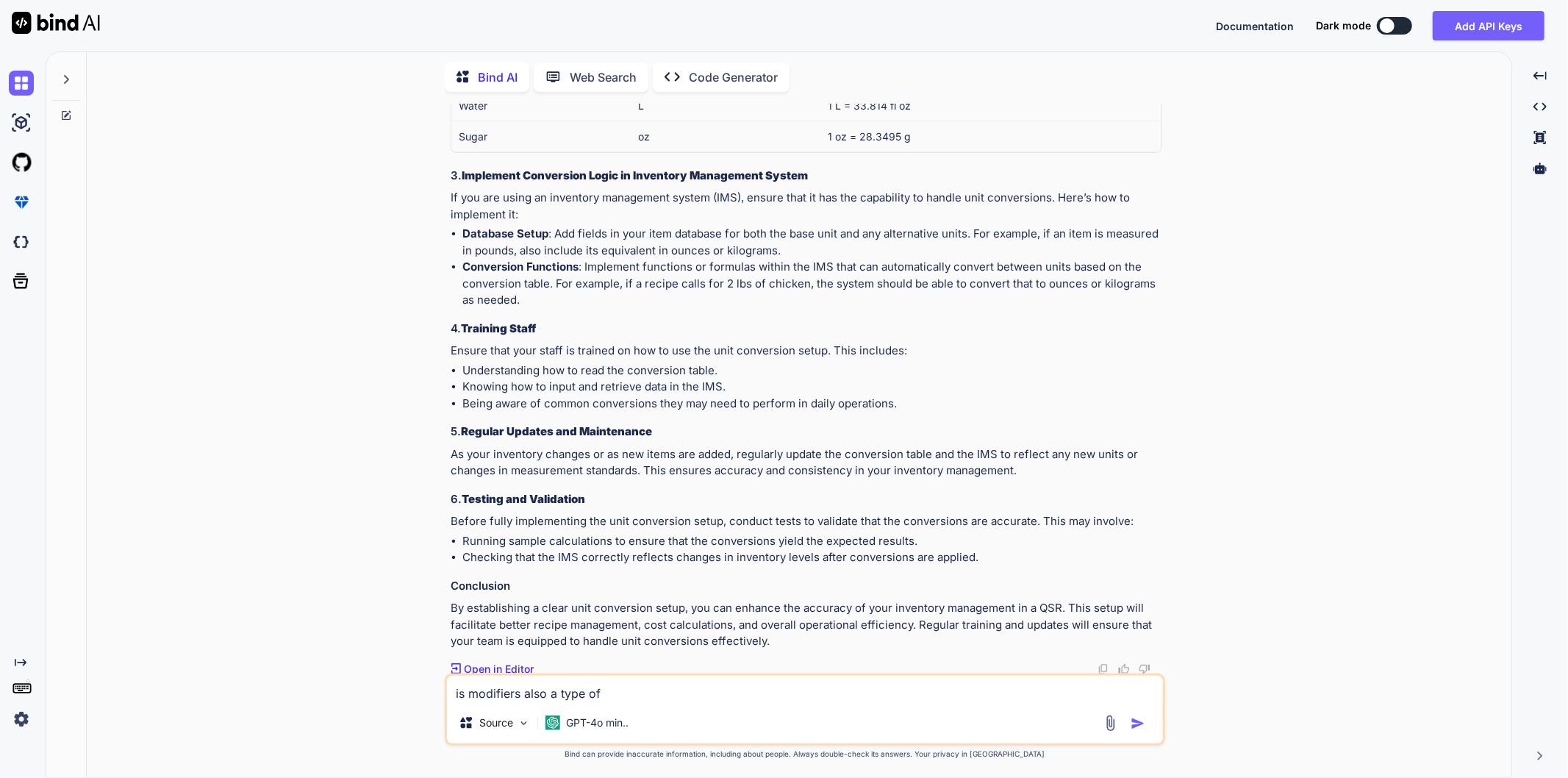
type textarea "is modifiers also a type of"
type textarea "x"
type textarea "is modifiers also a type of i"
type textarea "x"
type textarea "is modifiers also a type of it"
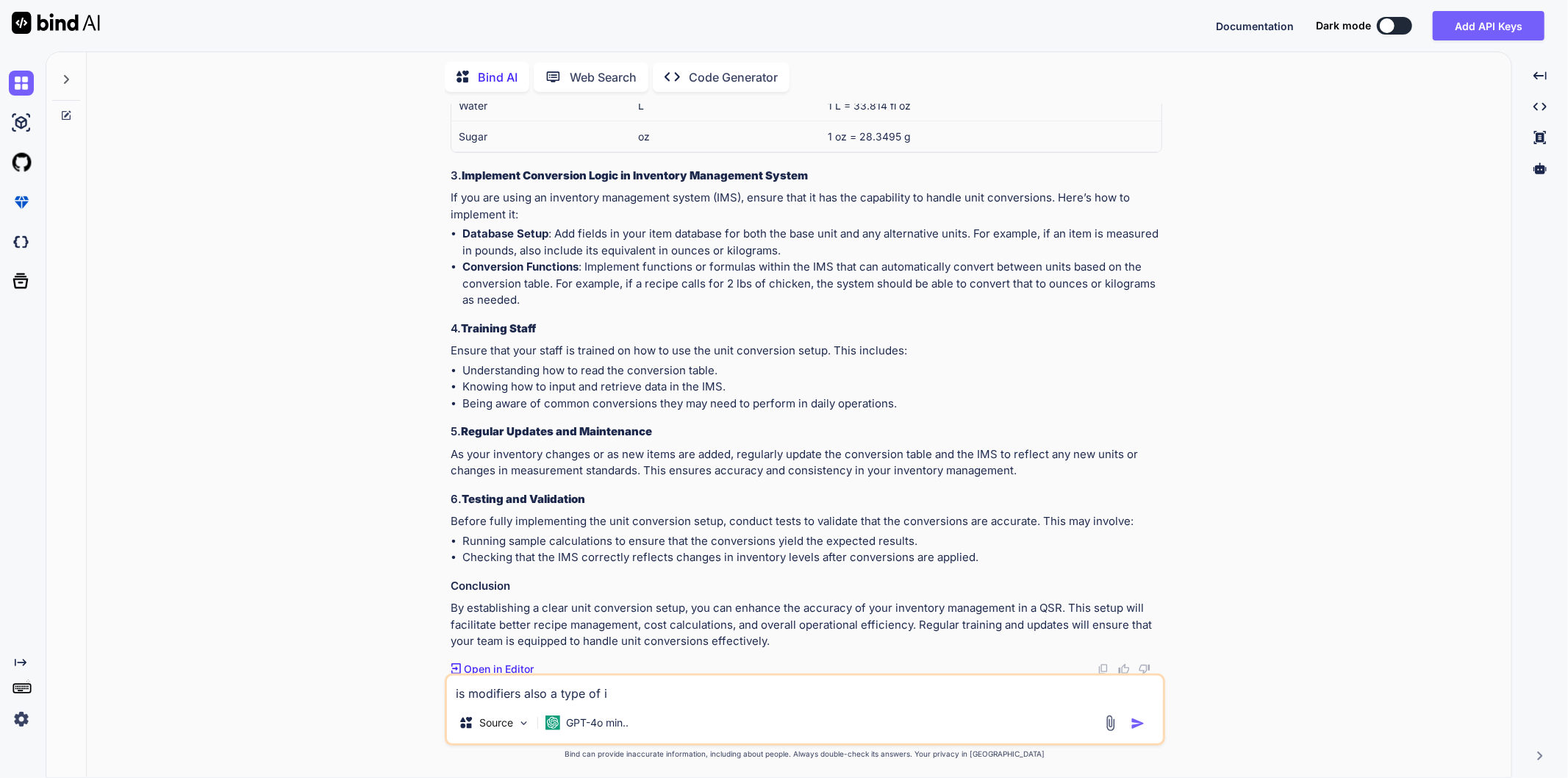
type textarea "x"
type textarea "is modifiers also a type of ite"
type textarea "x"
type textarea "is modifiers also a type of item"
type textarea "x"
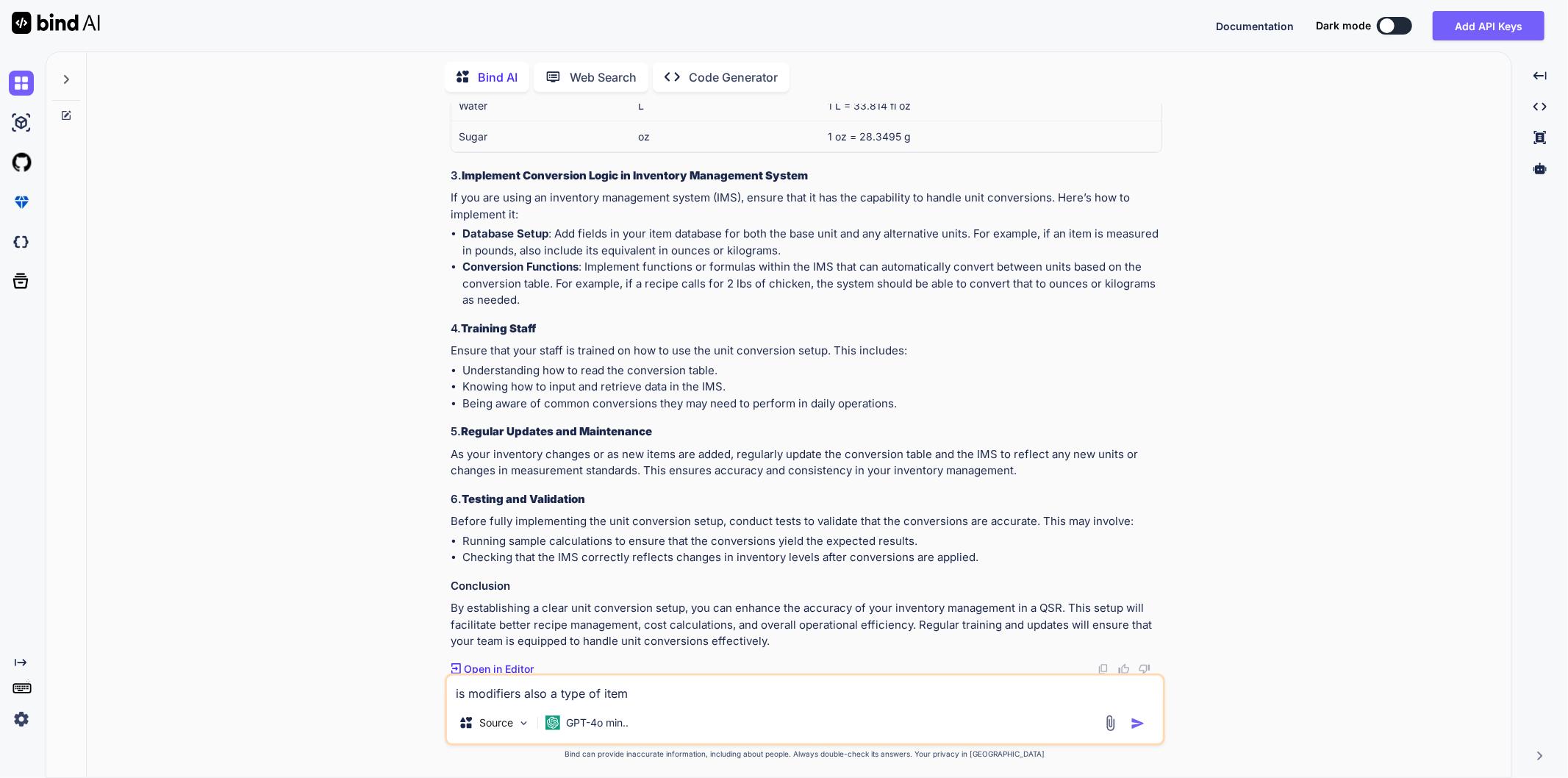
type textarea "is modifiers also a type of items"
type textarea "x"
type textarea "is modifiers also a type of items"
type textarea "x"
type textarea "is modifiers also a type of items d"
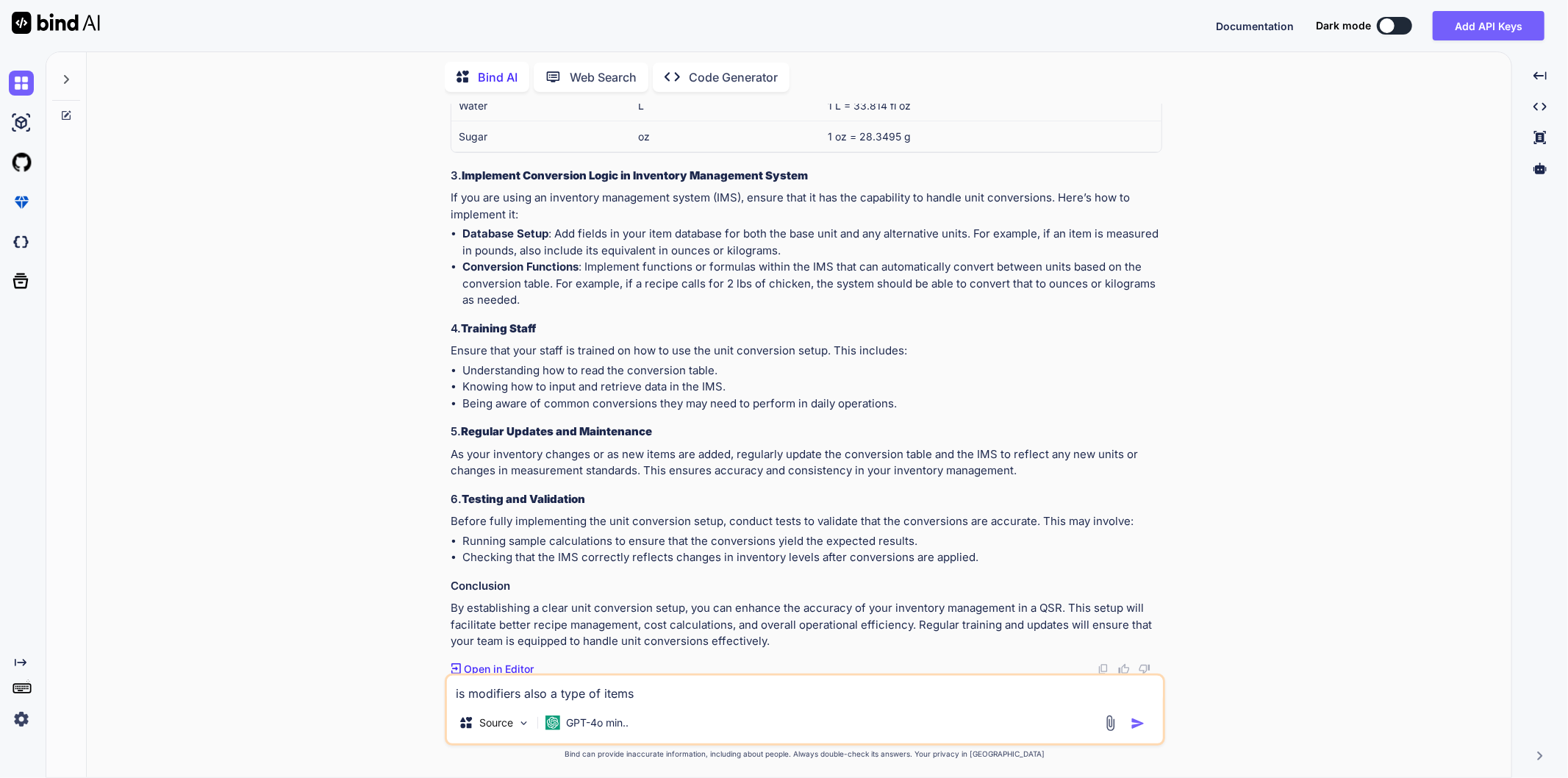
type textarea "x"
type textarea "is modifiers also a type of items do"
type textarea "x"
type textarea "is modifiers also a type of items do"
type textarea "x"
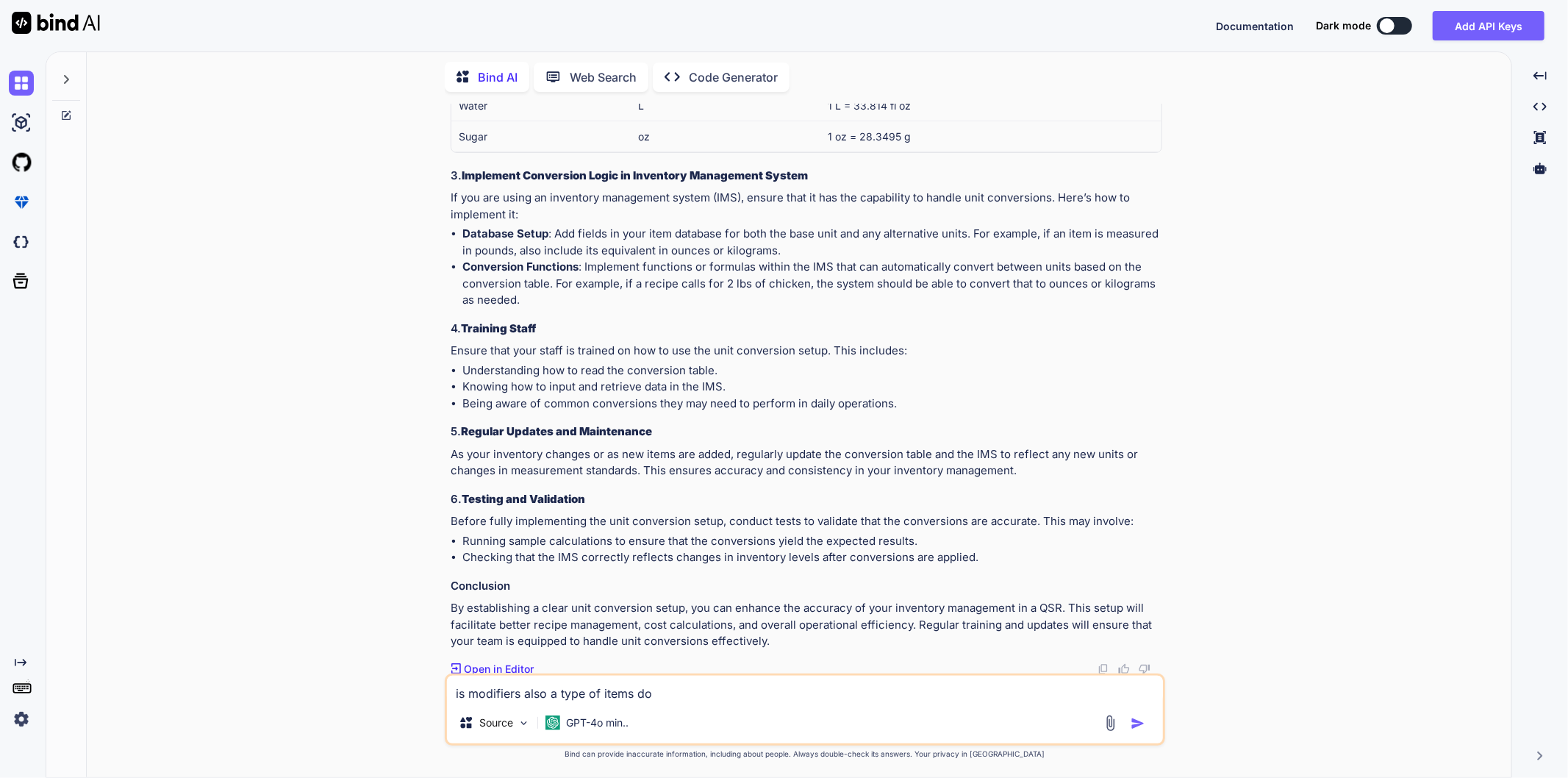
type textarea "is modifiers also a type of items do i"
type textarea "x"
type textarea "is modifiers also a type of items do i"
type textarea "x"
type textarea "is modifiers also a type of items do i n"
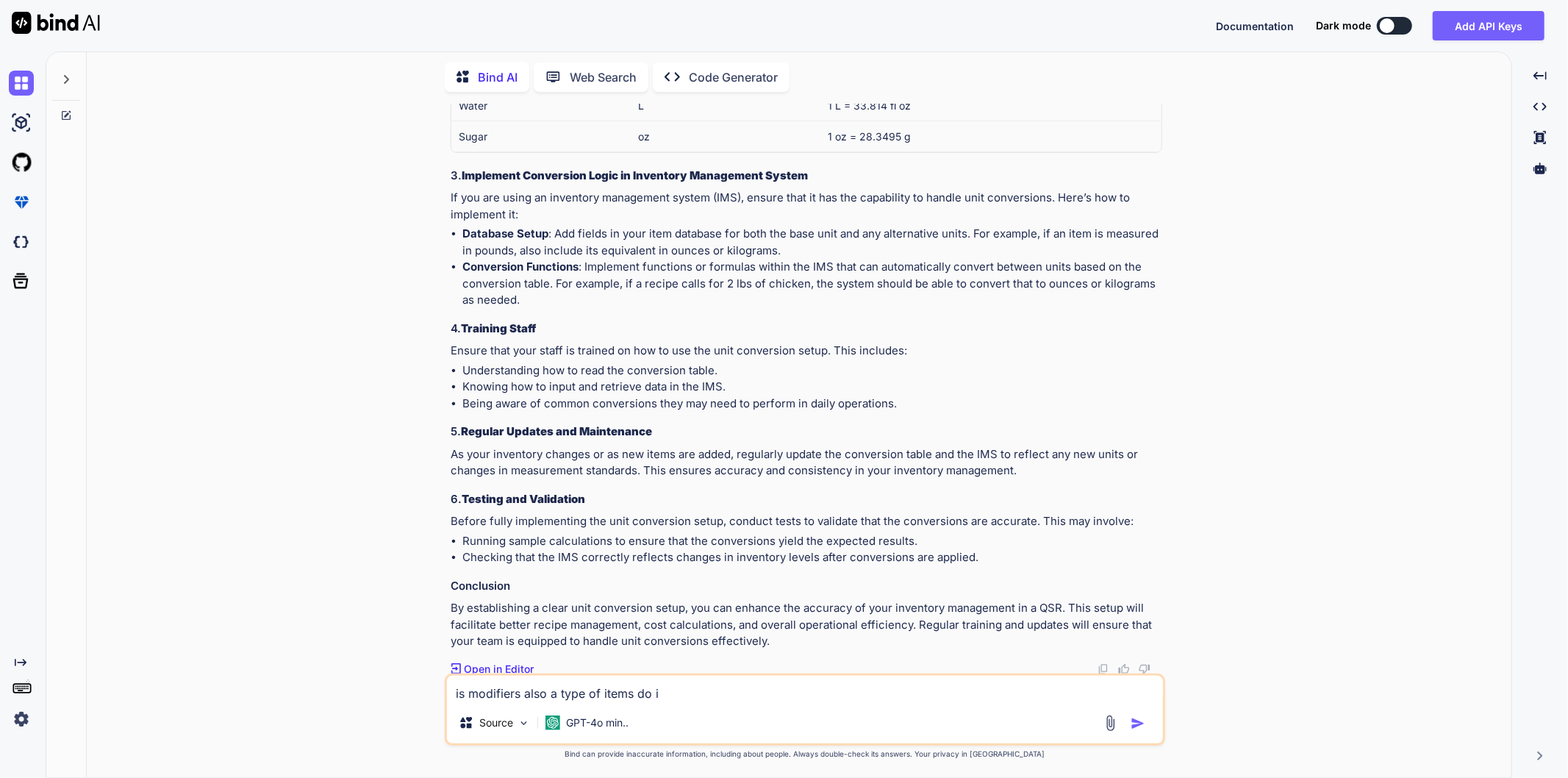
type textarea "x"
type textarea "is modifiers also a type of items do i ne"
type textarea "x"
type textarea "is modifiers also a type of items do i nee"
type textarea "x"
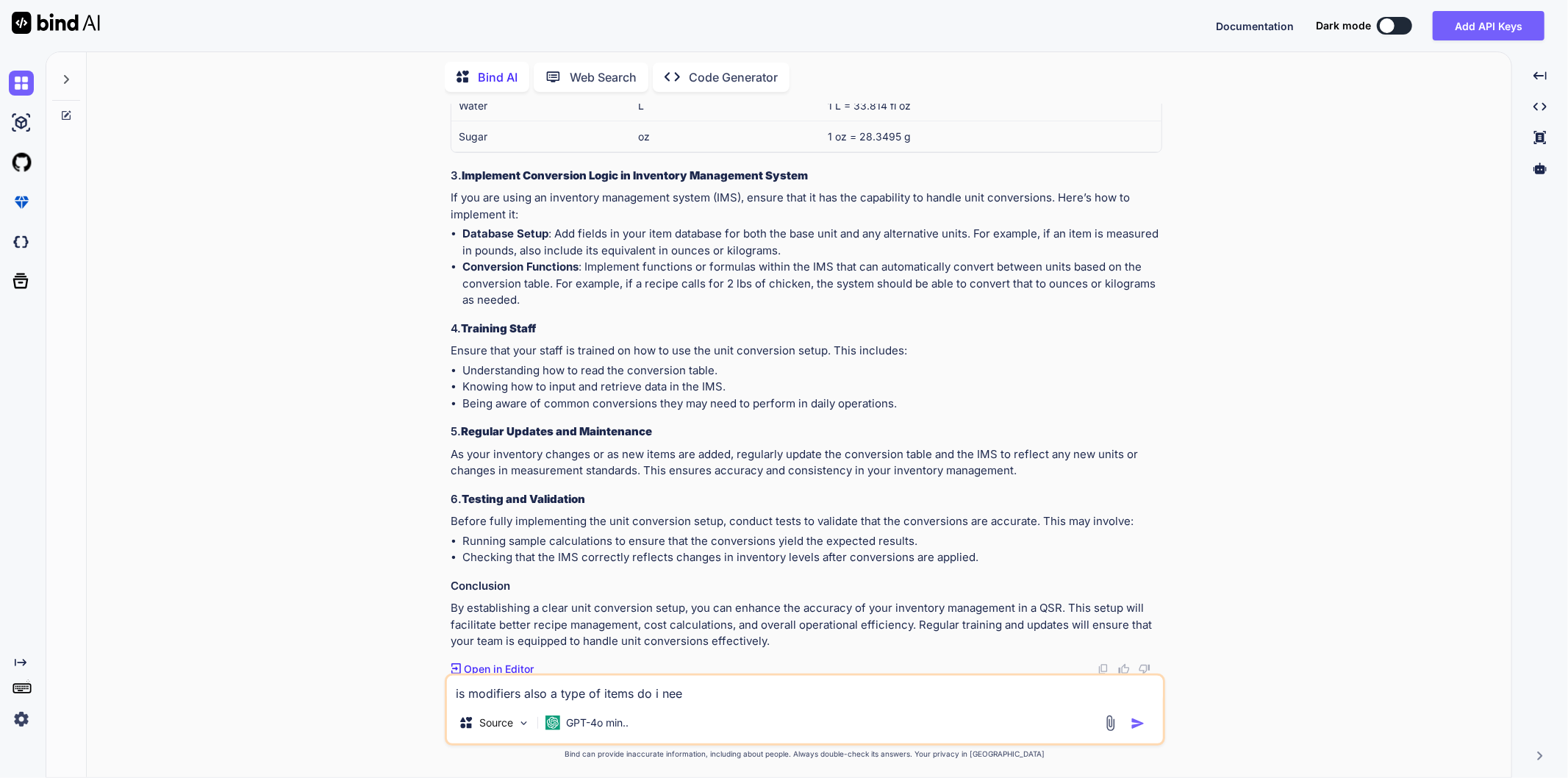
type textarea "is modifiers also a type of items do i need"
type textarea "x"
type textarea "is modifiers also a type of items do i need"
type textarea "x"
type textarea "is modifiers also a type of items do i need t"
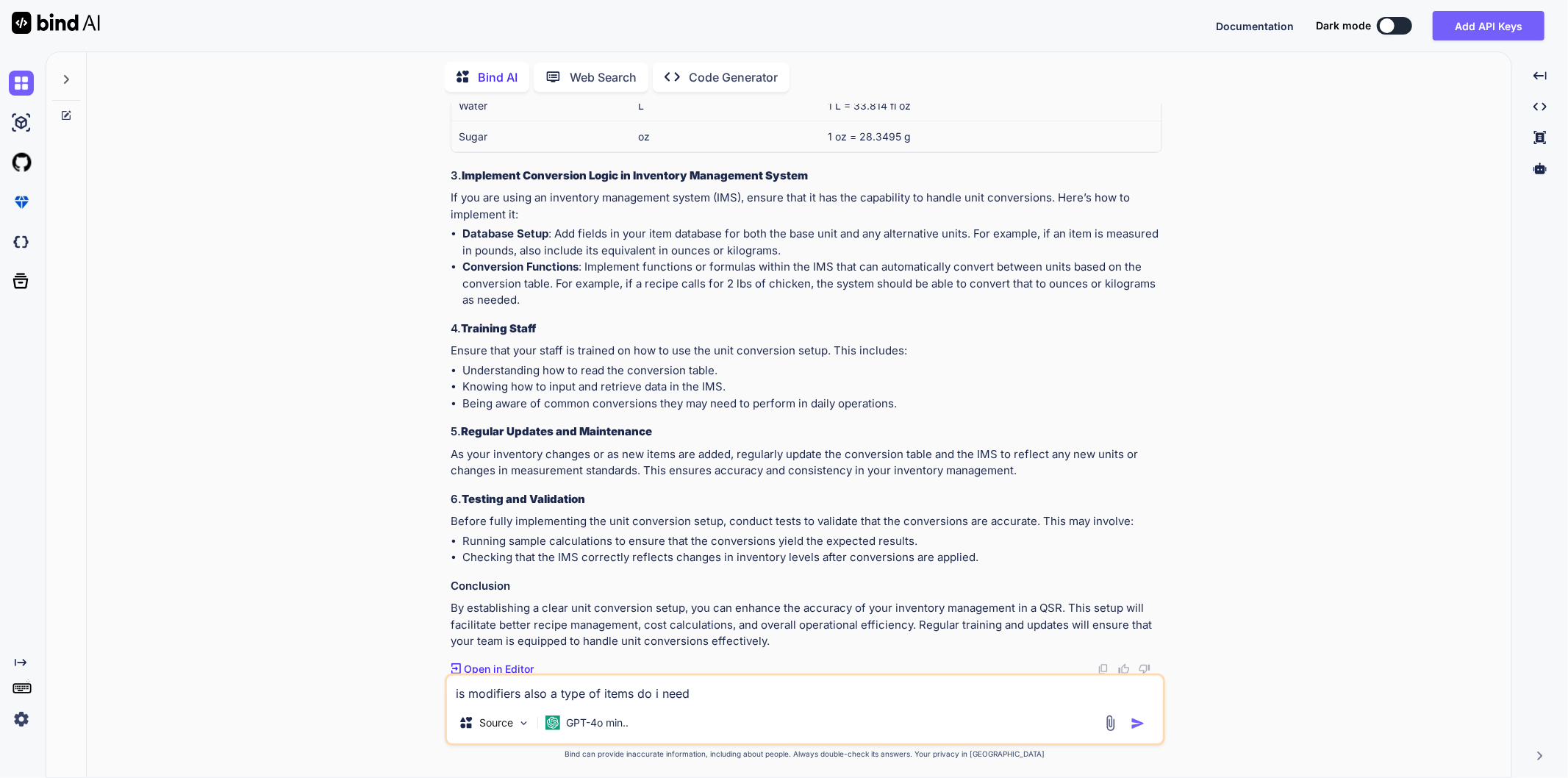
type textarea "x"
type textarea "is modifiers also a type of items do i need to"
type textarea "x"
type textarea "is modifiers also a type of items do i need to"
type textarea "x"
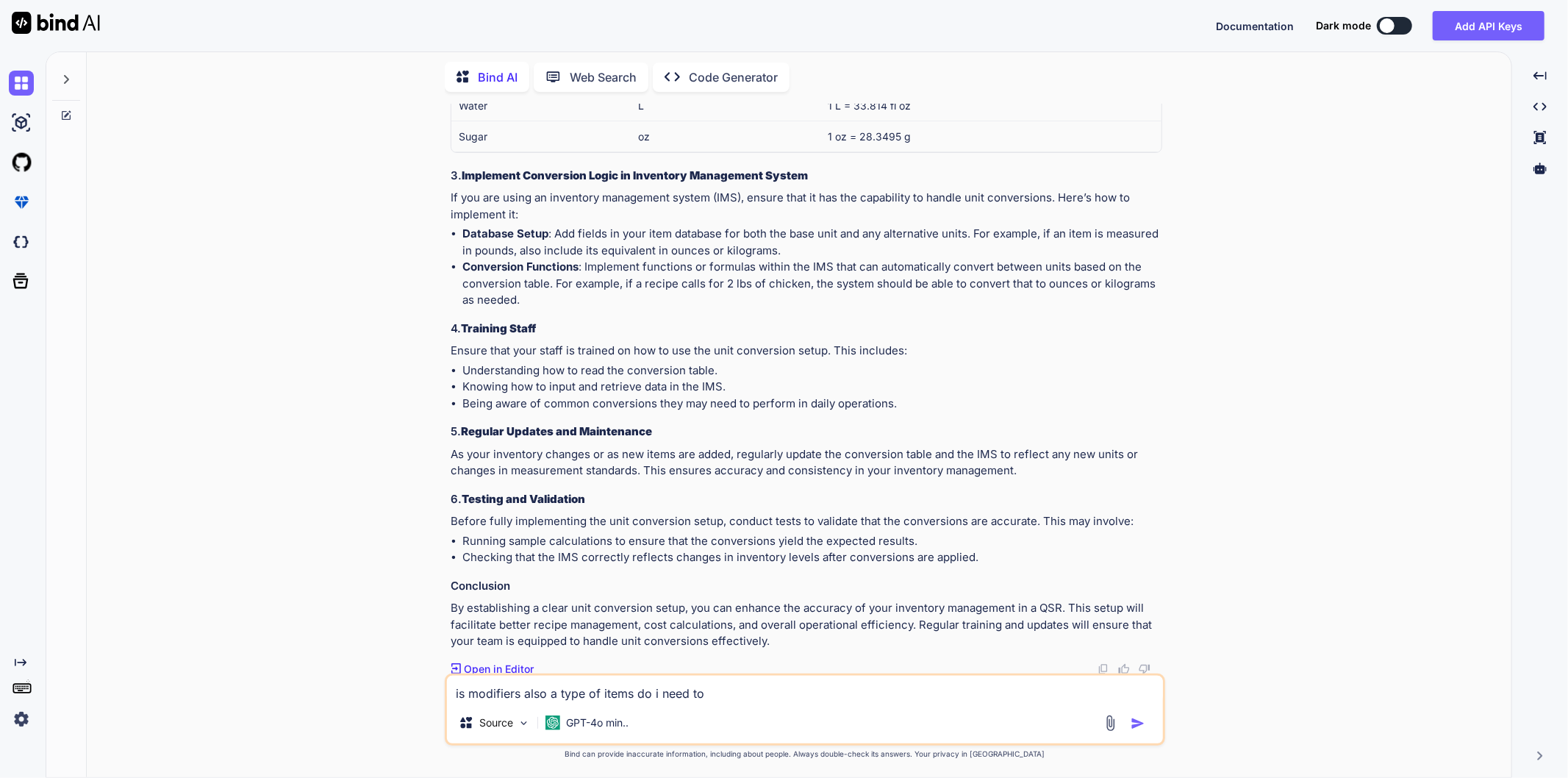
type textarea "is modifiers also a type of items do i need to h"
type textarea "x"
type textarea "is modifiers also a type of items do i need to ha"
type textarea "x"
type textarea "is modifiers also a type of items do i need to hav"
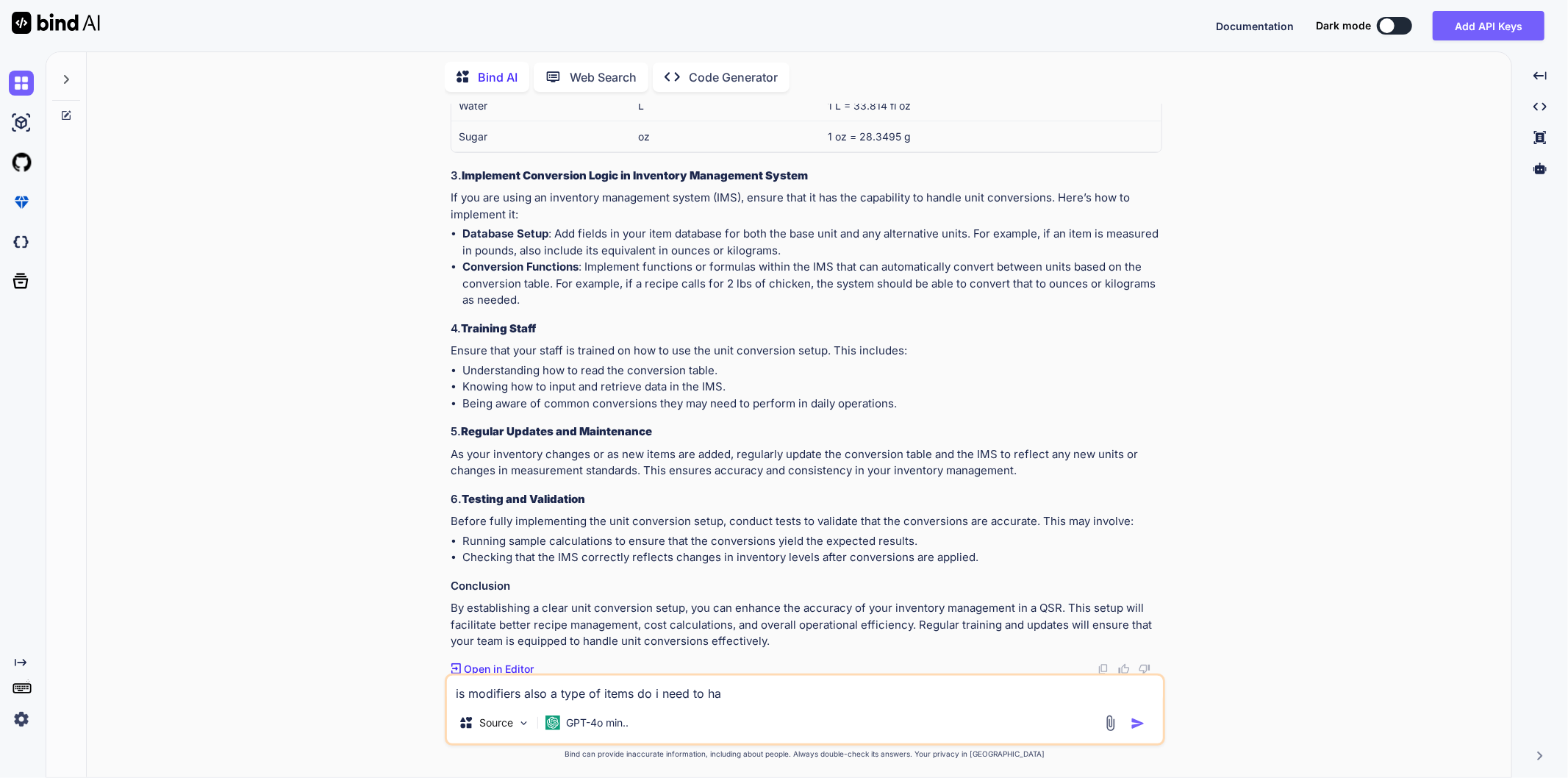
type textarea "x"
type textarea "is modifiers also a type of items do i need to have"
type textarea "x"
type textarea "is modifiers also a type of items do i need to have"
type textarea "x"
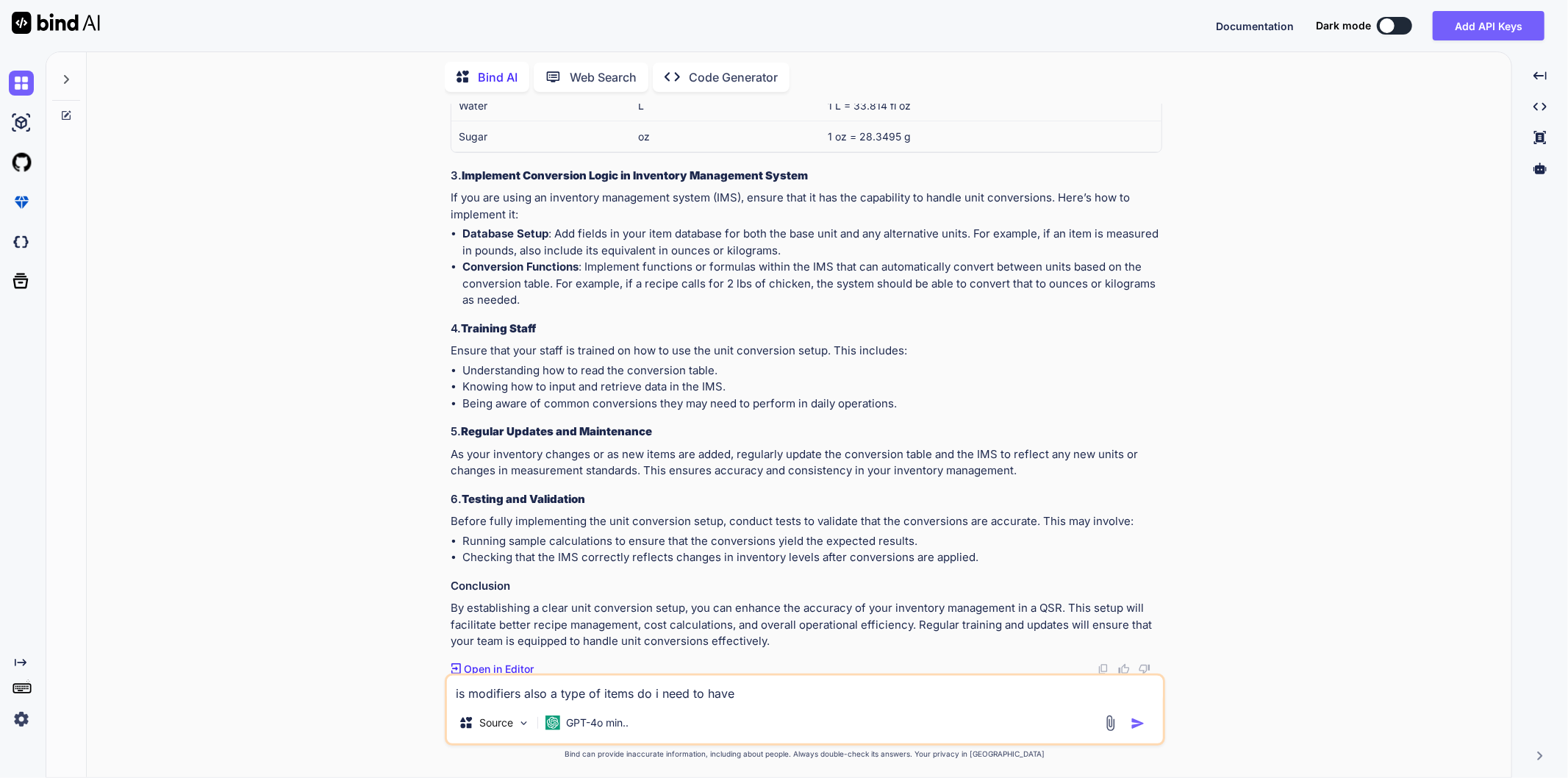
type textarea "is modifiers also a type of items do i need to have s"
type textarea "x"
type textarea "is modifiers also a type of items do i need to have se"
type textarea "x"
type textarea "is modifiers also a type of items do i need to have sep"
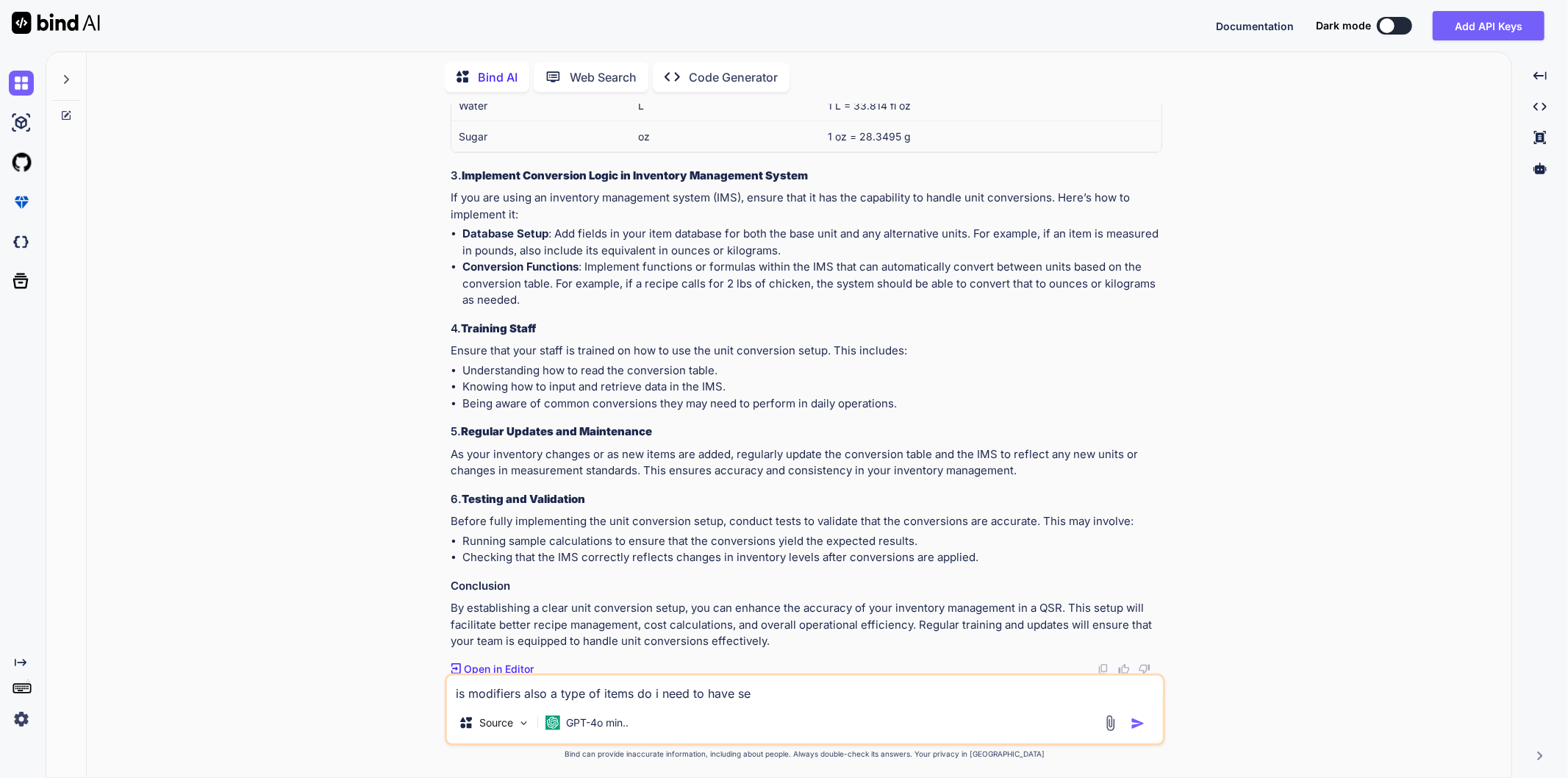
type textarea "x"
type textarea "is modifiers also a type of items do i need to have [PERSON_NAME]"
type textarea "x"
type textarea "is modifiers also a type of items do i need to have [PERSON_NAME]"
type textarea "x"
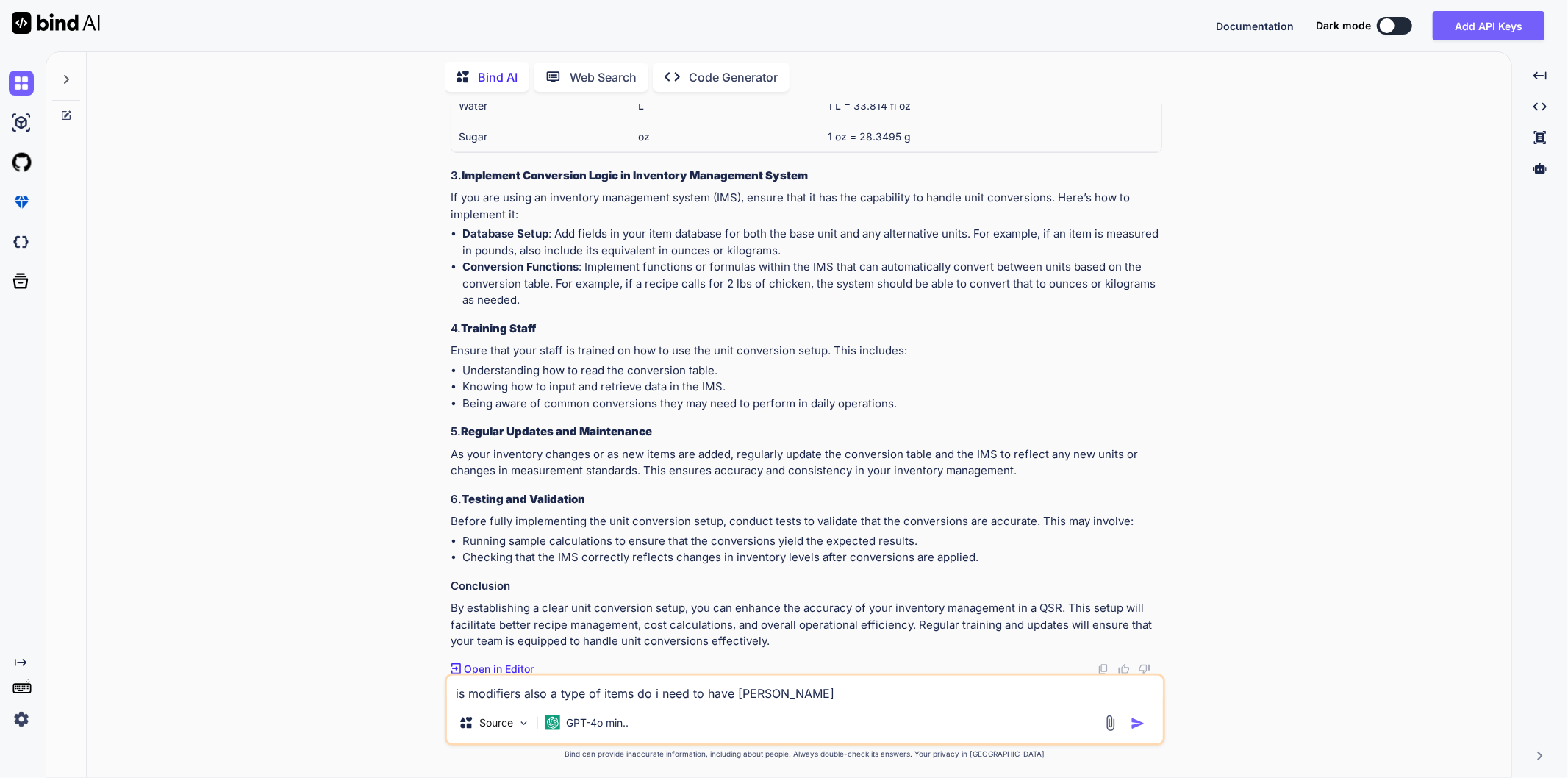
type textarea "is modifiers also a type of items do i need to have sepera"
type textarea "x"
type textarea "is modifiers also a type of items do i need to have seperat"
type textarea "x"
type textarea "is modifiers also a type of items do i need to have seperate"
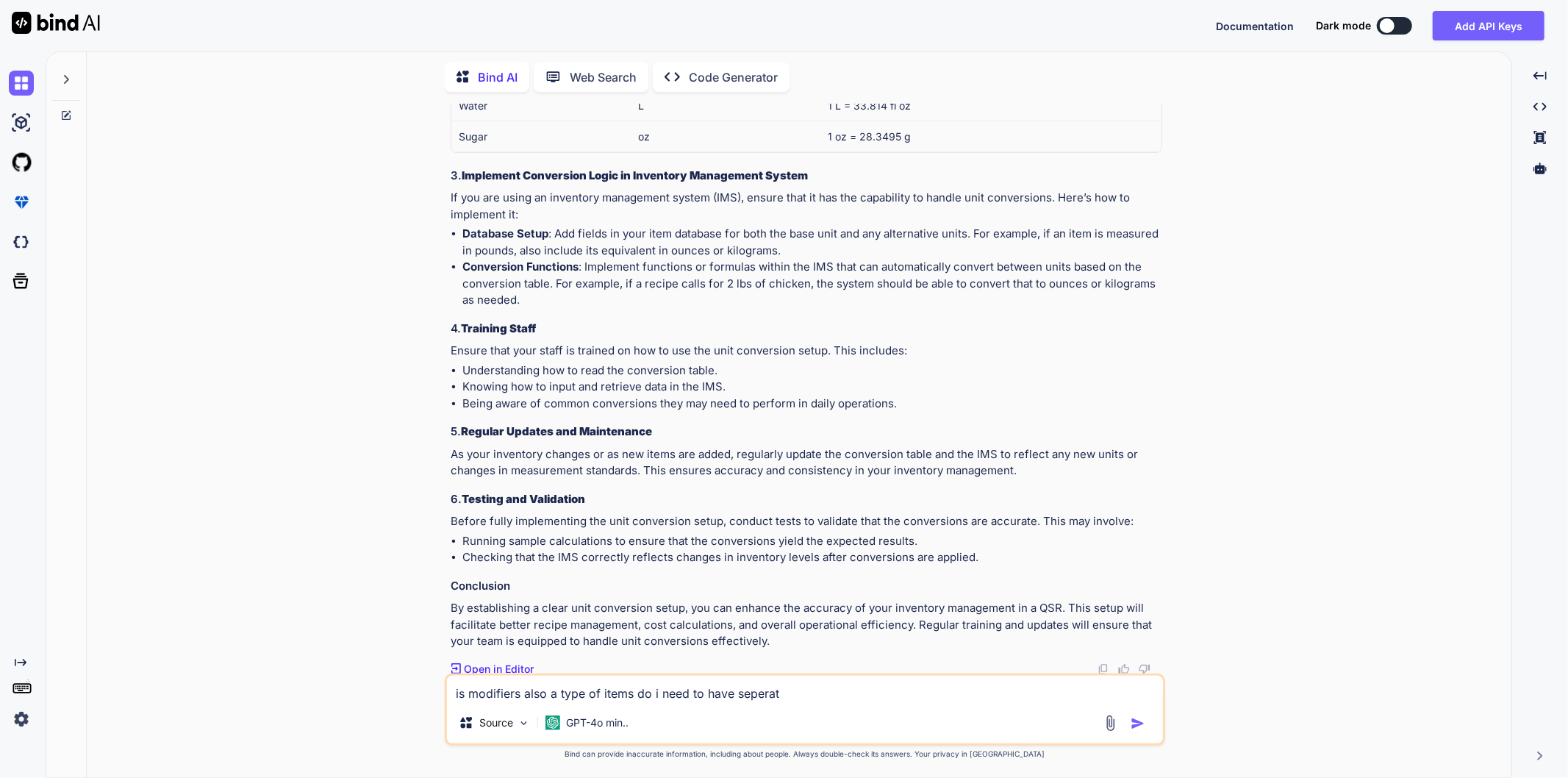
type textarea "x"
type textarea "is modifiers also a type of items do i need to have seperate"
type textarea "x"
type textarea "is modifiers also a type of items do i need to have seperate c"
type textarea "x"
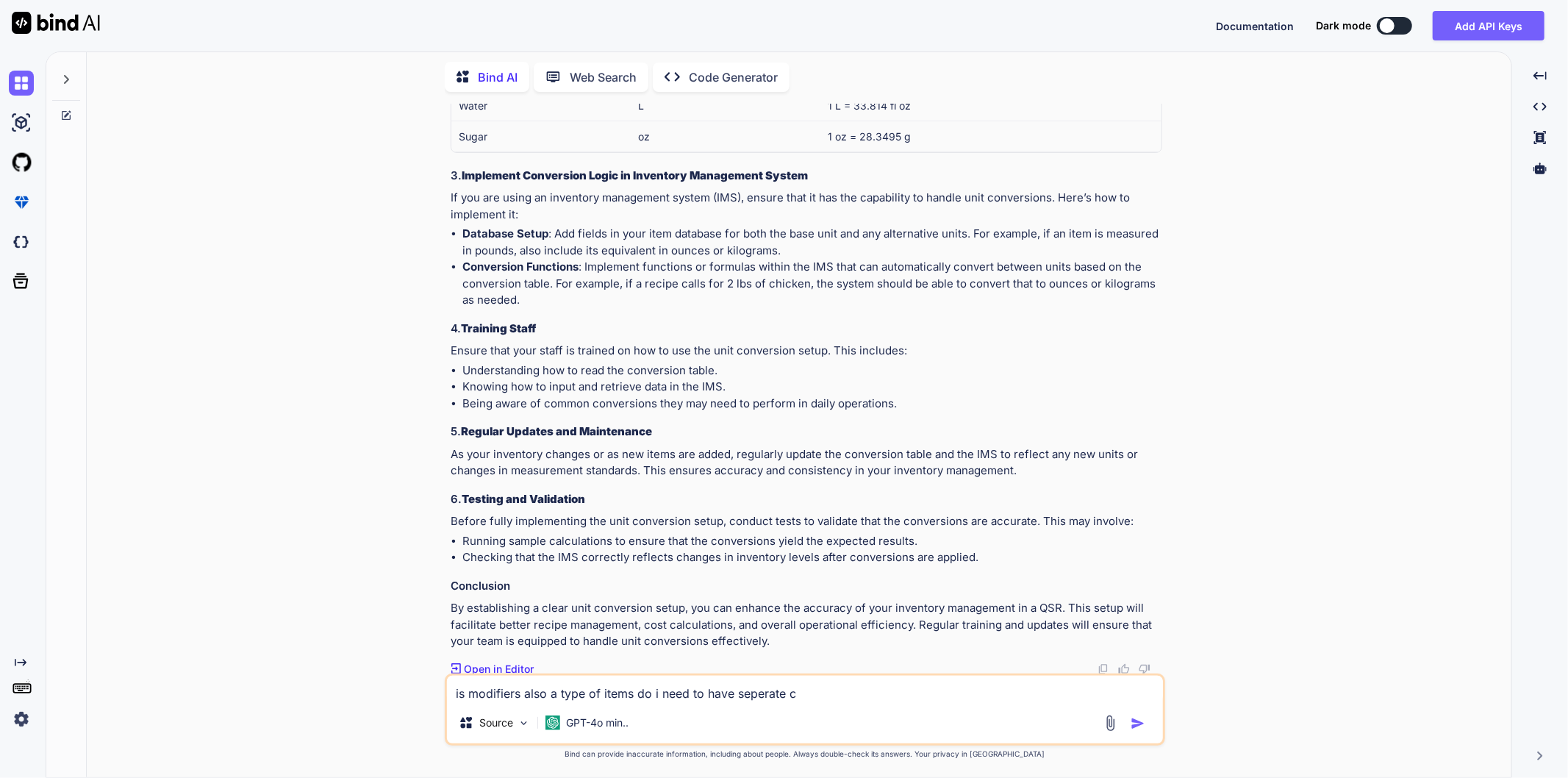
type textarea "is modifiers also a type of items do i need to have seperate ca"
type textarea "x"
type textarea "is modifiers also a type of items do i need to have seperate cat"
type textarea "x"
type textarea "is modifiers also a type of items do i need to have seperate cate"
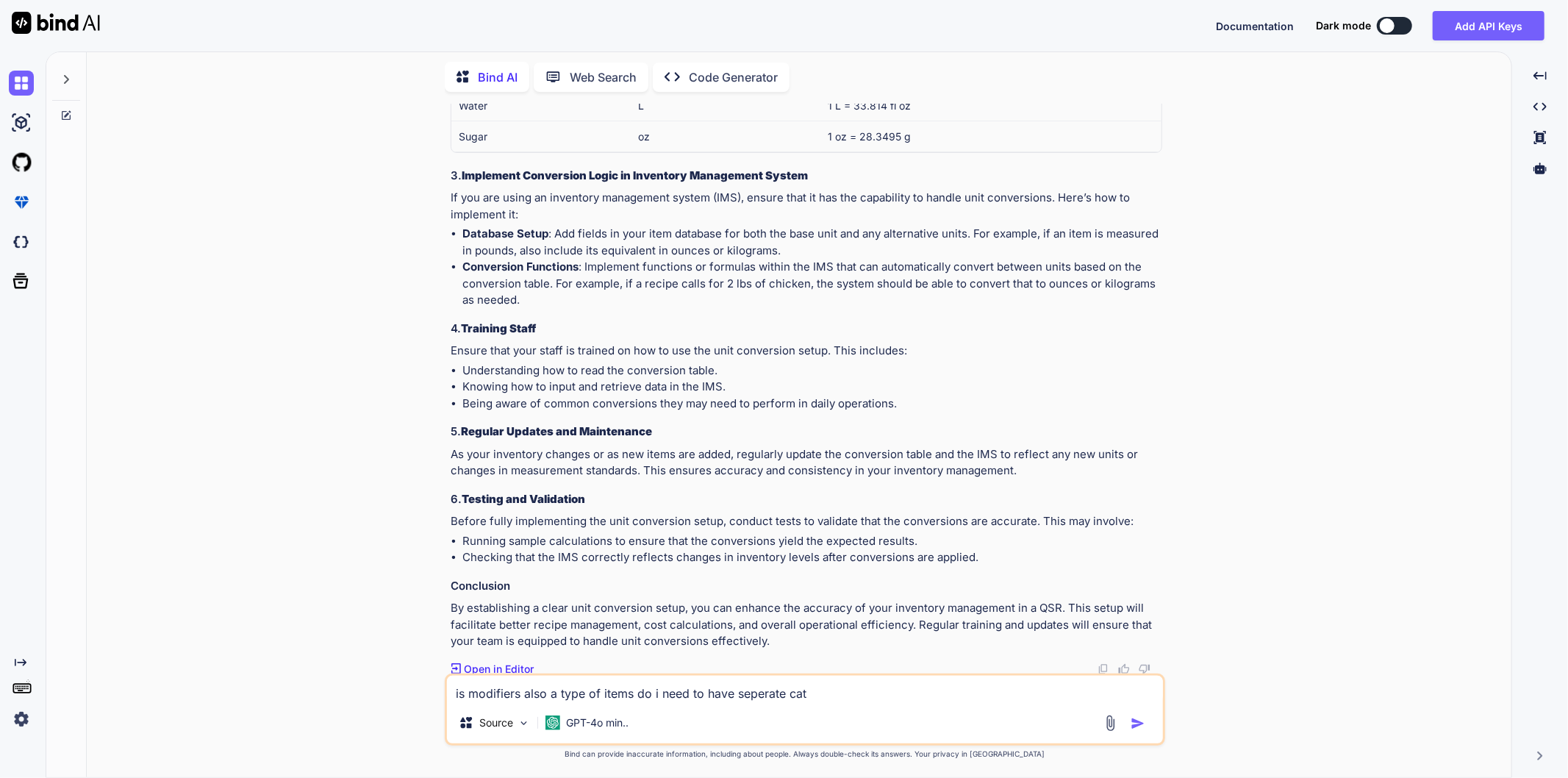
type textarea "x"
type textarea "is modifiers also a type of items do i need to have seperate categ"
type textarea "x"
type textarea "is modifiers also a type of items do i need to have seperate catego"
type textarea "x"
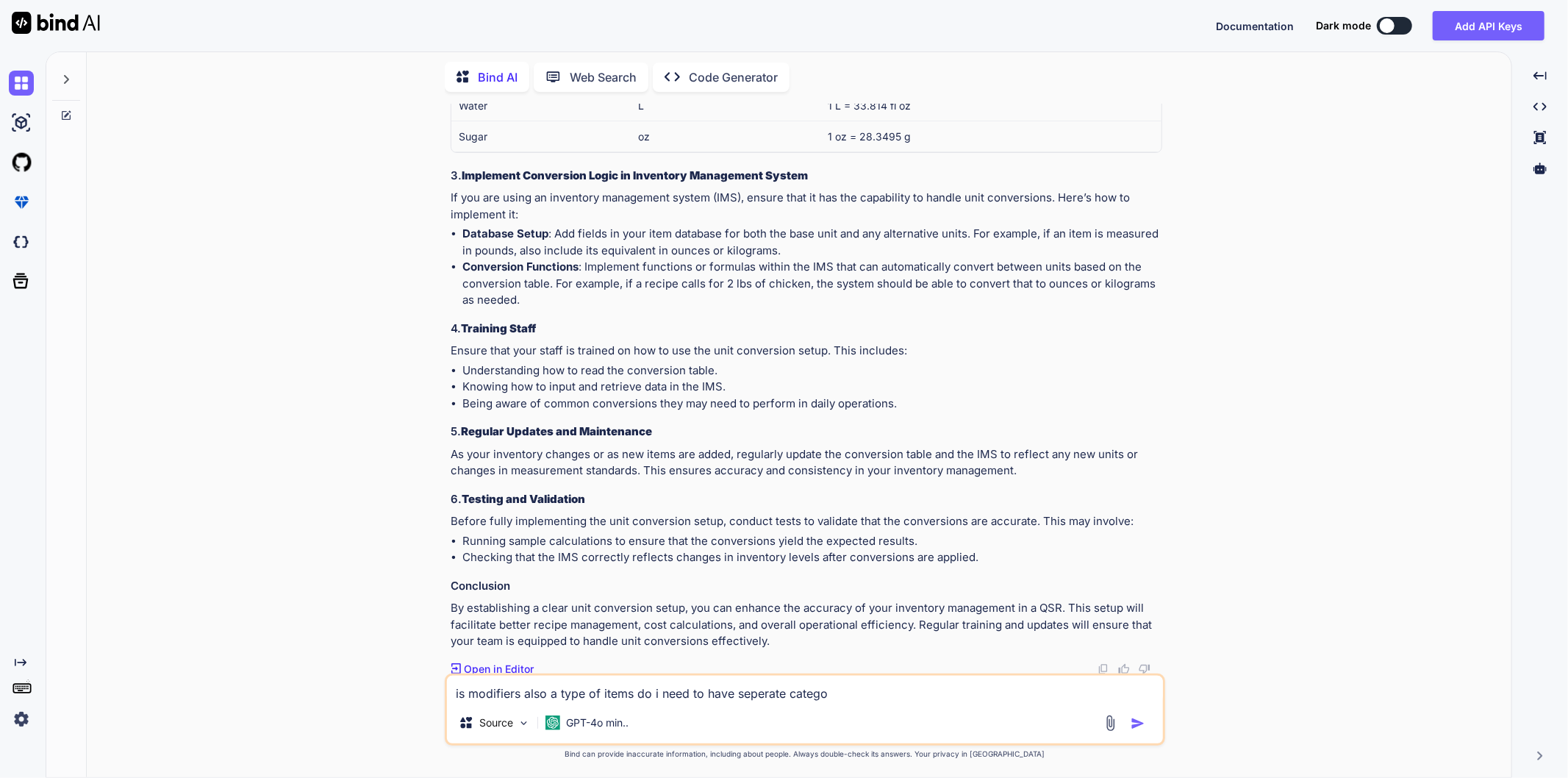
type textarea "is modifiers also a type of items do i need to have seperate categor"
type textarea "x"
type textarea "is modifiers also a type of items do i need to have seperate category"
type textarea "x"
type textarea "is modifiers also a type of items do i need to have seperate category"
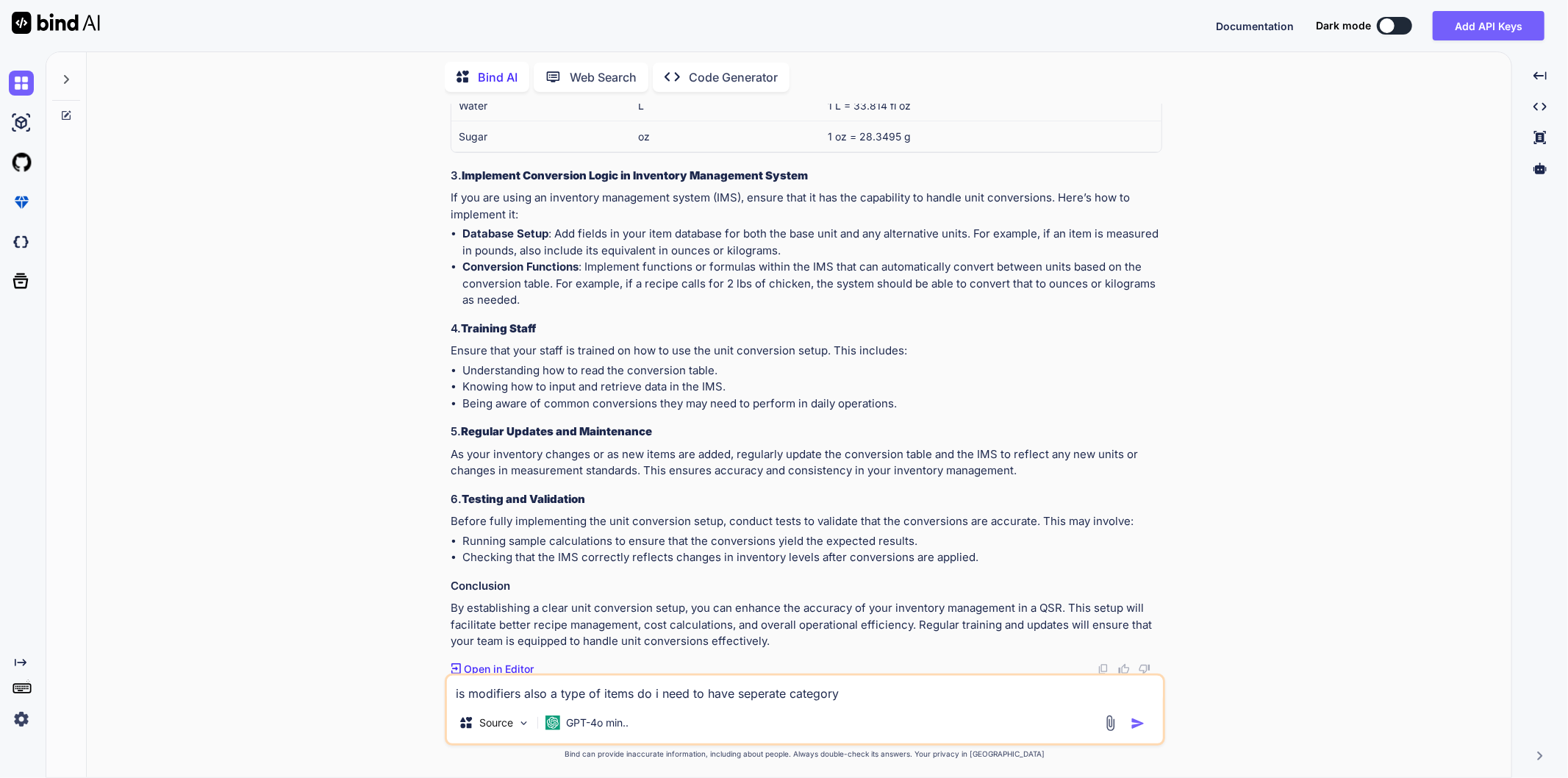
type textarea "x"
type textarea "is modifiers also a type of items do i need to have seperate category f"
type textarea "x"
type textarea "is modifiers also a type of items do i need to have seperate category fo"
type textarea "x"
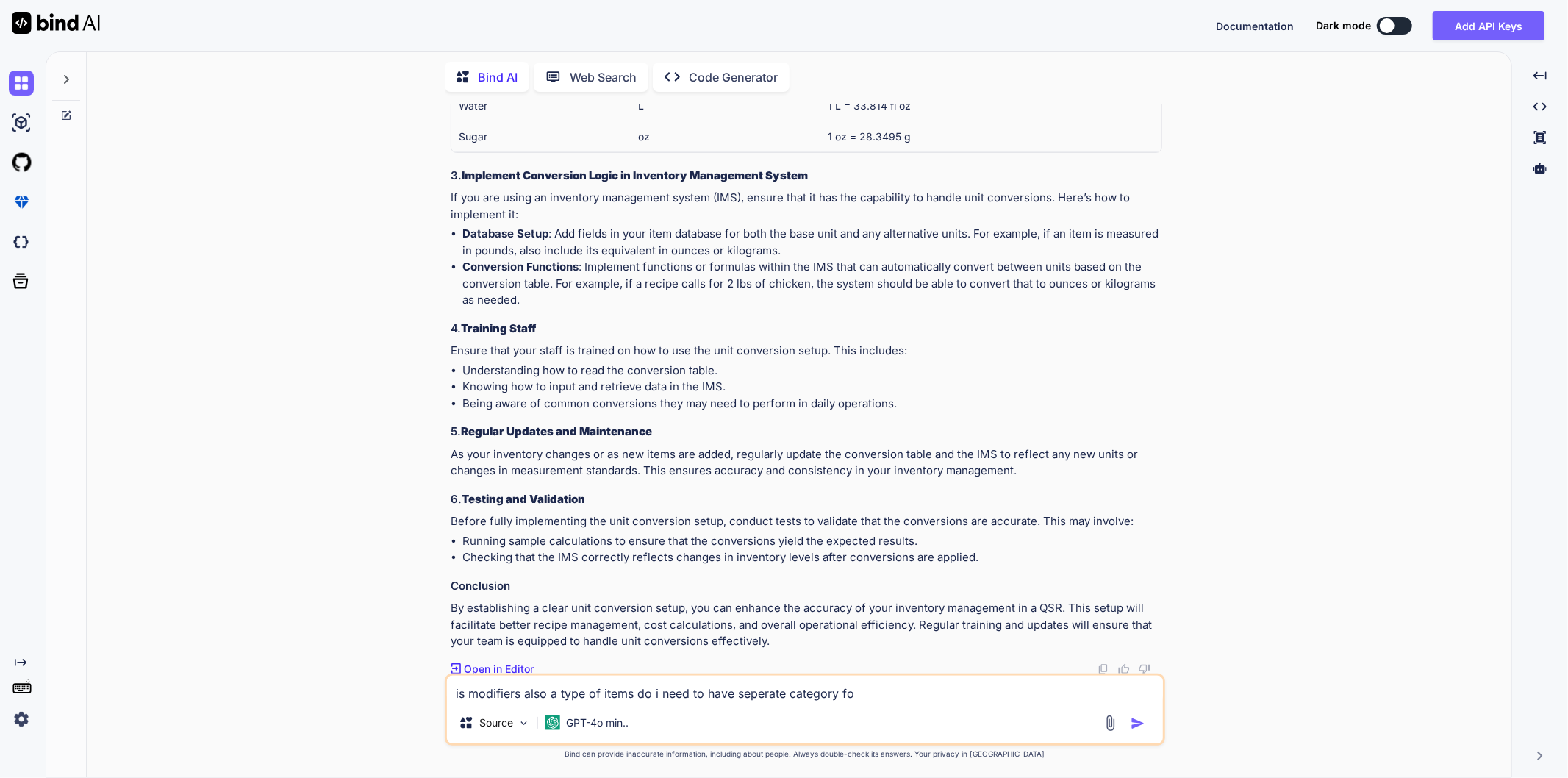
type textarea "is modifiers also a type of items do i need to have seperate category for"
type textarea "x"
type textarea "is modifiers also a type of items do i need to have seperate category for"
type textarea "x"
type textarea "is modifiers also a type of items do i need to have seperate category for m"
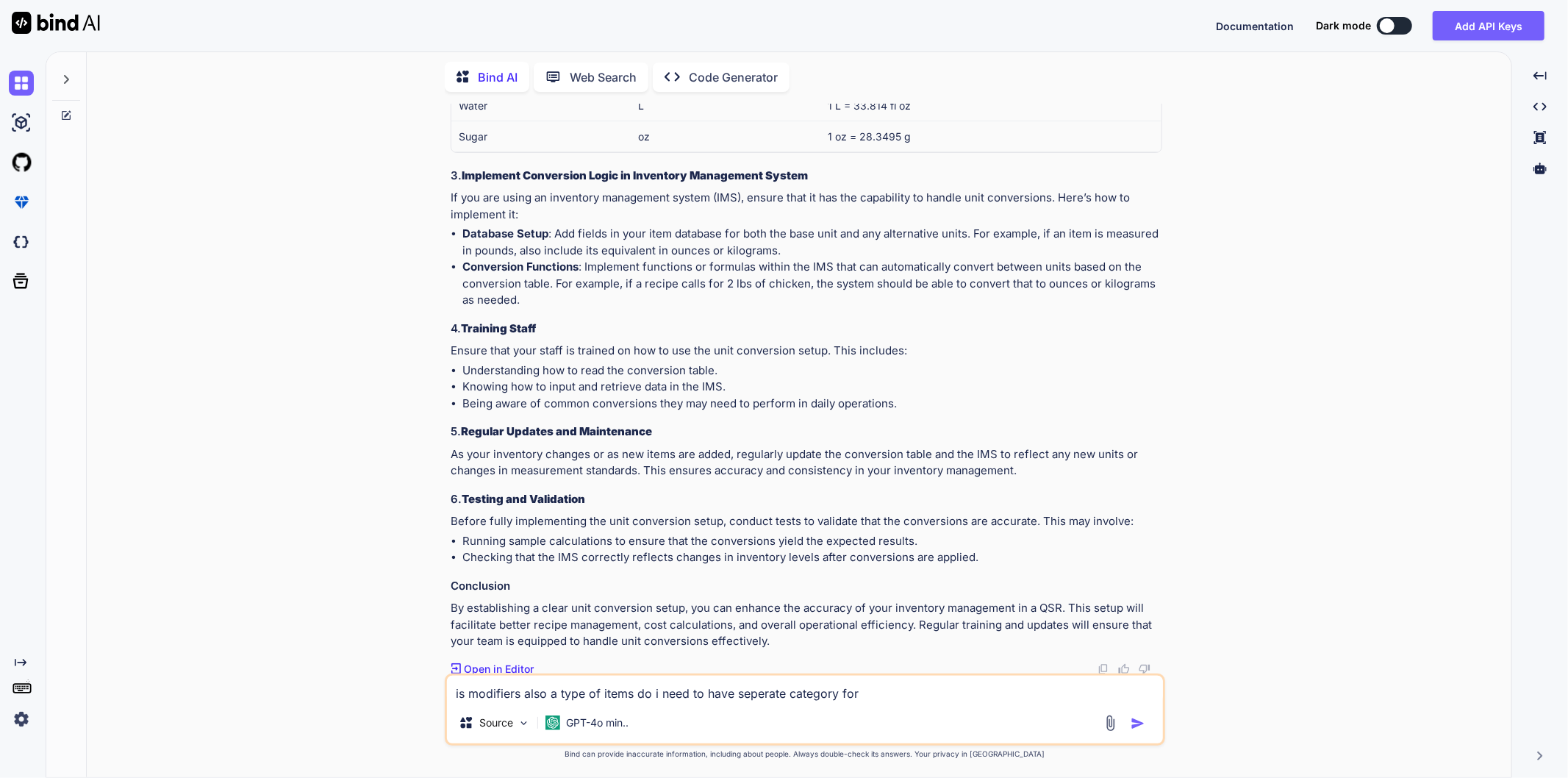
type textarea "x"
type textarea "is modifiers also a type of items do i need to have seperate category for mo"
type textarea "x"
type textarea "is modifiers also a type of items do i need to have seperate category for mod"
type textarea "x"
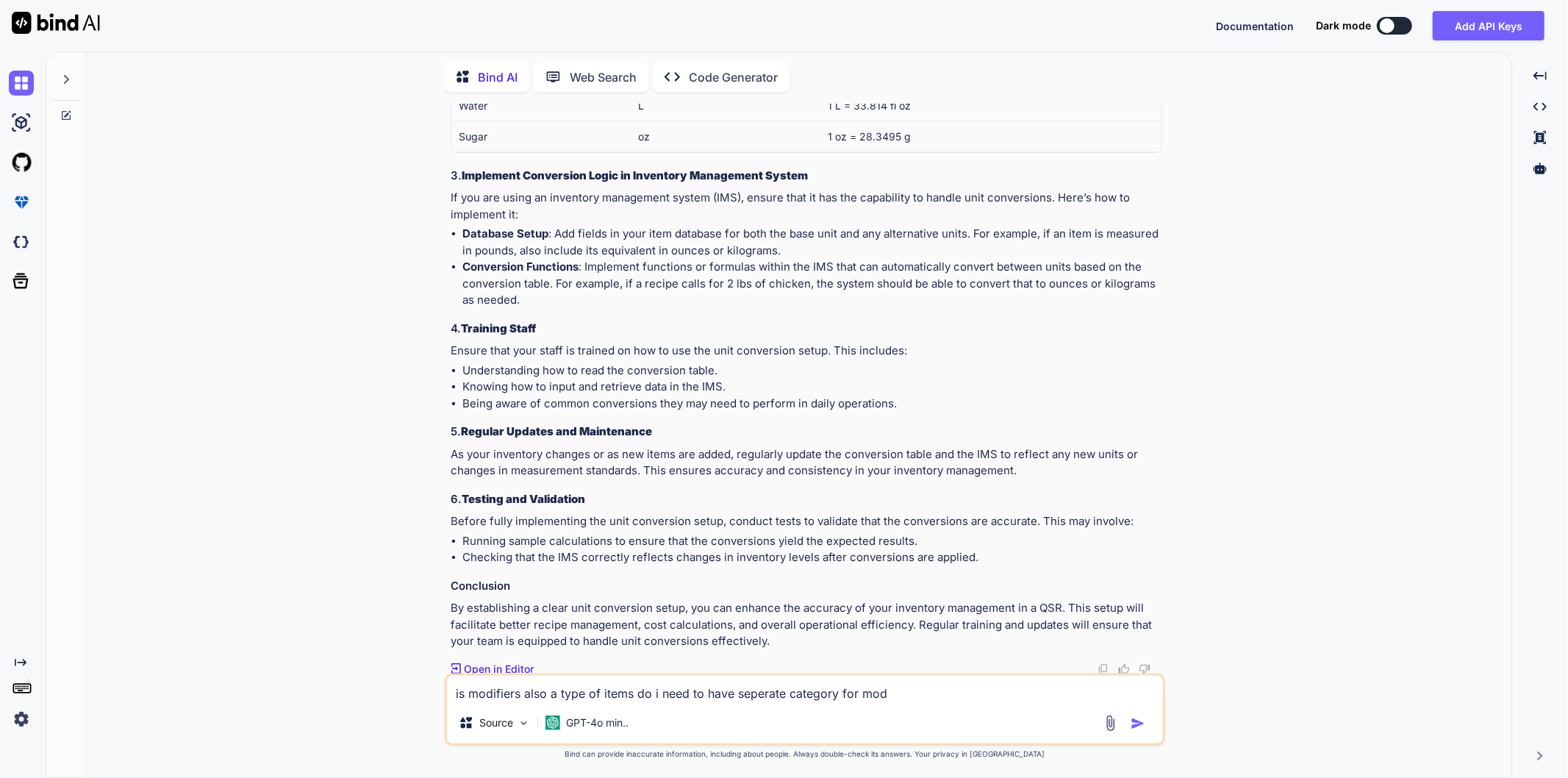
type textarea "is modifiers also a type of items do i need to have seperate category for modi"
type textarea "x"
type textarea "is modifiers also a type of items do i need to have seperate category for modif"
type textarea "x"
type textarea "is modifiers also a type of items do i need to have seperate category for modifi"
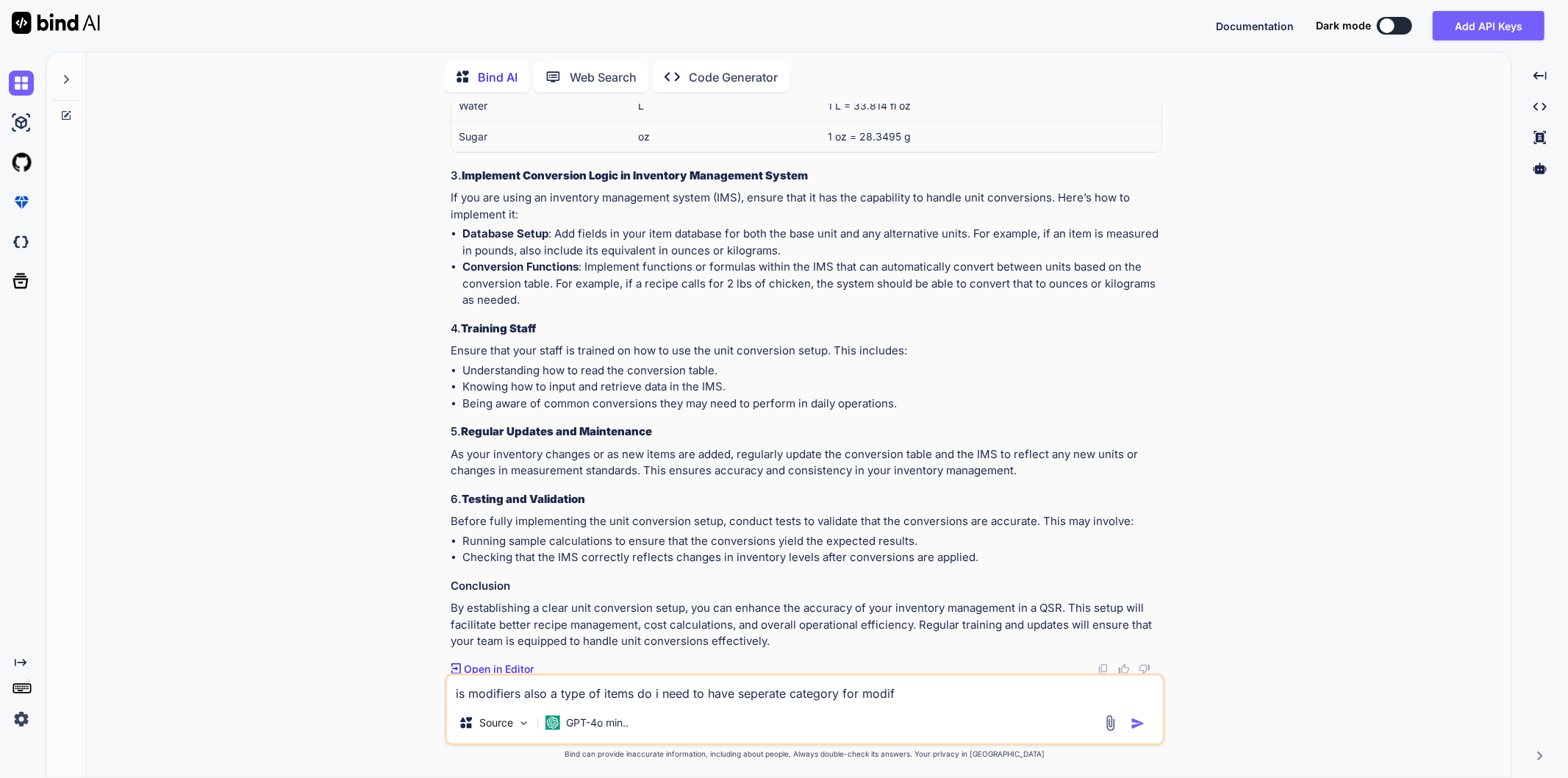
type textarea "x"
type textarea "is modifiers also a type of items do i need to have seperate category for modif…"
type textarea "x"
type textarea "is modifiers also a type of items do i need to have seperate category for modif…"
type textarea "x"
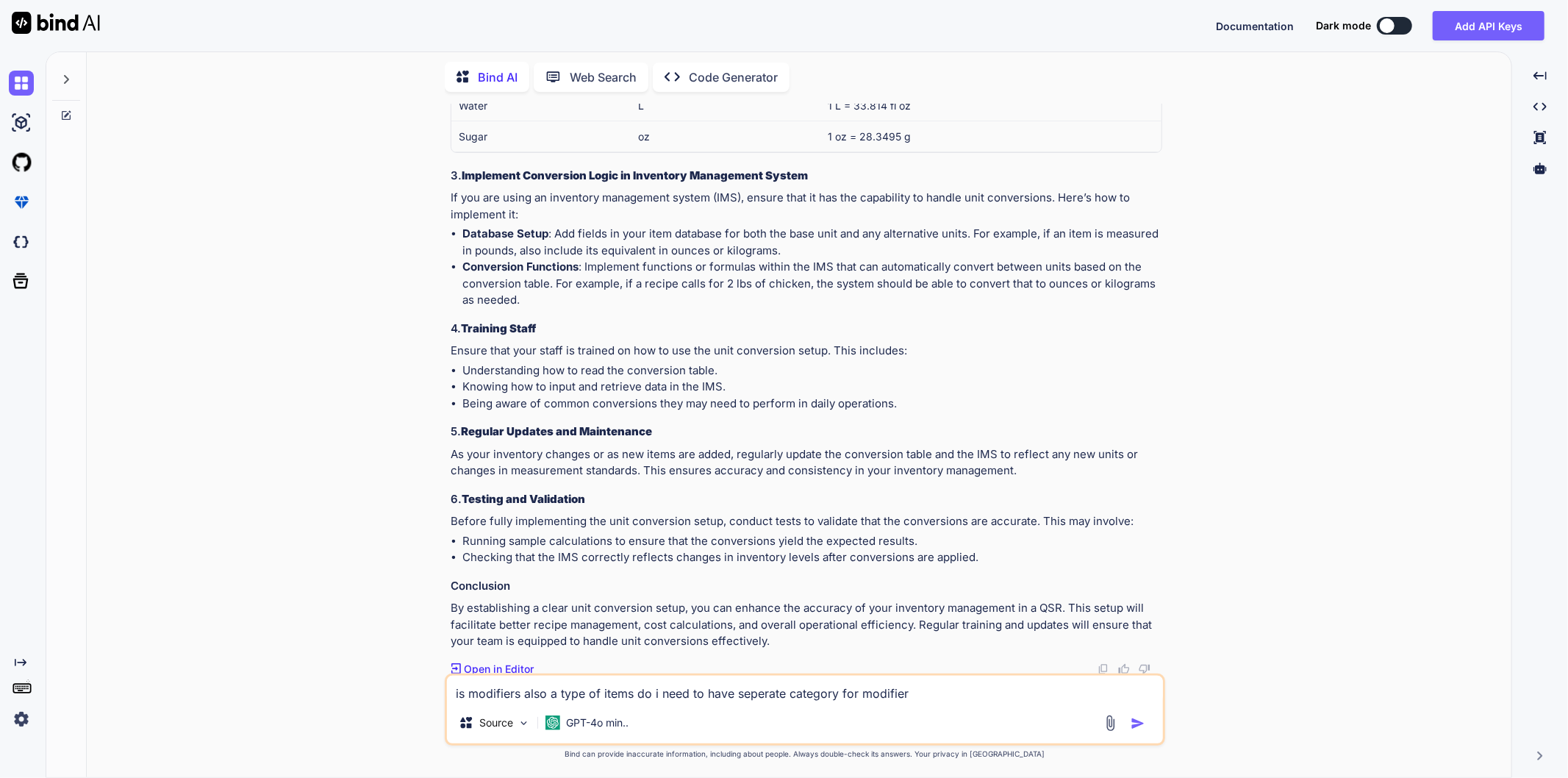
type textarea "is modifiers also a type of items do i need to have seperate category for modif…"
type textarea "x"
type textarea "is modifiers also a type of items do i need to have seperate category for modif…"
type textarea "x"
type textarea "is modifiers also a type of items do i need to have seperate category for modif…"
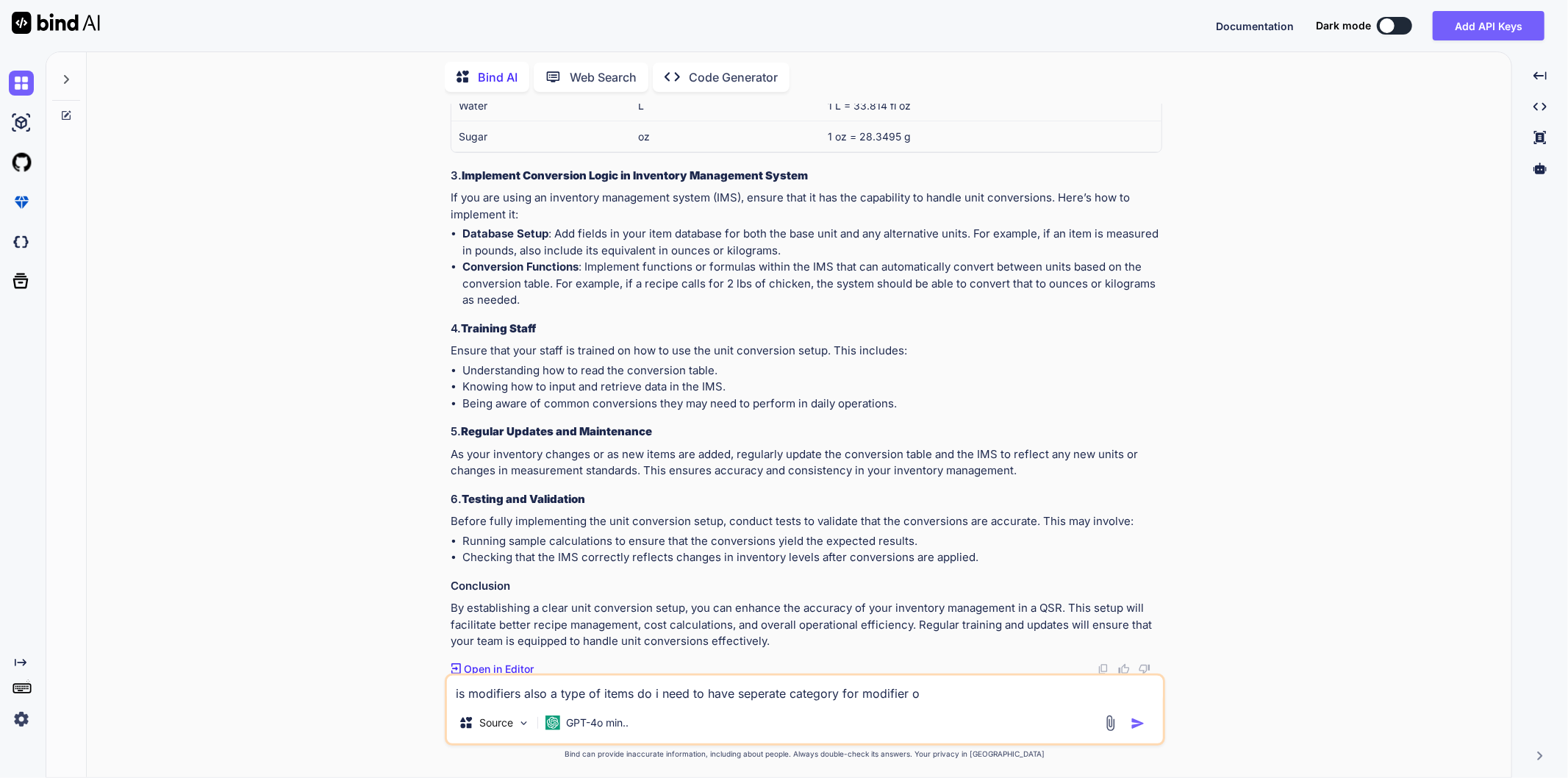
type textarea "x"
type textarea "is modifiers also a type of items do i need to have seperate category for modif…"
type textarea "x"
type textarea "is modifiers also a type of items do i need to have seperate category for modif…"
type textarea "x"
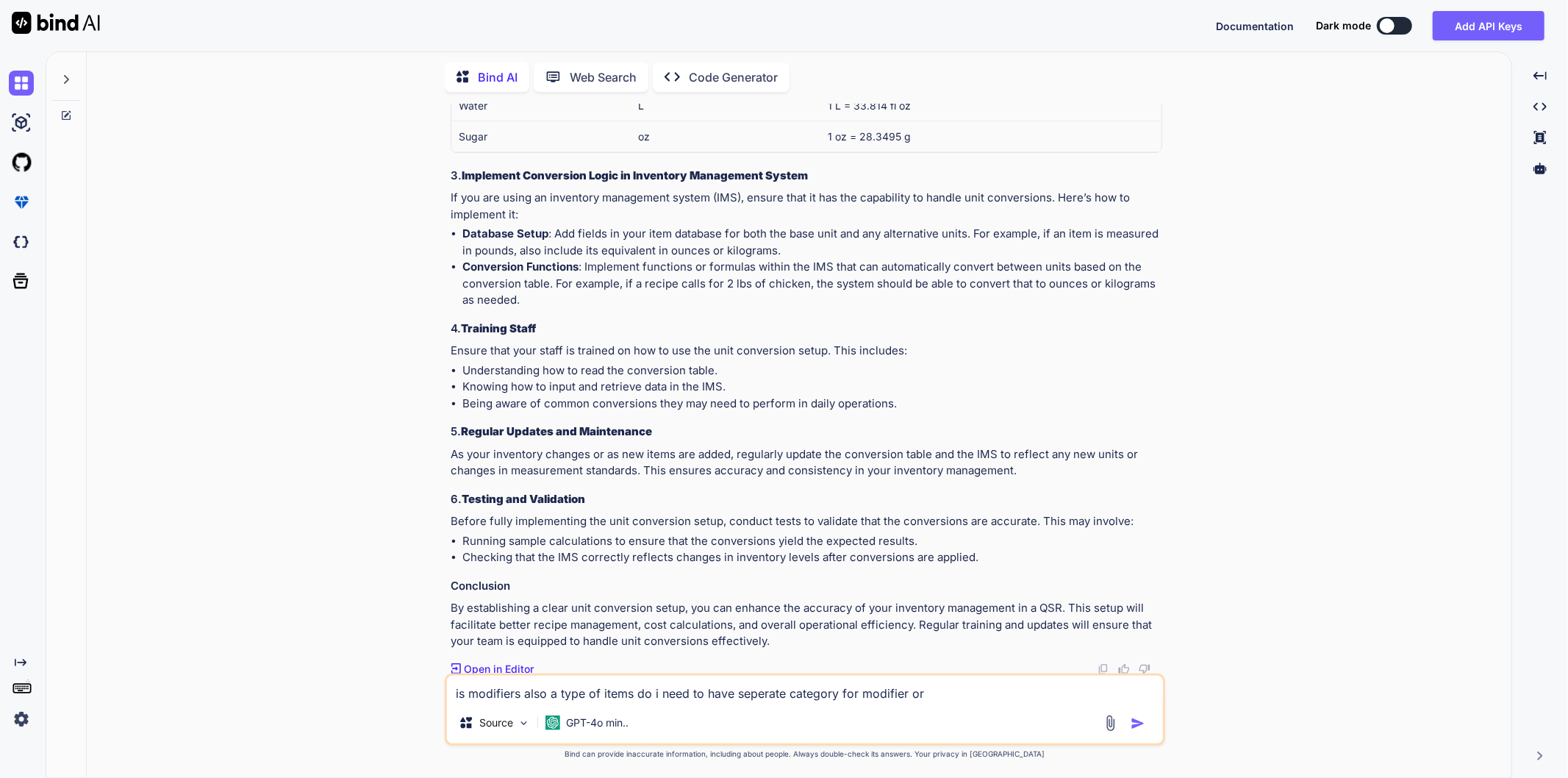
type textarea "is modifiers also a type of items do i need to have seperate category for modif…"
type textarea "x"
type textarea "is modifiers also a type of items do i need to have seperate category for modif…"
type textarea "x"
type textarea "is modifiers also a type of items do i need to have seperate category for modif…"
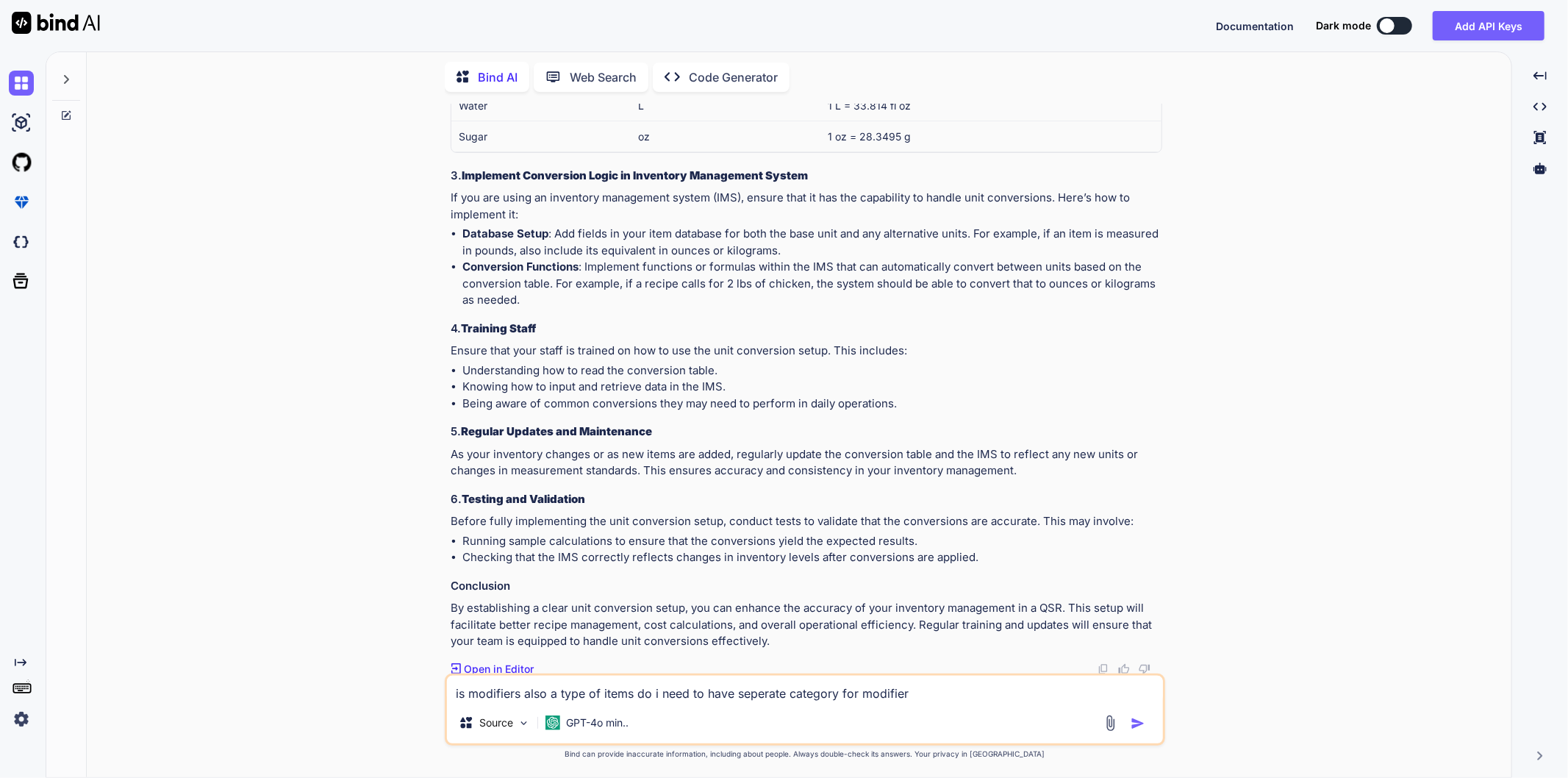
type textarea "x"
type textarea "is modifiers also a type of items do i need to have seperate category for modif…"
type textarea "x"
type textarea "is modifiers also a type of items do i need to have seperate category for modif…"
type textarea "x"
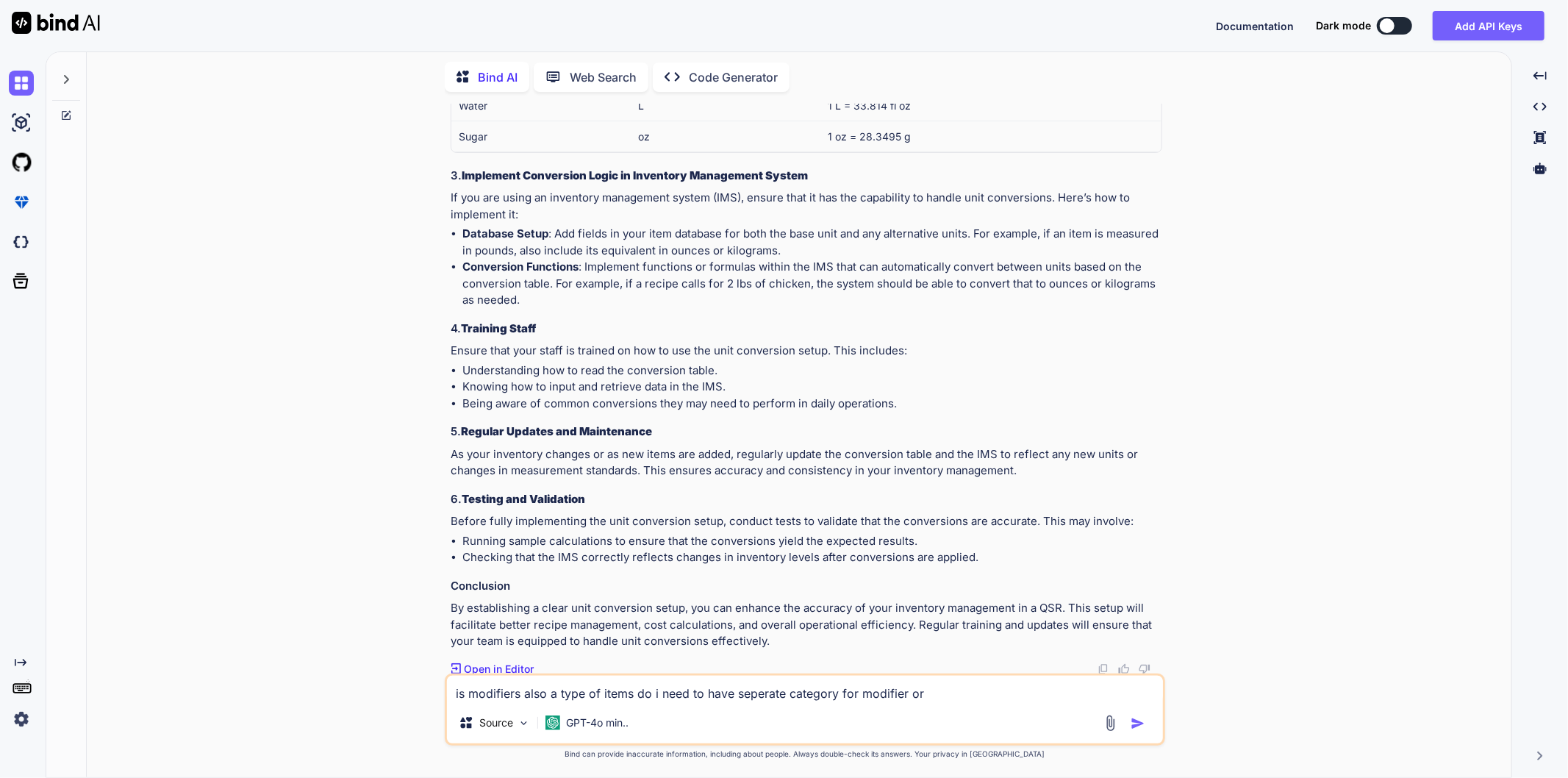
click at [752, 719] on div "Source GPT-4o min.." at bounding box center [805, 726] width 716 height 35
click at [951, 689] on textarea "is modifiers also a type of items do i need to have seperate category for modif…" at bounding box center [805, 689] width 716 height 26
click at [653, 692] on textarea "is modifiers also a type of items do i need to have seperate category for modif…" at bounding box center [805, 689] width 716 height 26
type textarea "is modifiers also a type of items do need to have seperate category for modifie…"
type textarea "x"
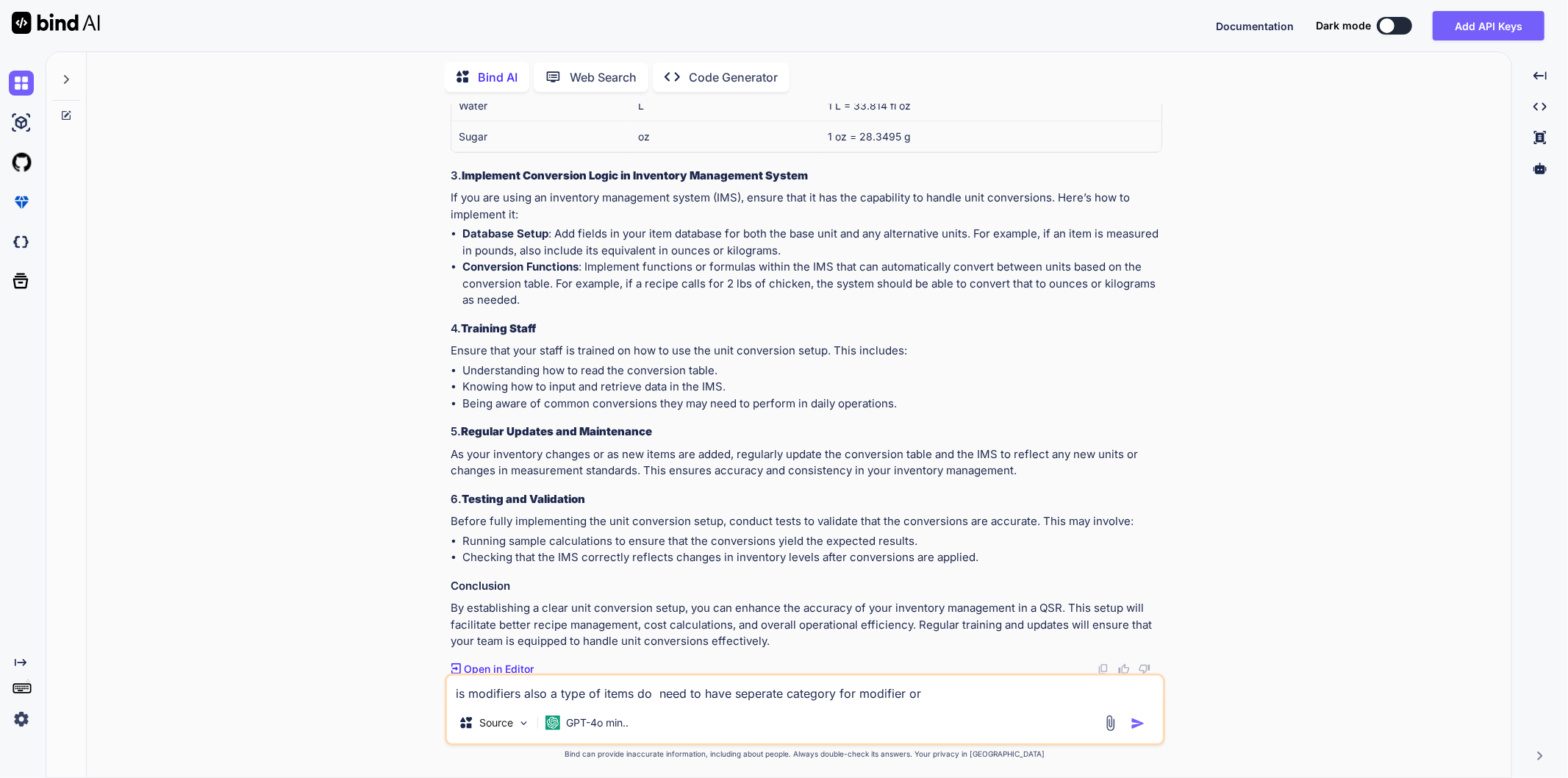
type textarea "is modifiers also a type of items do I need to have seperate category for modif…"
type textarea "x"
click at [951, 692] on textarea "is modifiers also a type of items do I need to have seperate category for modif…" at bounding box center [805, 689] width 716 height 26
type textarea "is modifiers also a type of items do I need to have seperate category for modif…"
type textarea "x"
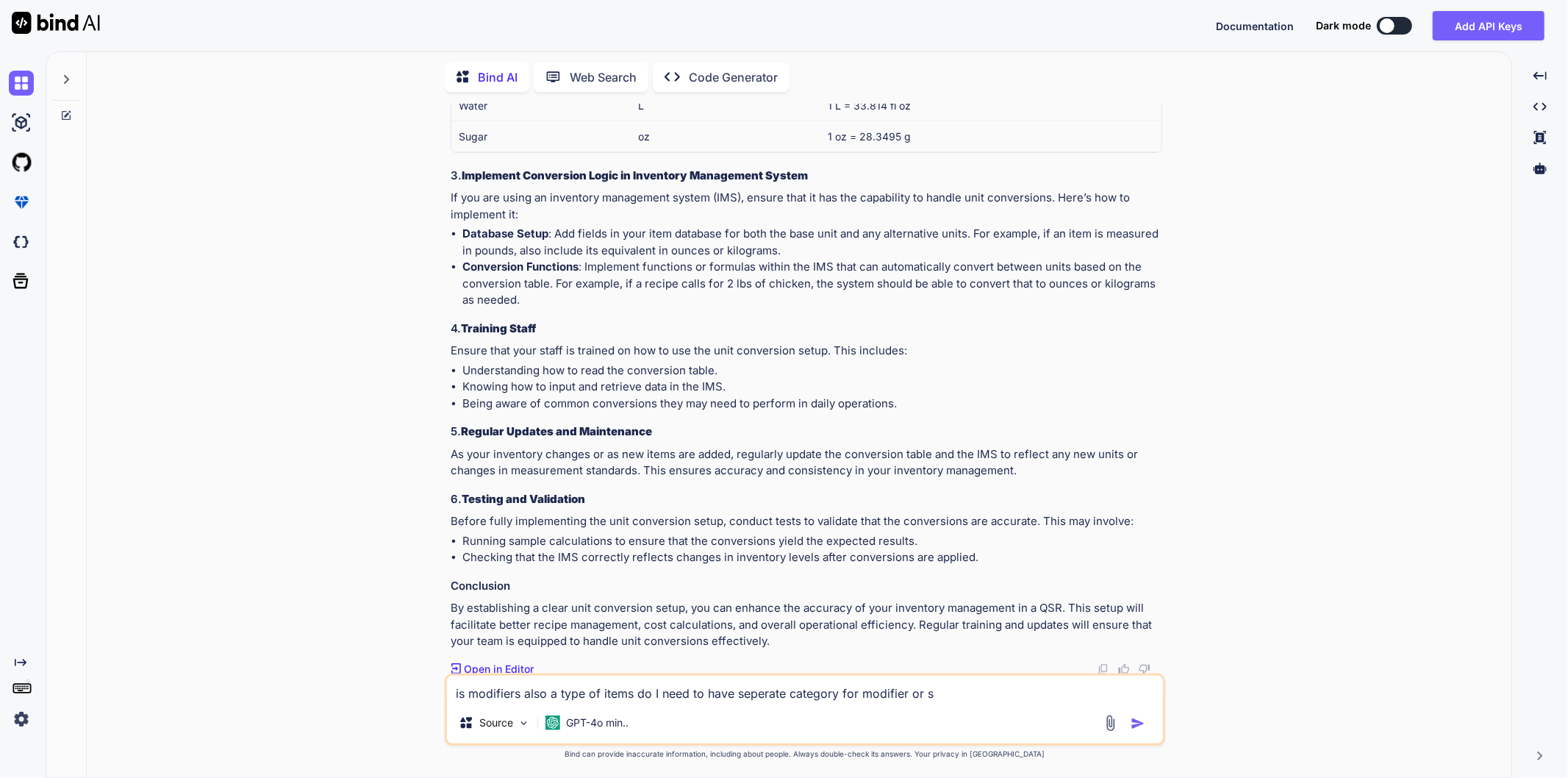
type textarea "is modifiers also a type of items do I need to have seperate category for modif…"
type textarea "x"
type textarea "is modifiers also a type of items do I need to have seperate category for modif…"
type textarea "x"
type textarea "is modifiers also a type of items do I need to have seperate category for modif…"
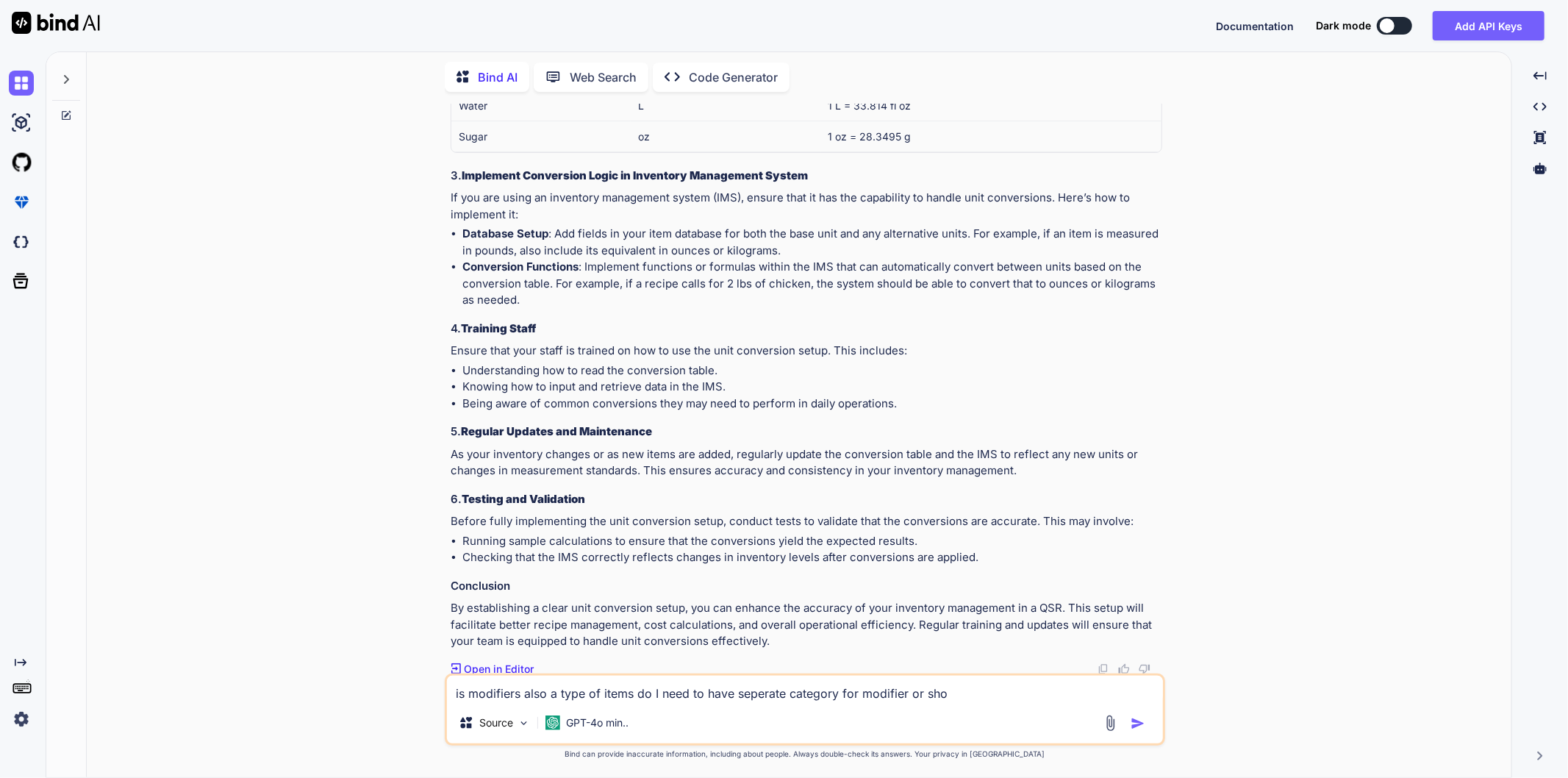
type textarea "x"
type textarea "is modifiers also a type of items do I need to have seperate category for modif…"
type textarea "x"
type textarea "is modifiers also a type of items do I need to have seperate category for modif…"
type textarea "x"
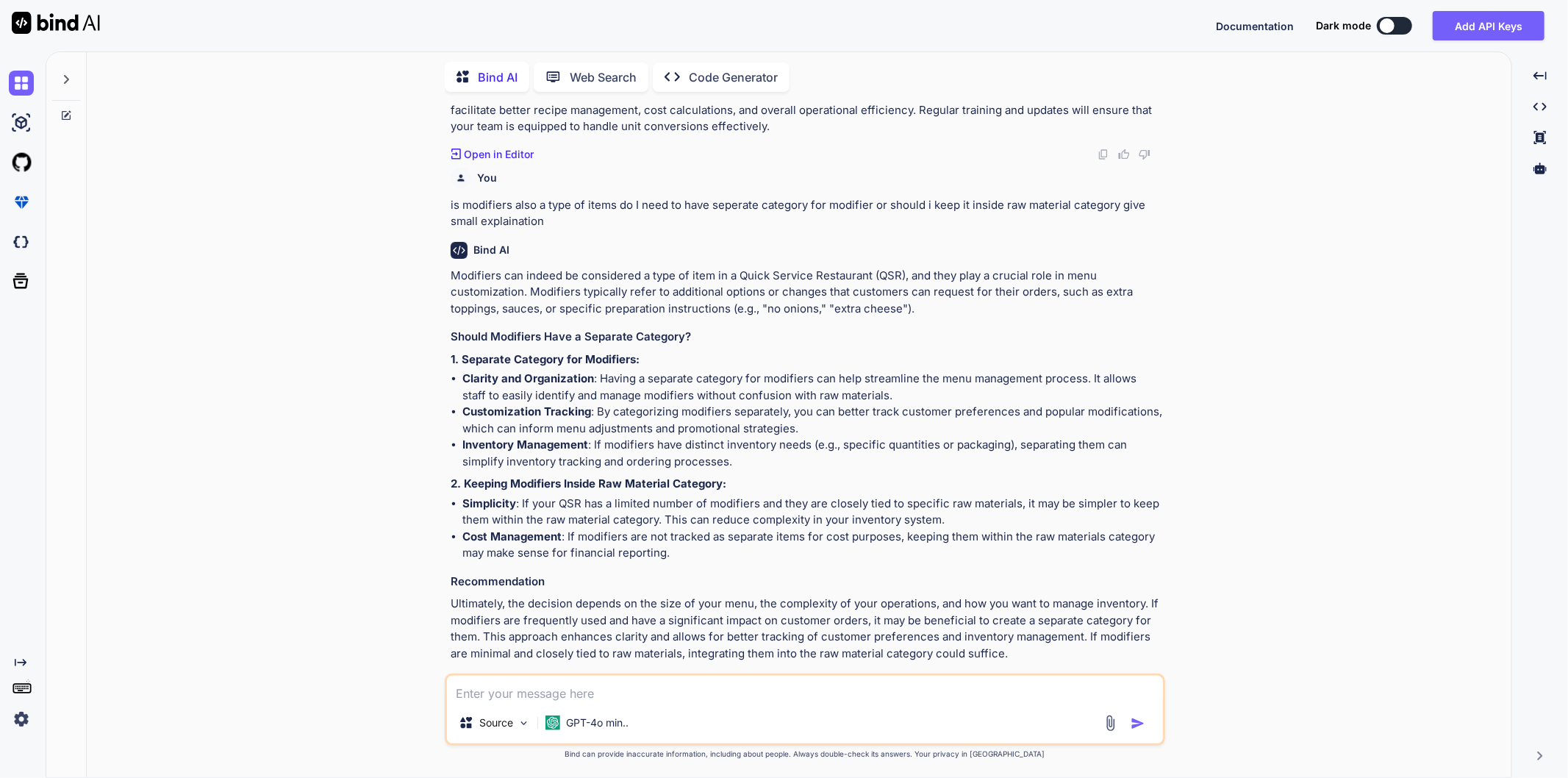
scroll to position [3385, 0]
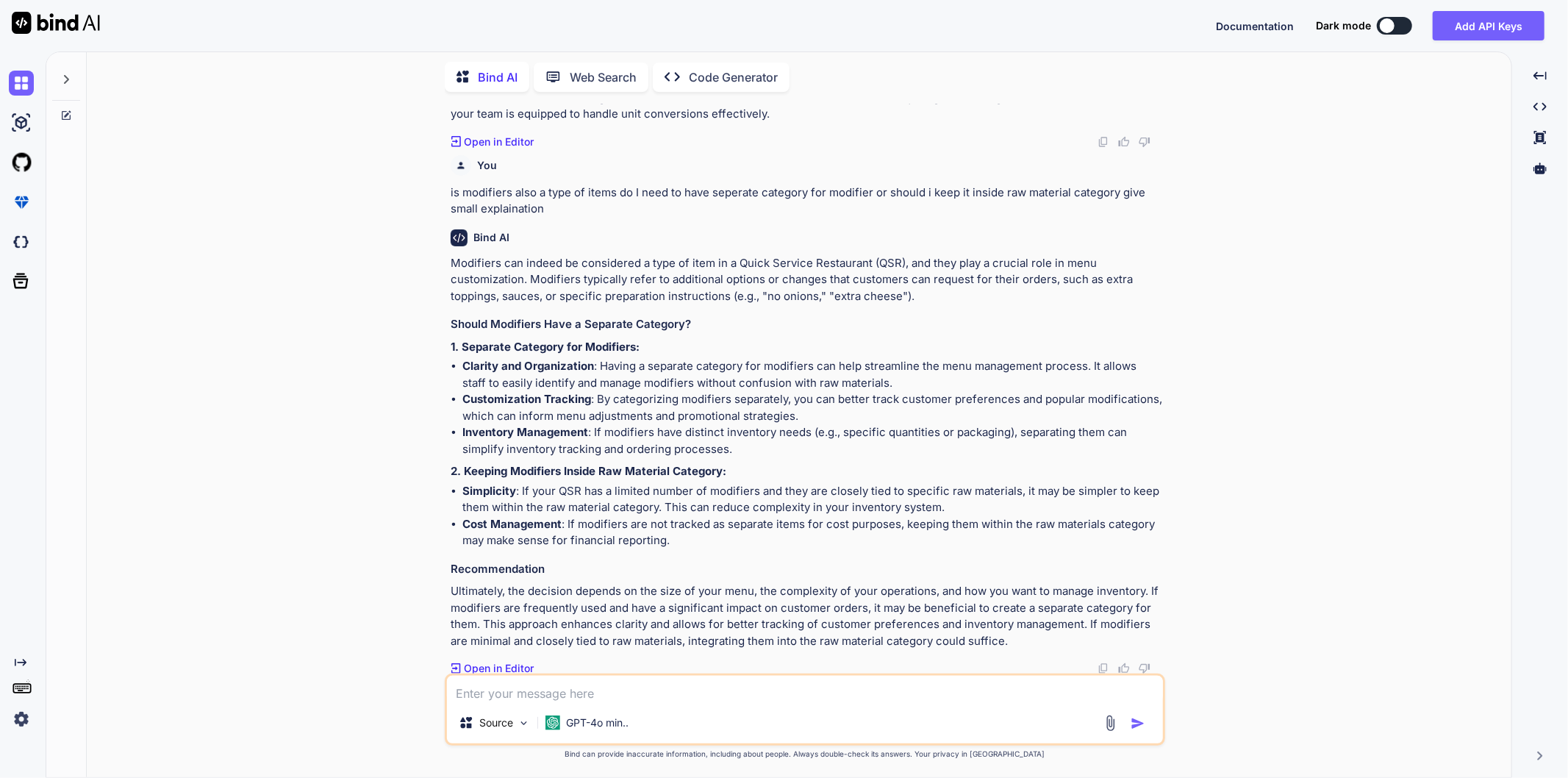
click at [630, 687] on textarea at bounding box center [805, 689] width 716 height 26
click at [770, 697] on textarea "can a modifier be raw item ( can be used in some receipe) and" at bounding box center [805, 689] width 716 height 26
click at [842, 695] on textarea "can a modifier be raw item ( can be used in some receipe ) and" at bounding box center [805, 689] width 716 height 26
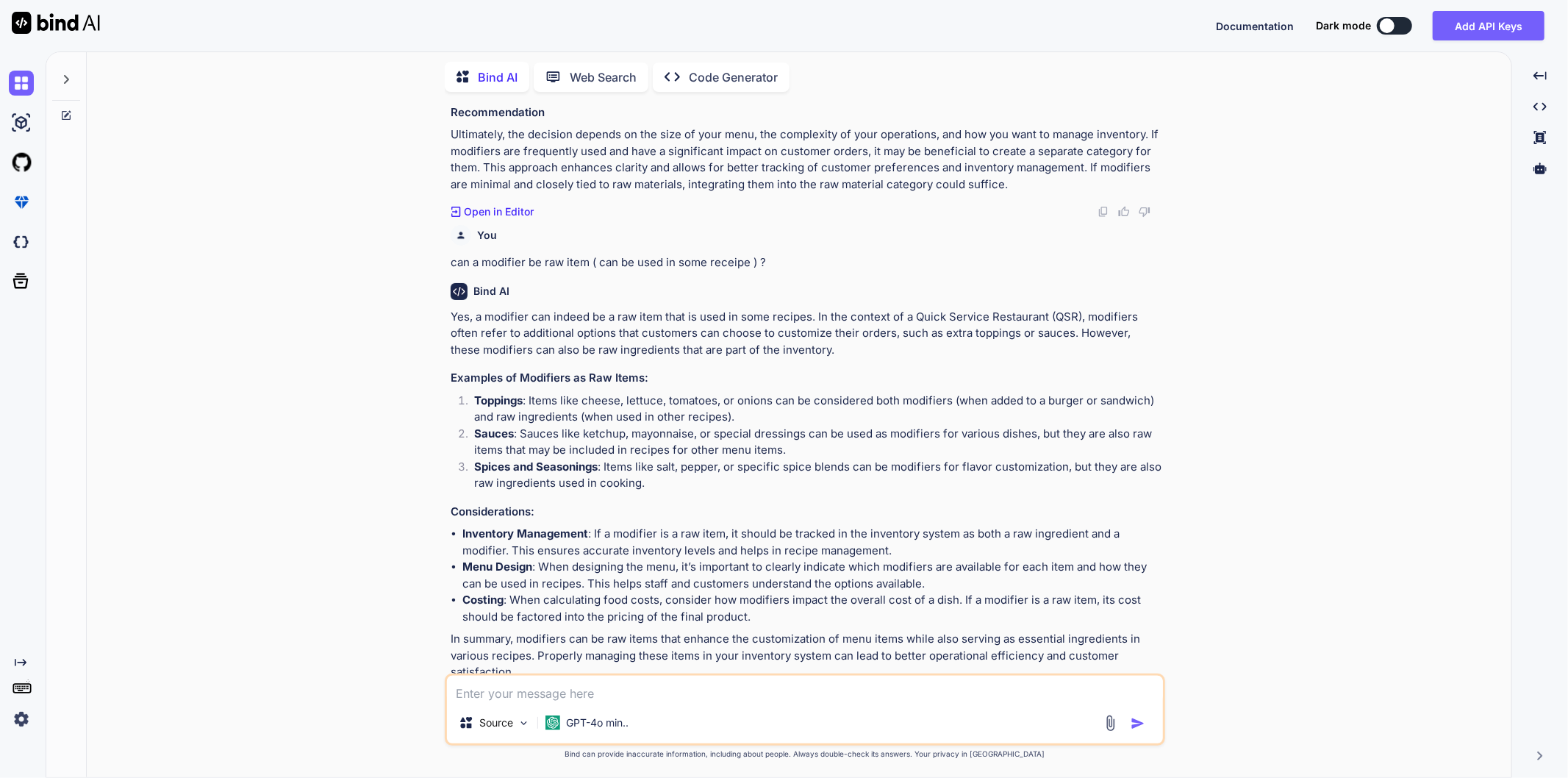
scroll to position [3867, 0]
